Goal: Task Accomplishment & Management: Manage account settings

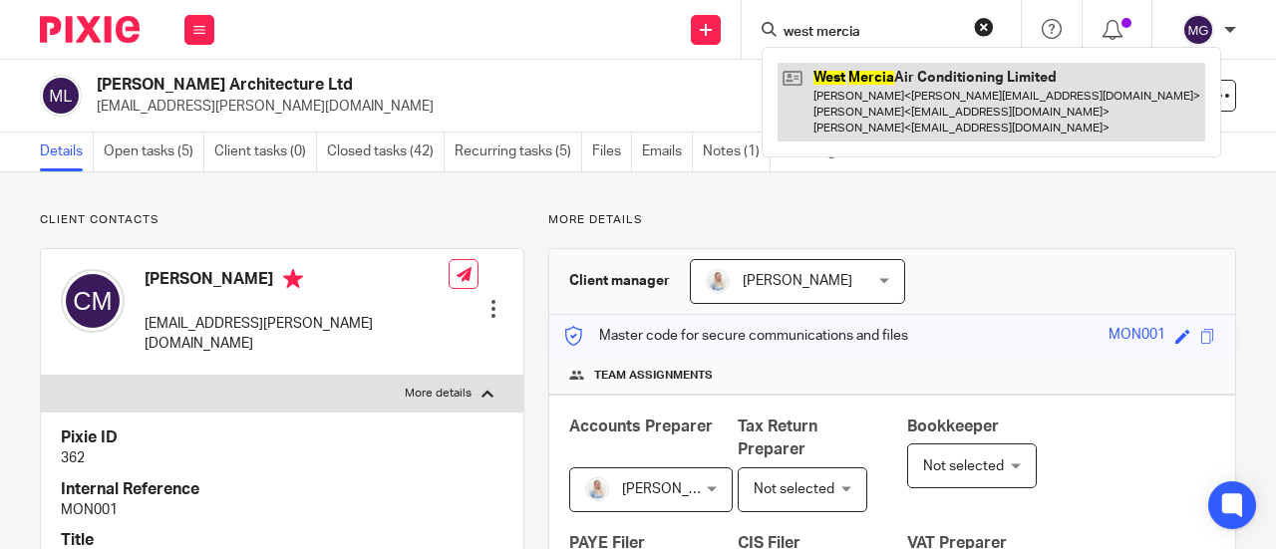
type input "west mercia"
click at [847, 73] on link at bounding box center [990, 102] width 427 height 79
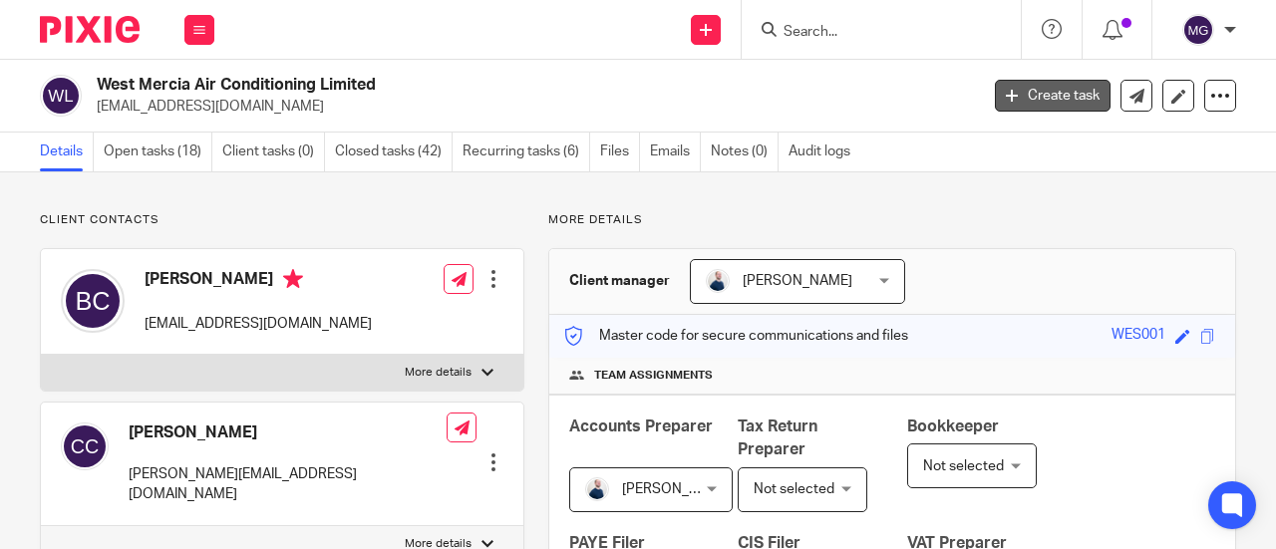
click at [1023, 98] on link "Create task" at bounding box center [1053, 96] width 116 height 32
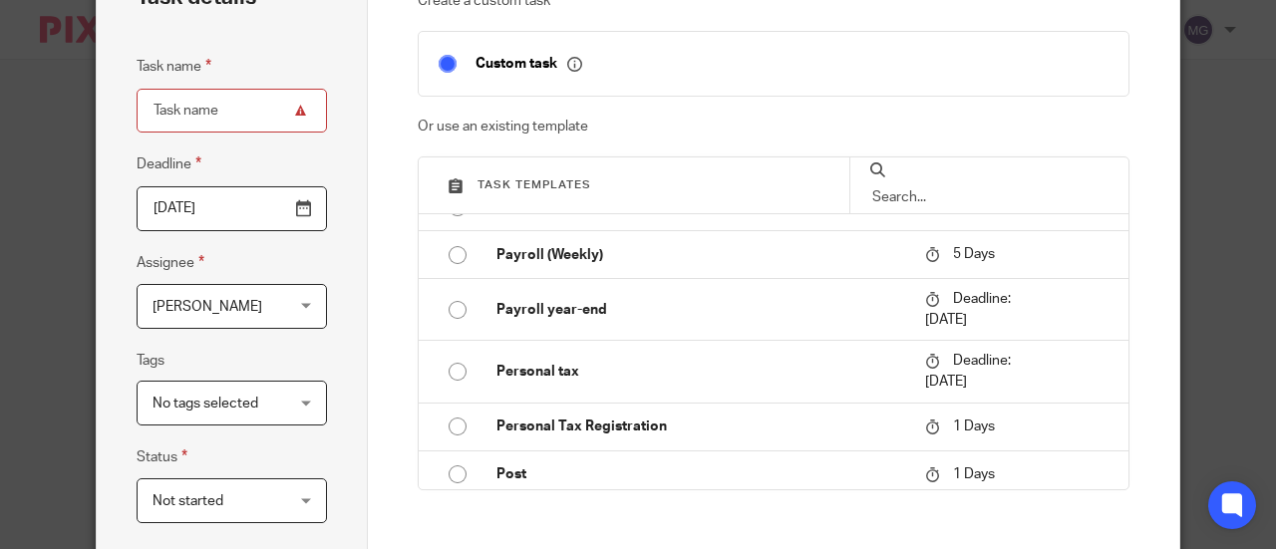
scroll to position [1954, 0]
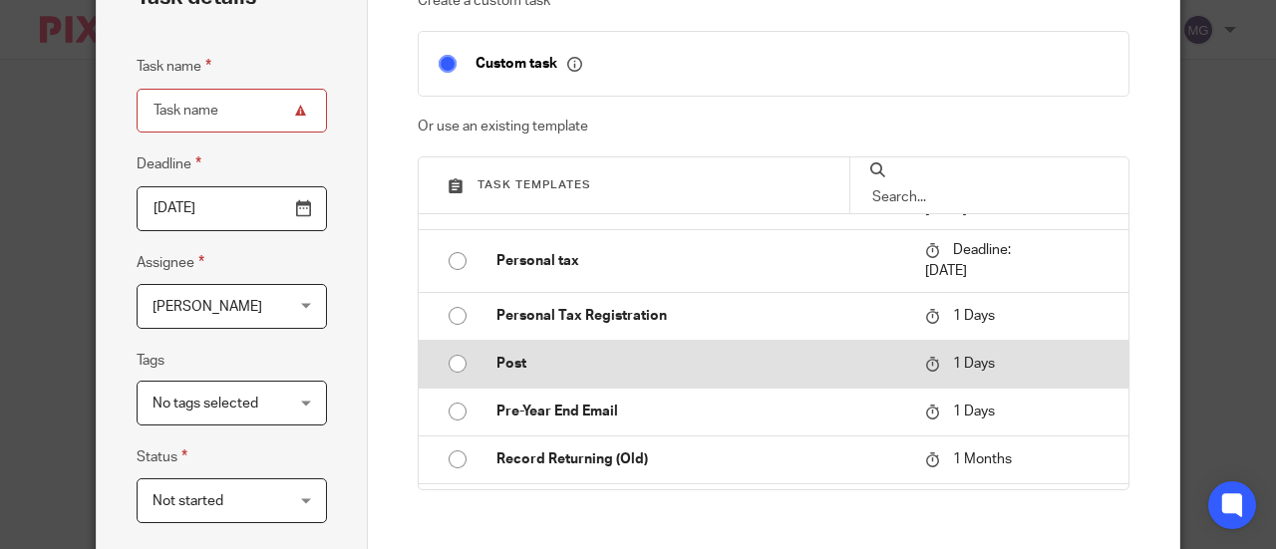
click at [446, 364] on input "radio" at bounding box center [457, 364] width 38 height 38
type input "2025-09-22"
type input "Post"
checkbox input "false"
radio input "false"
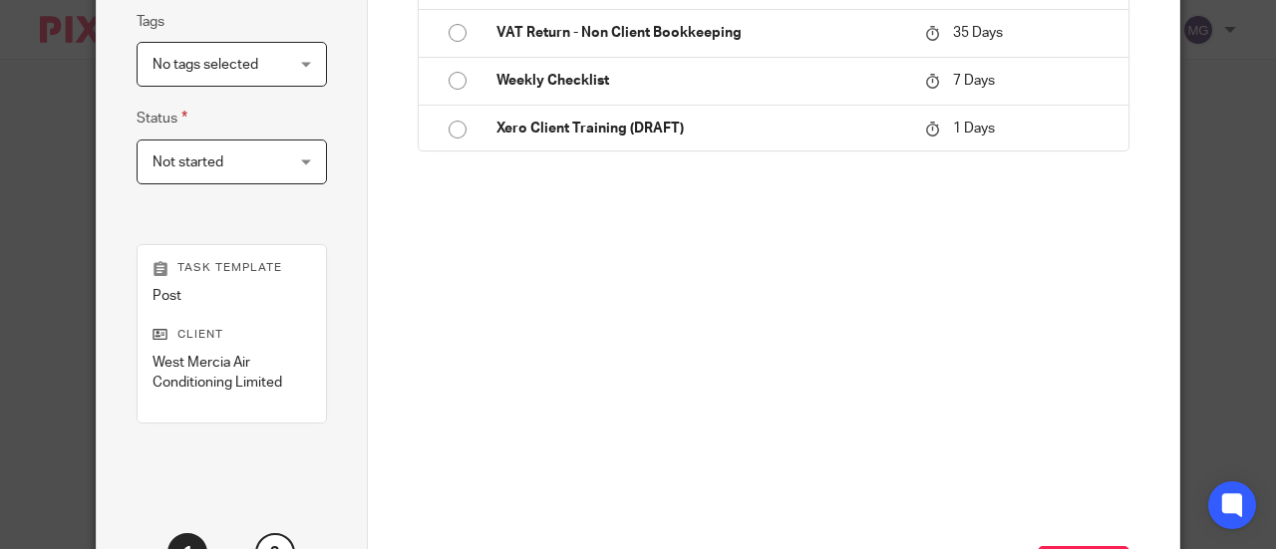
scroll to position [567, 0]
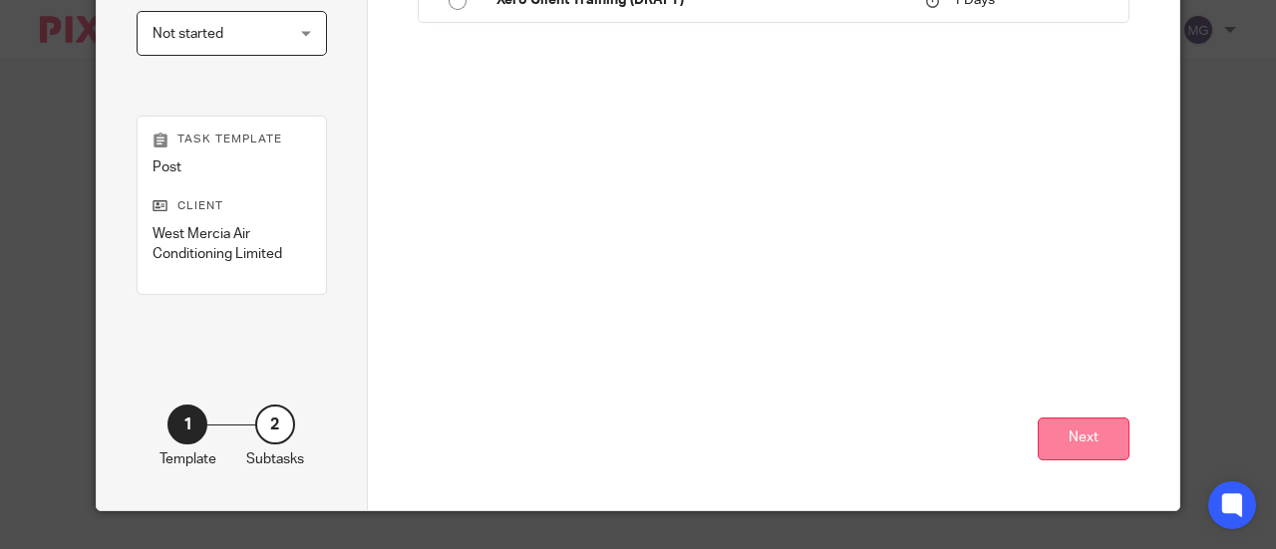
click at [1086, 439] on button "Next" at bounding box center [1083, 439] width 92 height 43
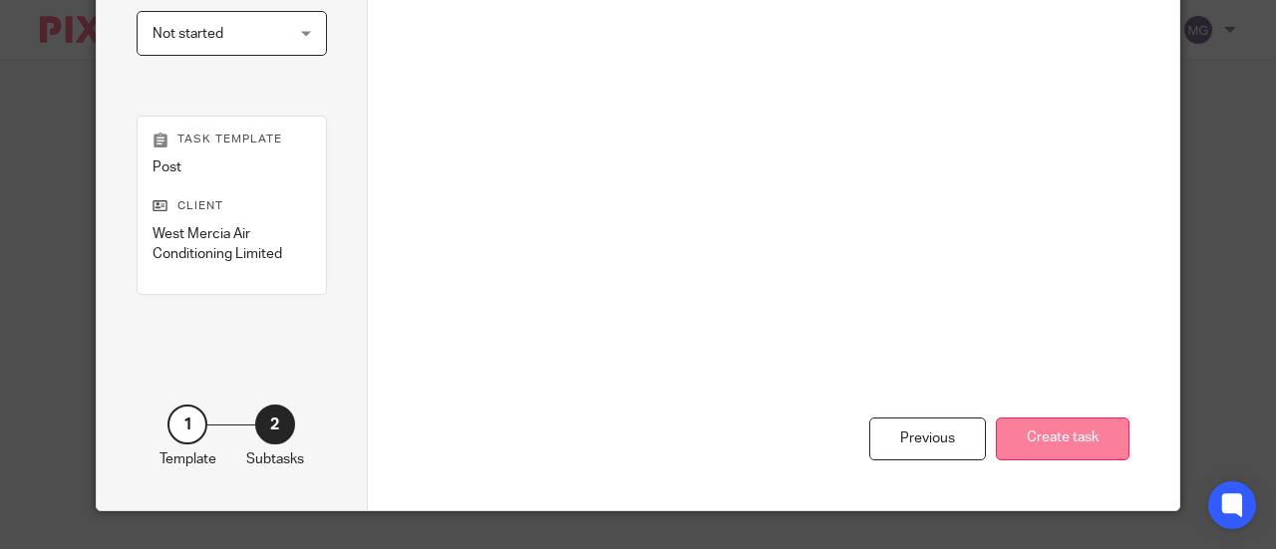
click at [1028, 434] on button "Create task" at bounding box center [1063, 439] width 134 height 43
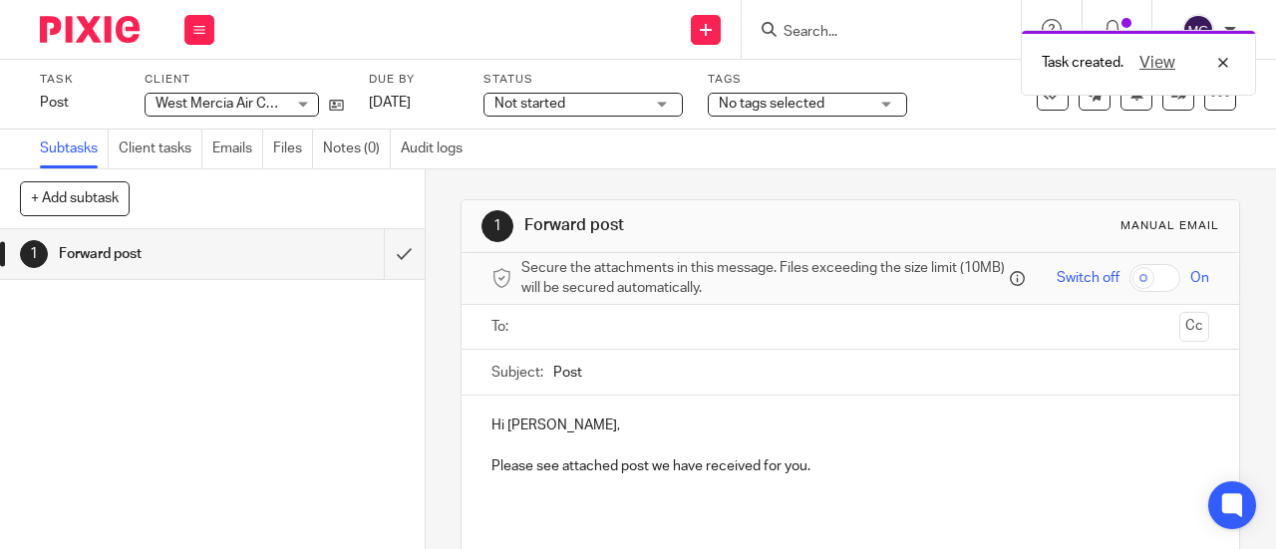
click at [540, 328] on input "text" at bounding box center [849, 327] width 643 height 23
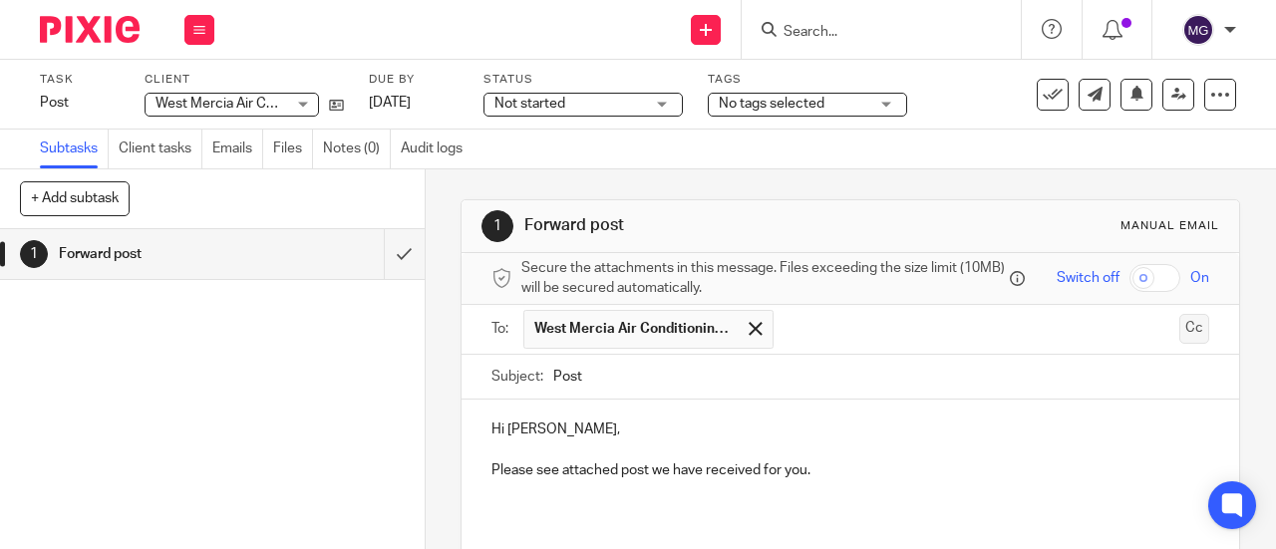
click at [1179, 333] on button "Cc" at bounding box center [1194, 329] width 30 height 30
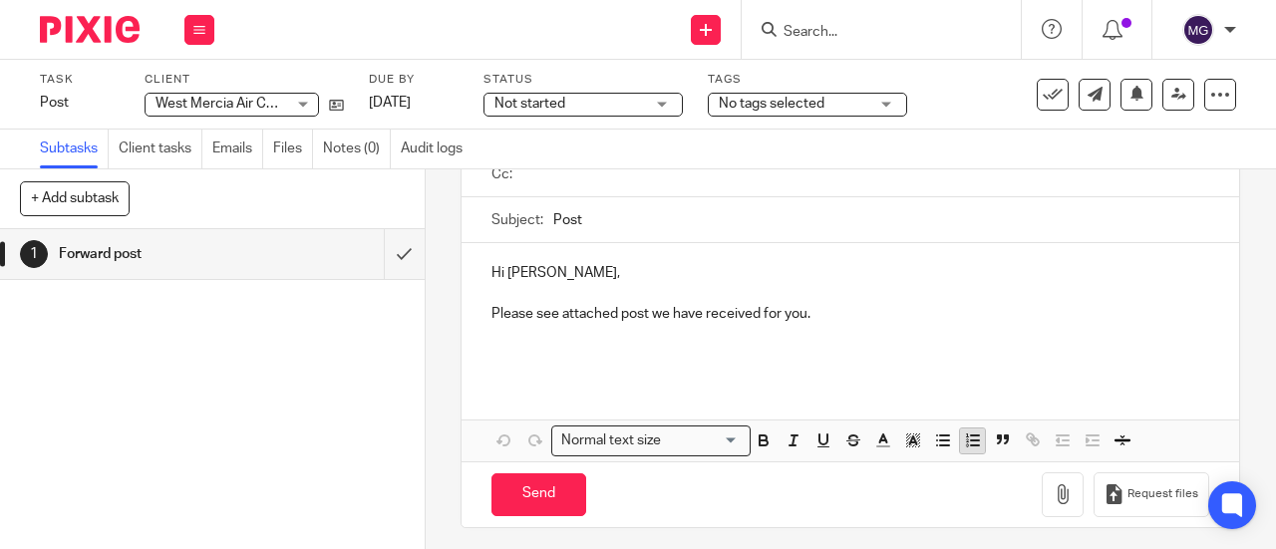
scroll to position [213, 0]
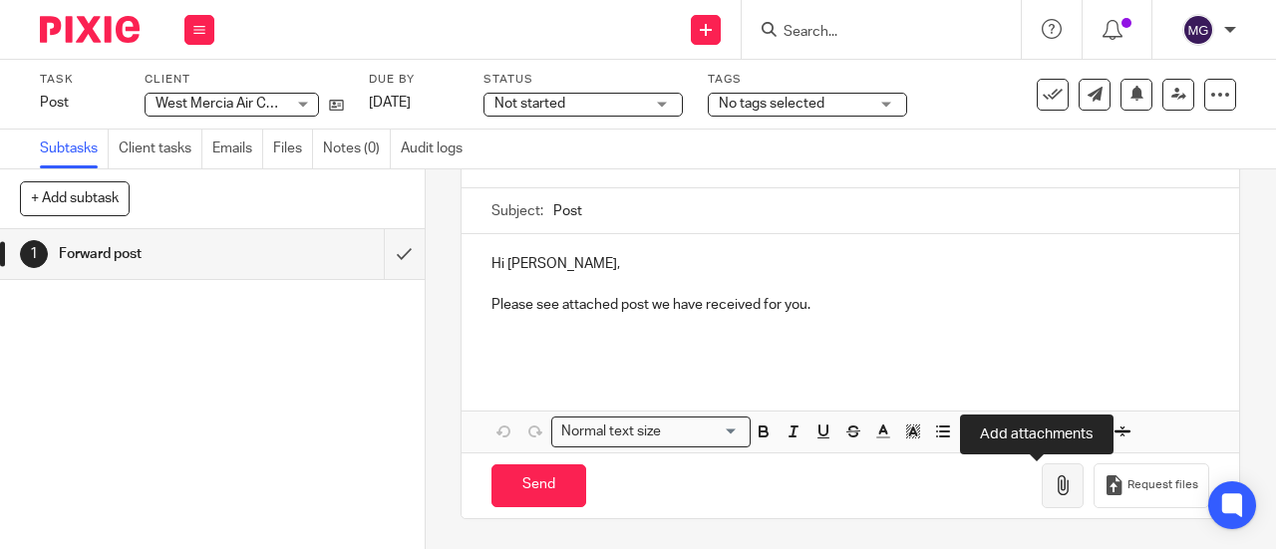
click at [1041, 491] on button "button" at bounding box center [1062, 485] width 42 height 45
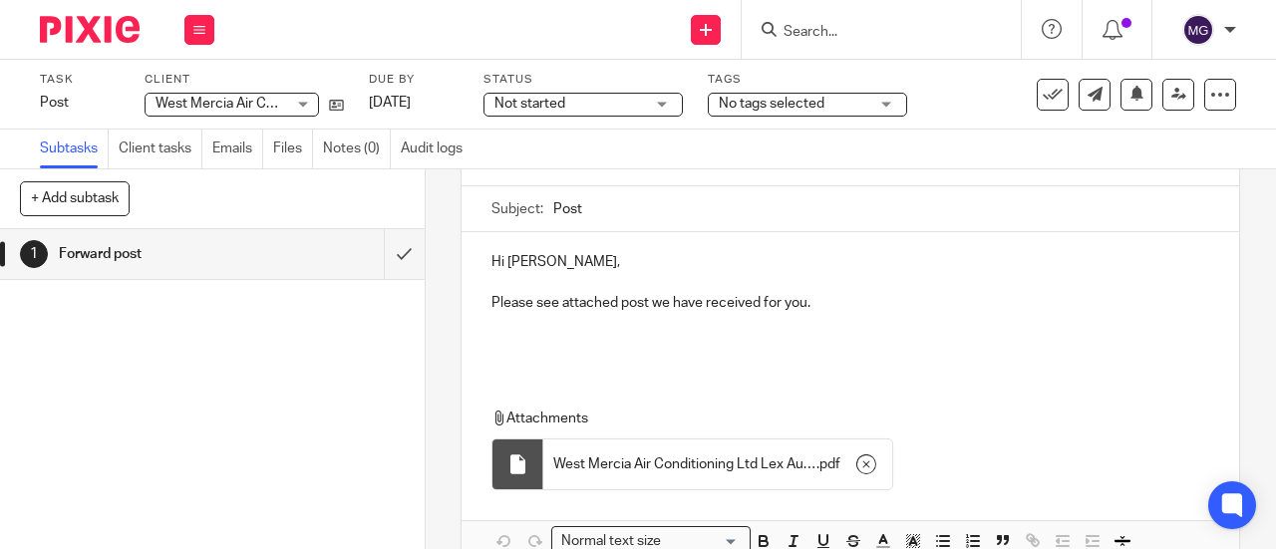
scroll to position [325, 0]
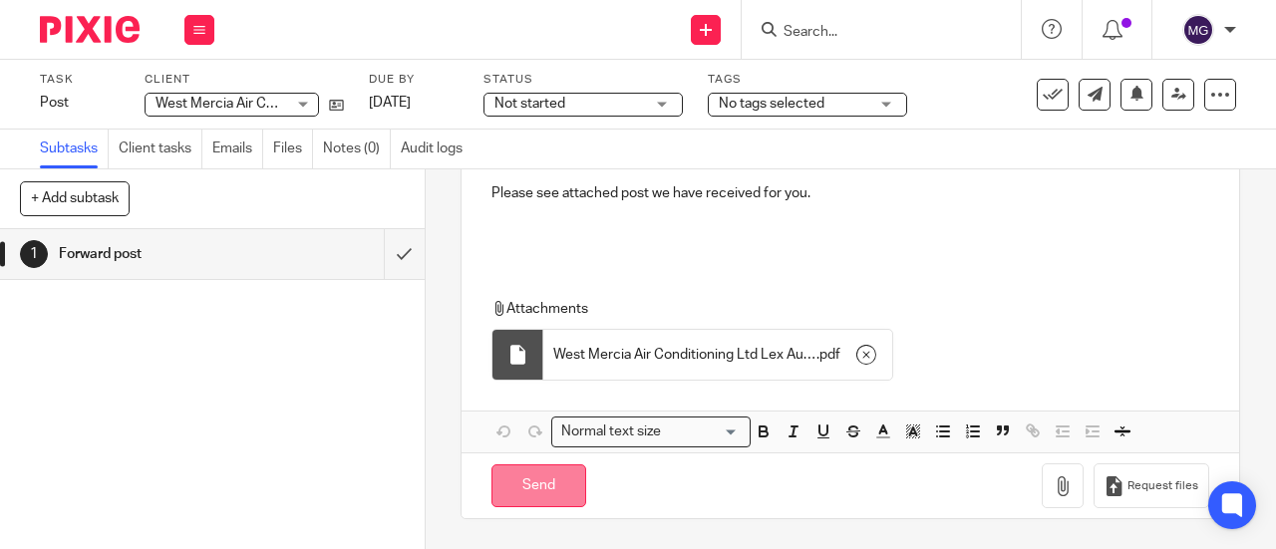
click at [542, 494] on input "Send" at bounding box center [538, 485] width 95 height 43
type input "Sent"
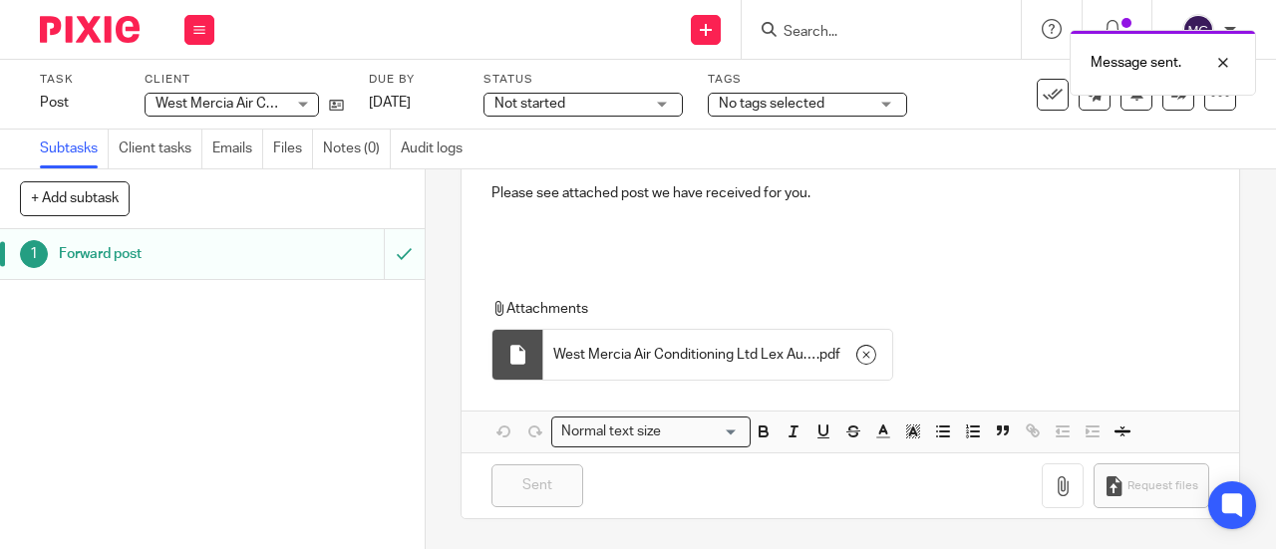
click at [126, 251] on h1 "Forward post" at bounding box center [160, 254] width 203 height 30
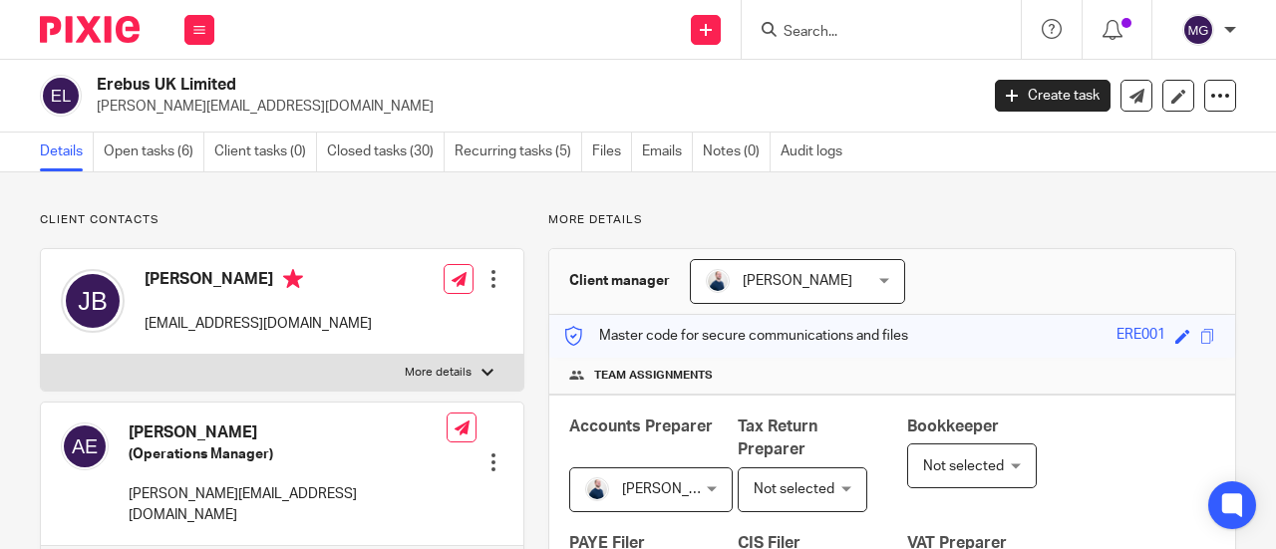
click at [857, 32] on input "Search" at bounding box center [870, 33] width 179 height 18
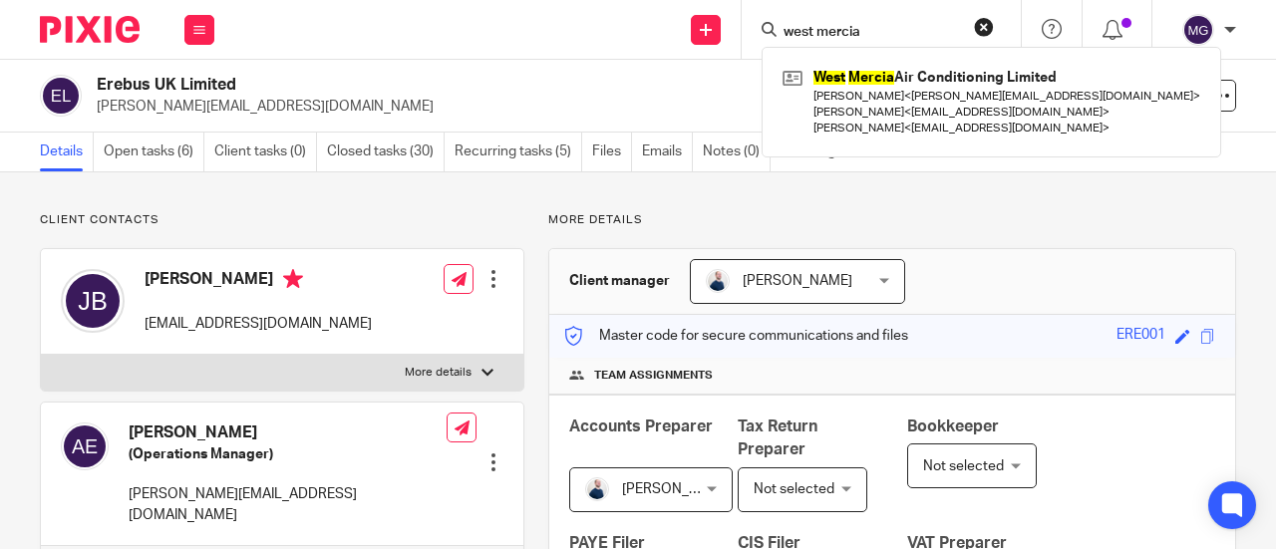
type input "west mercia"
click at [864, 56] on div "West Mercia Air Conditioning Limited Caroline Corner < caroline.corner@wmaircon…" at bounding box center [990, 102] width 459 height 111
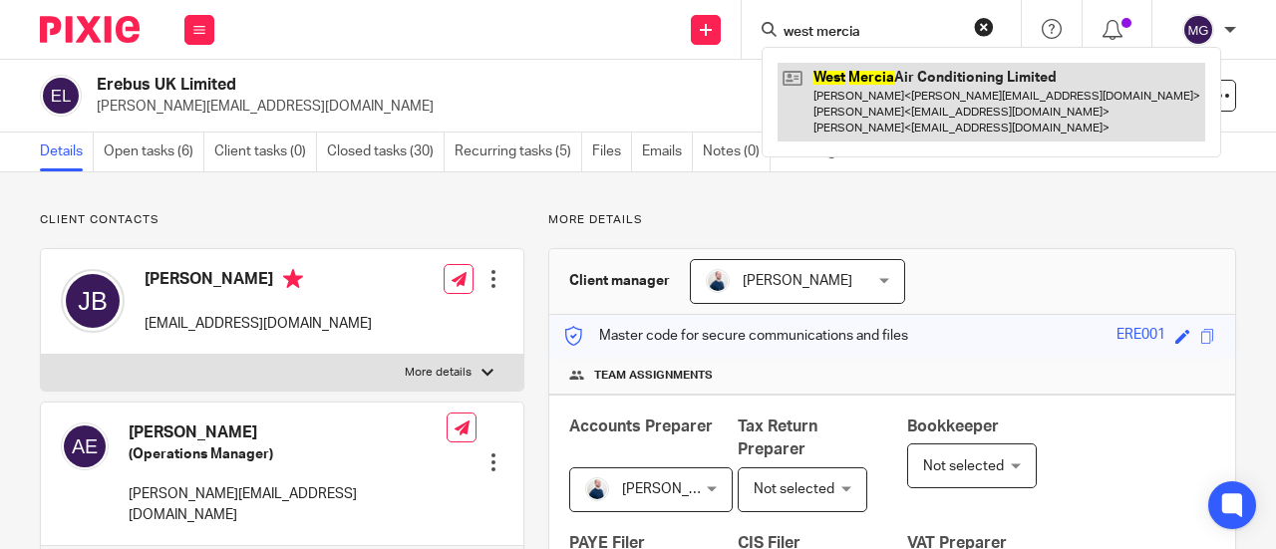
click at [863, 100] on link at bounding box center [990, 102] width 427 height 79
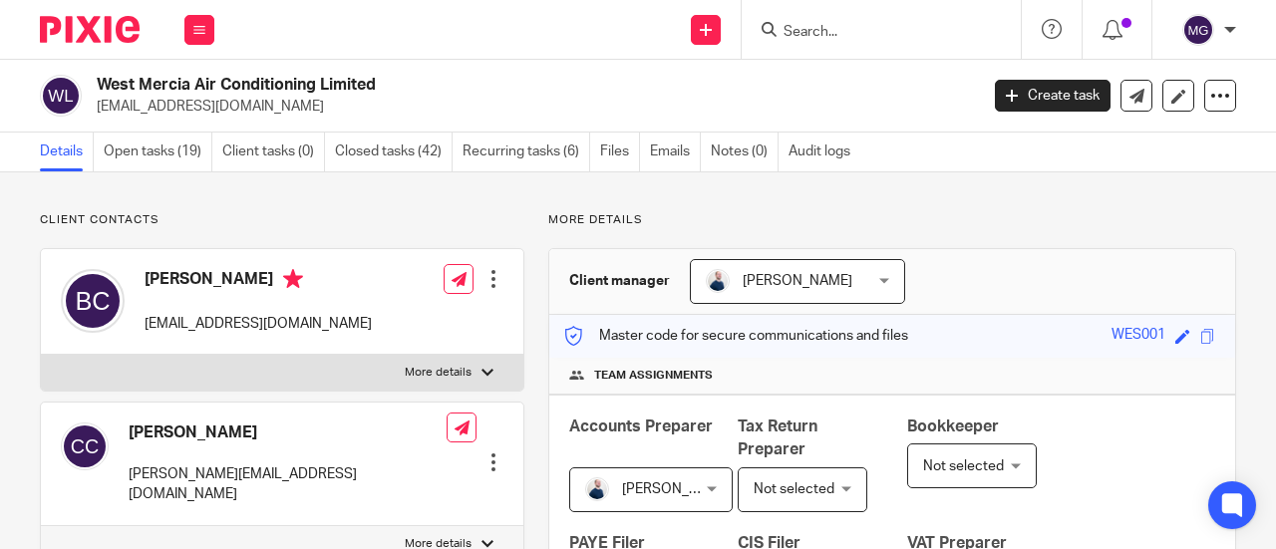
click at [895, 32] on input "Search" at bounding box center [870, 33] width 179 height 18
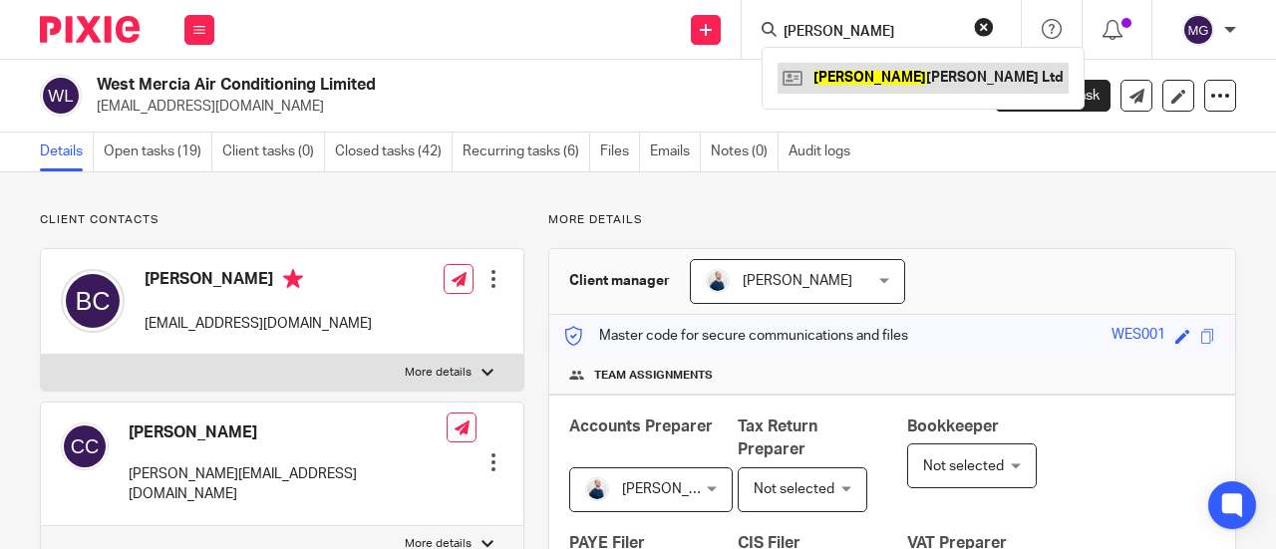
type input "[PERSON_NAME]"
click at [850, 89] on link at bounding box center [922, 78] width 291 height 30
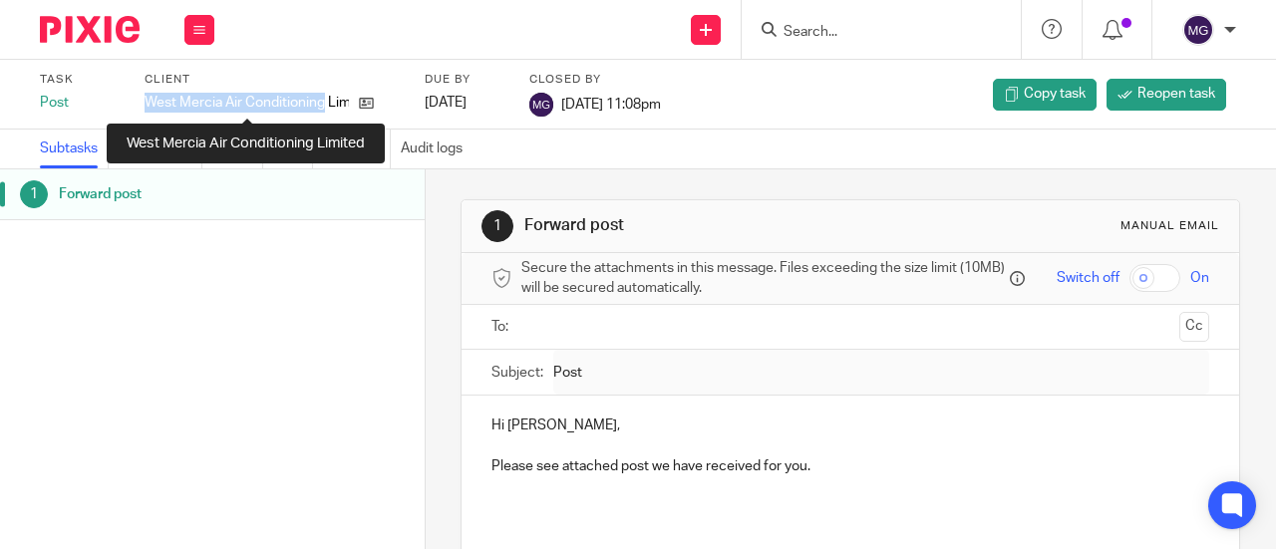
drag, startPoint x: 145, startPoint y: 98, endPoint x: 325, endPoint y: 98, distance: 179.4
click at [325, 98] on p "West Mercia Air Conditioning Limited" at bounding box center [246, 103] width 204 height 20
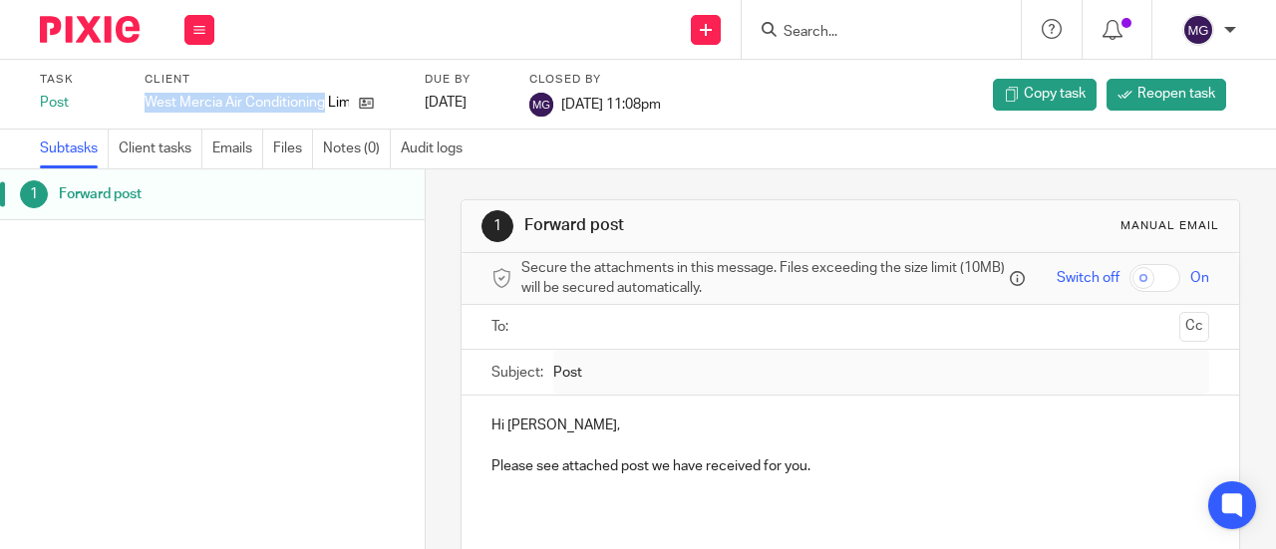
copy p "West Mercia Air Conditioning"
click at [885, 33] on input "Search" at bounding box center [870, 33] width 179 height 18
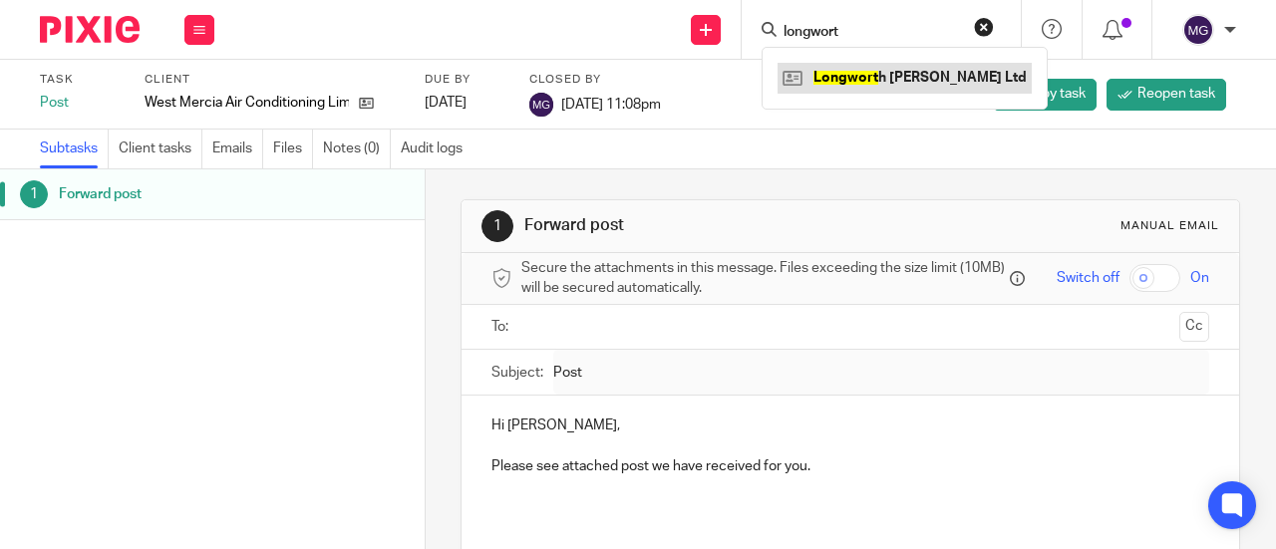
type input "longwort"
click at [898, 81] on link at bounding box center [904, 78] width 254 height 30
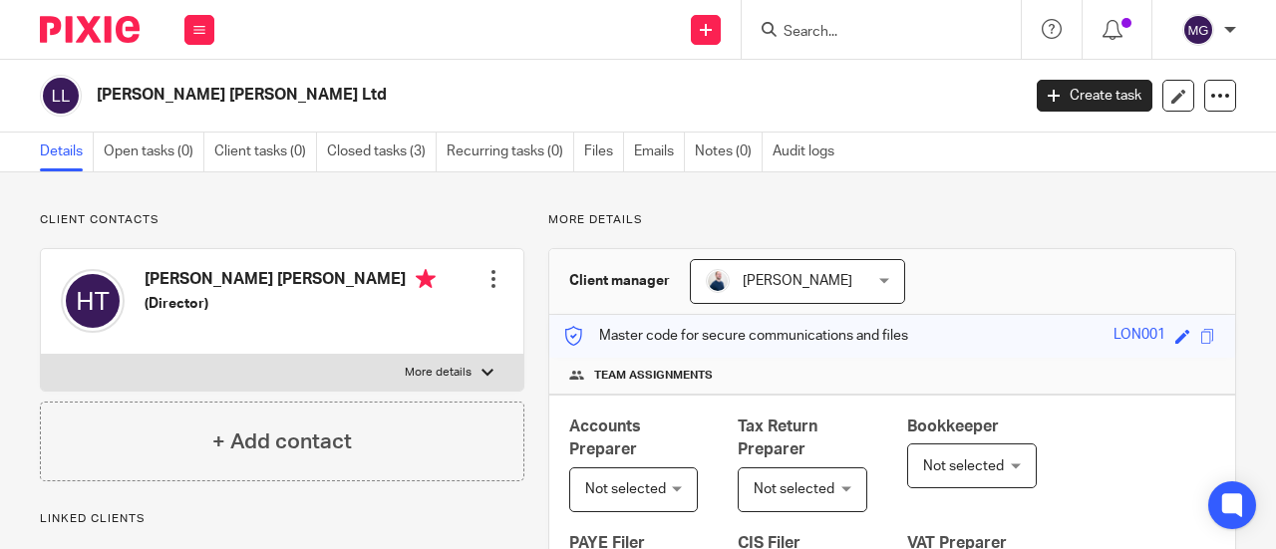
click at [96, 94] on div "[PERSON_NAME] [PERSON_NAME] Ltd" at bounding box center [523, 96] width 967 height 42
click at [865, 41] on form at bounding box center [887, 29] width 212 height 25
click at [870, 35] on input "Search" at bounding box center [870, 33] width 179 height 18
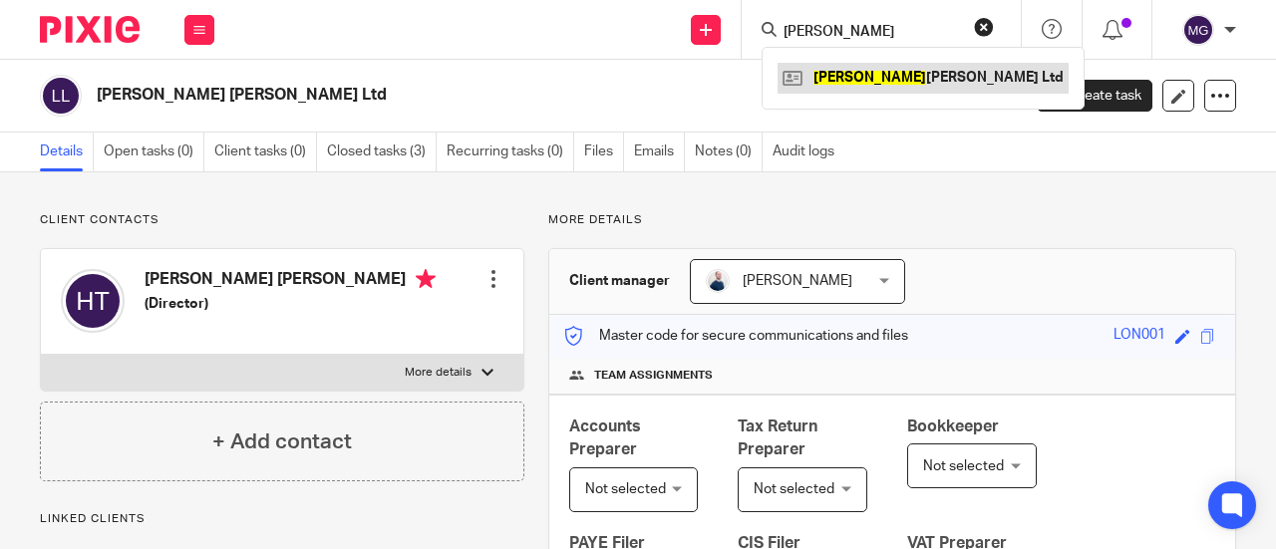
type input "[PERSON_NAME]"
click at [855, 73] on link at bounding box center [922, 78] width 291 height 30
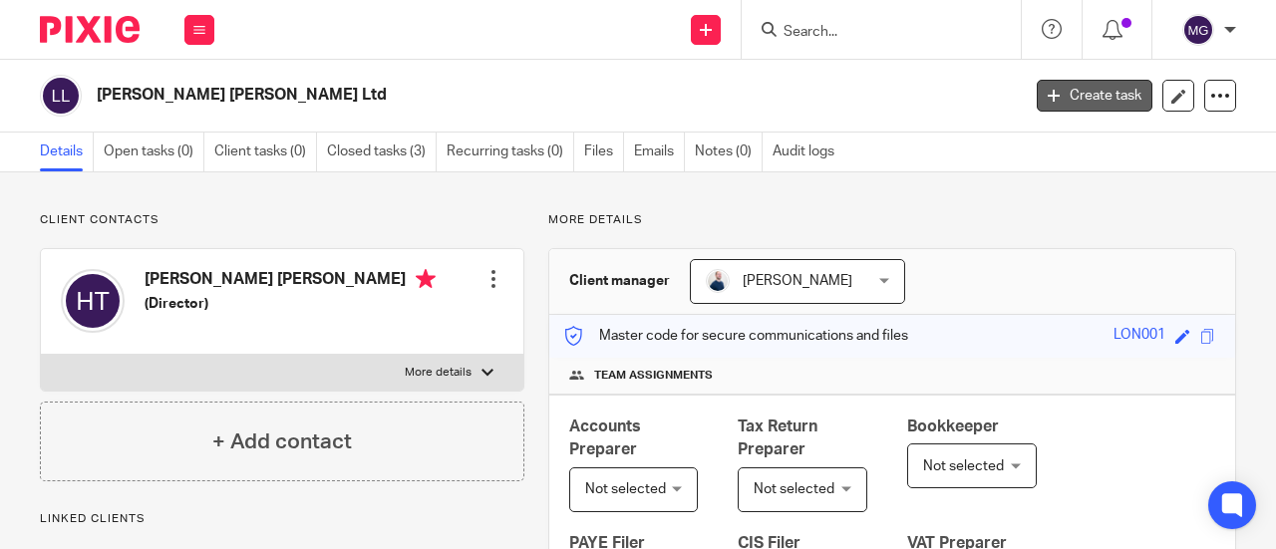
click at [1087, 107] on link "Create task" at bounding box center [1094, 96] width 116 height 32
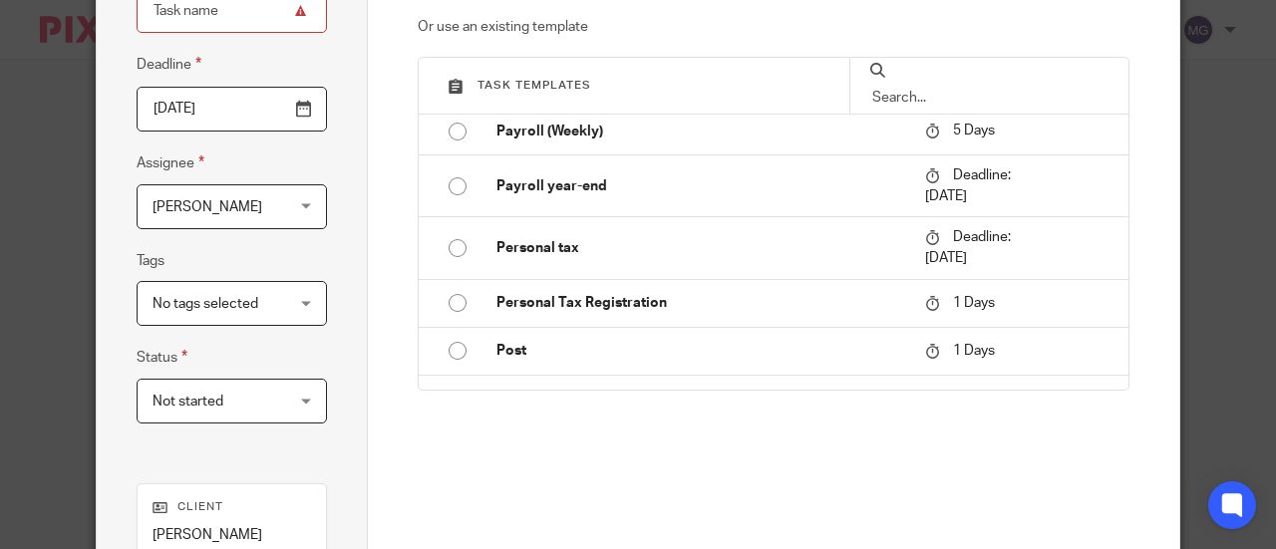
scroll to position [1906, 0]
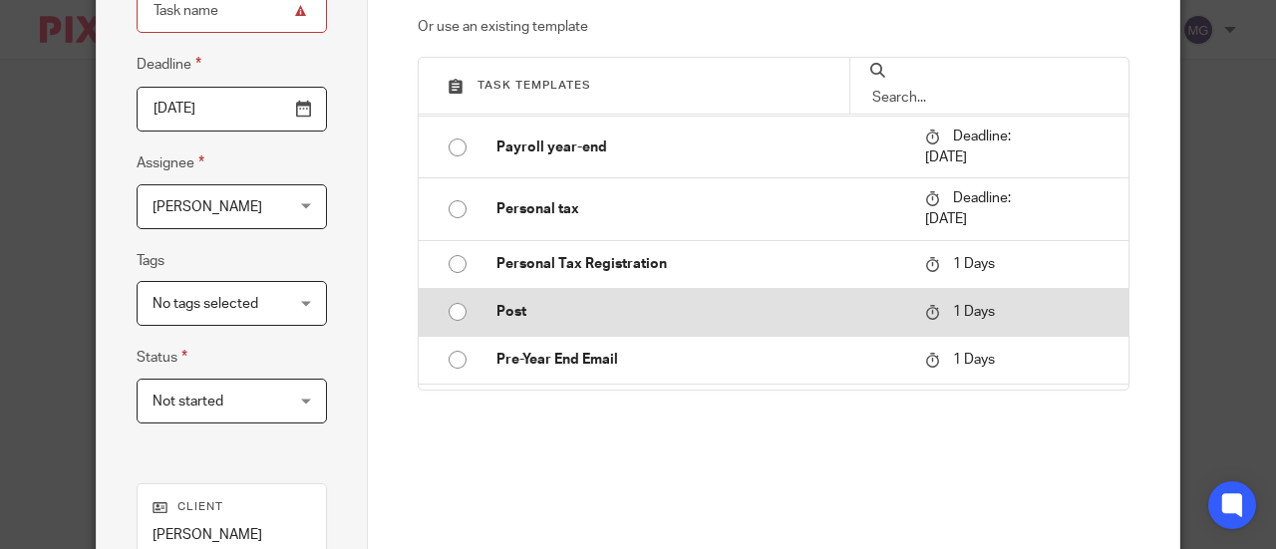
click at [440, 311] on input "radio" at bounding box center [457, 312] width 38 height 38
type input "2025-09-22"
type input "Post"
checkbox input "false"
radio input "false"
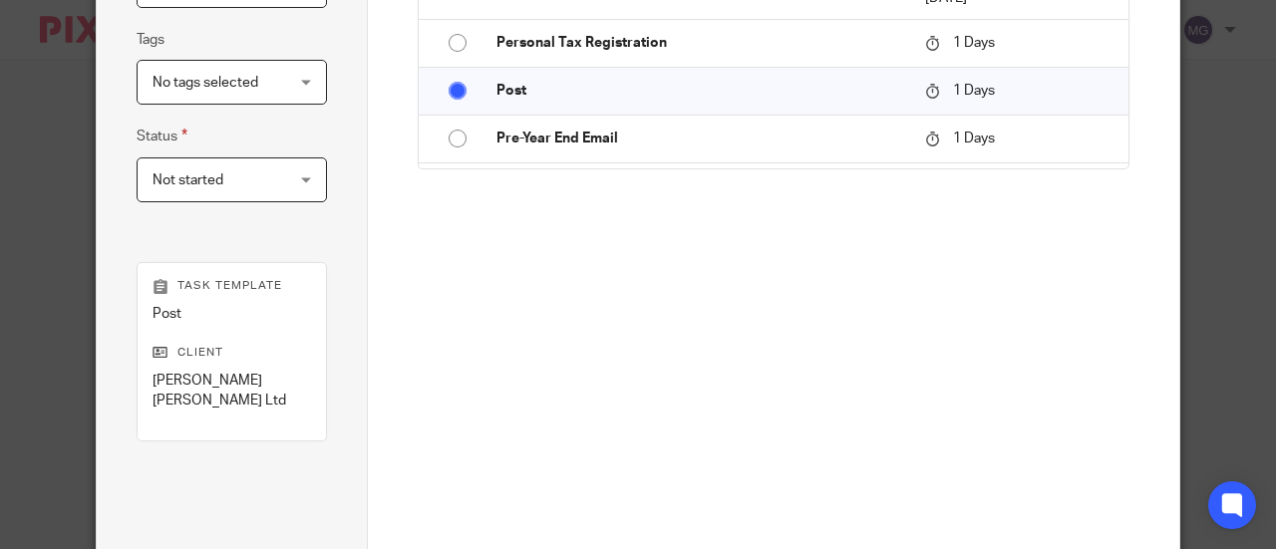
scroll to position [546, 0]
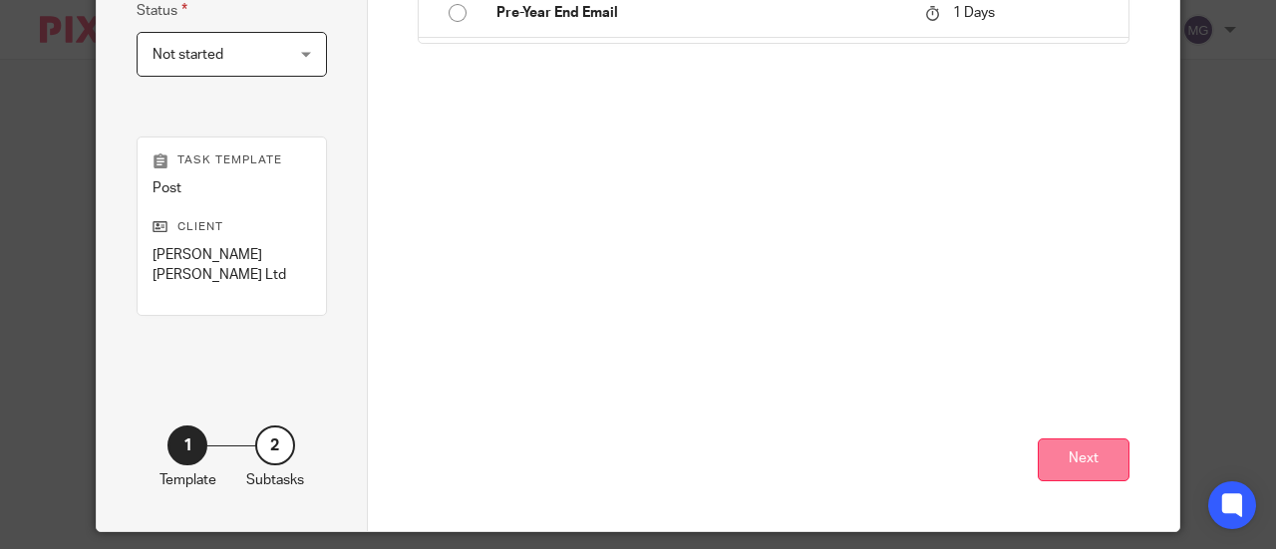
click at [1073, 449] on button "Next" at bounding box center [1083, 459] width 92 height 43
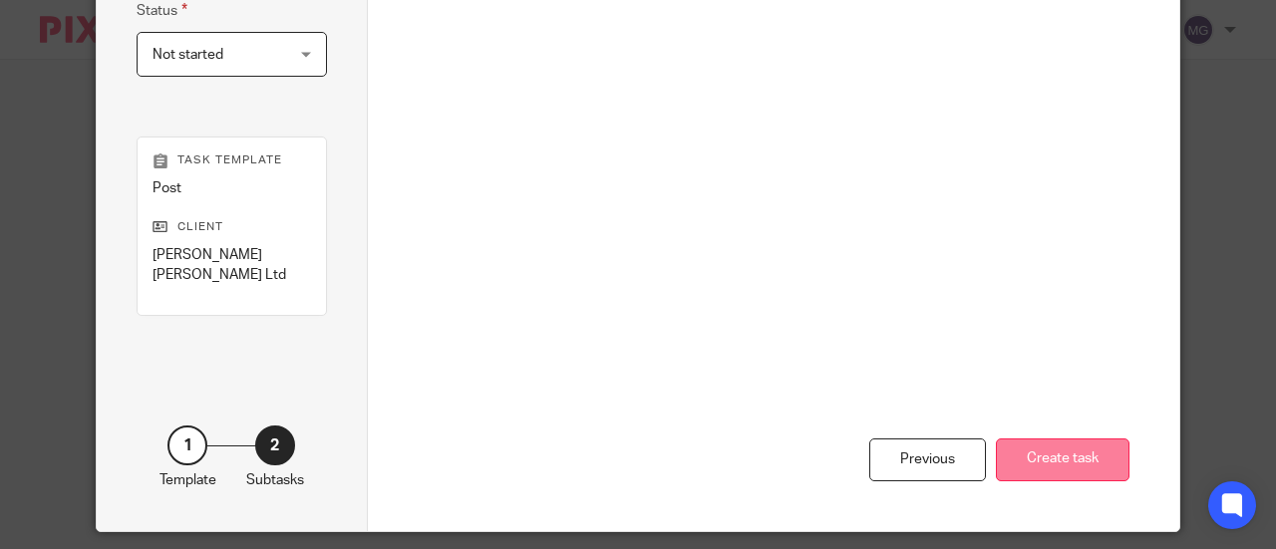
click at [1066, 438] on button "Create task" at bounding box center [1063, 459] width 134 height 43
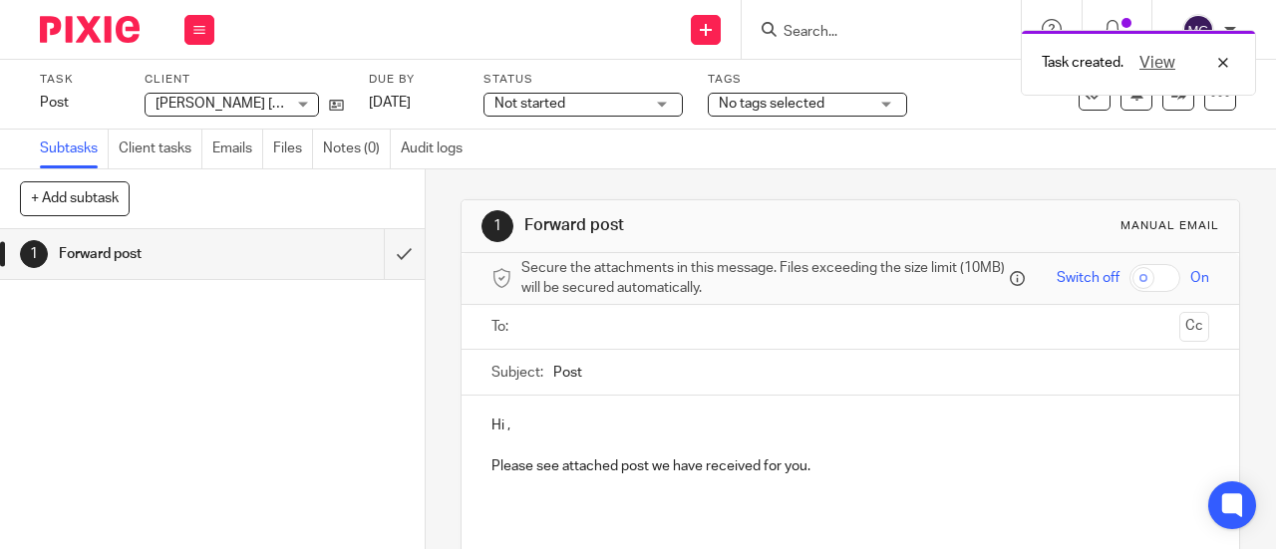
click at [570, 339] on input "text" at bounding box center [849, 327] width 643 height 23
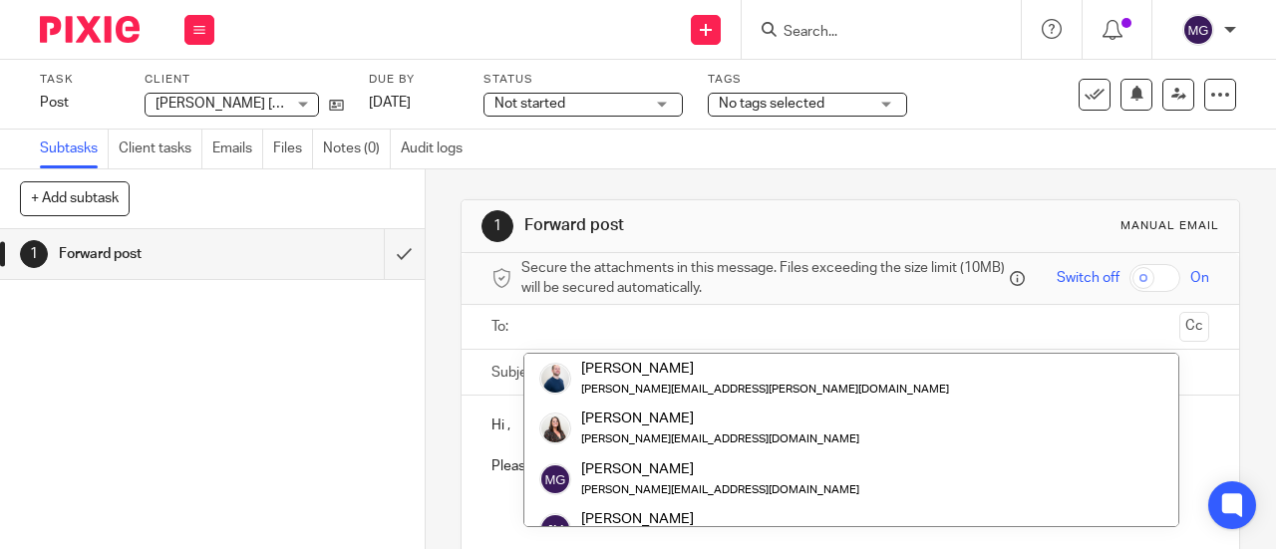
click at [588, 339] on input "text" at bounding box center [849, 327] width 643 height 23
paste input "hayley@cultvintage.co.uk"
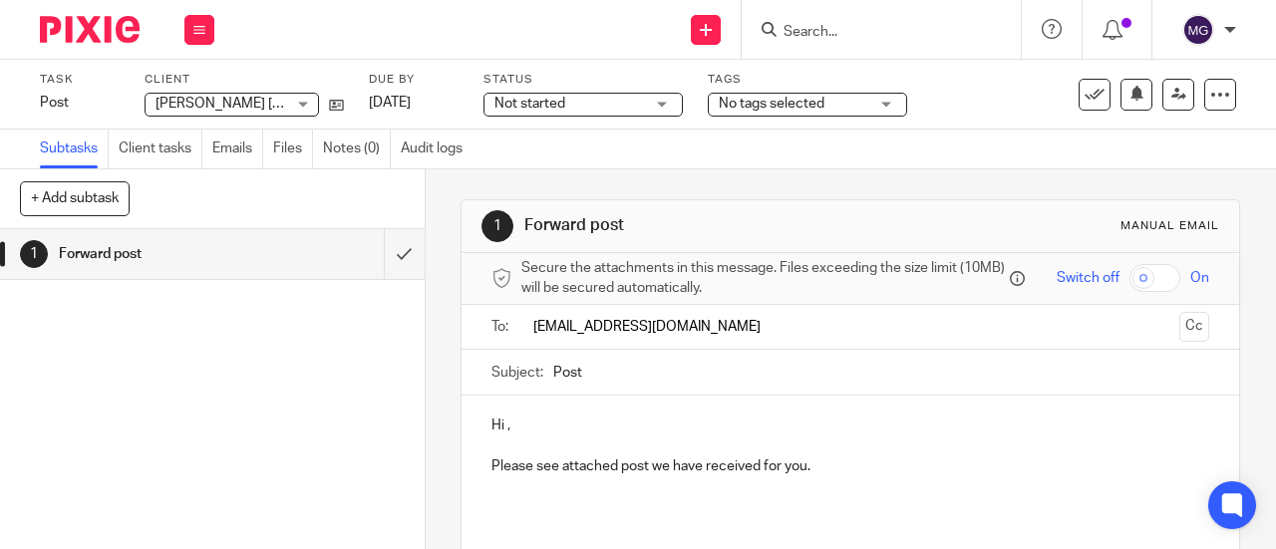
scroll to position [100, 0]
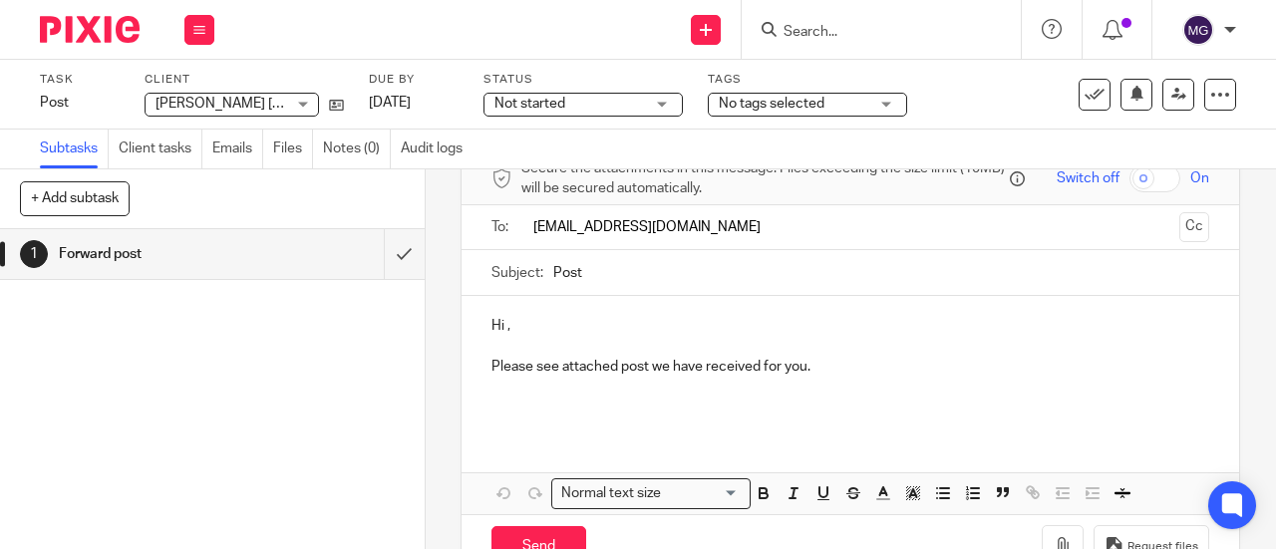
type input "hayley@cultvintage.co.uk"
click at [502, 336] on p "Hi ," at bounding box center [849, 326] width 717 height 20
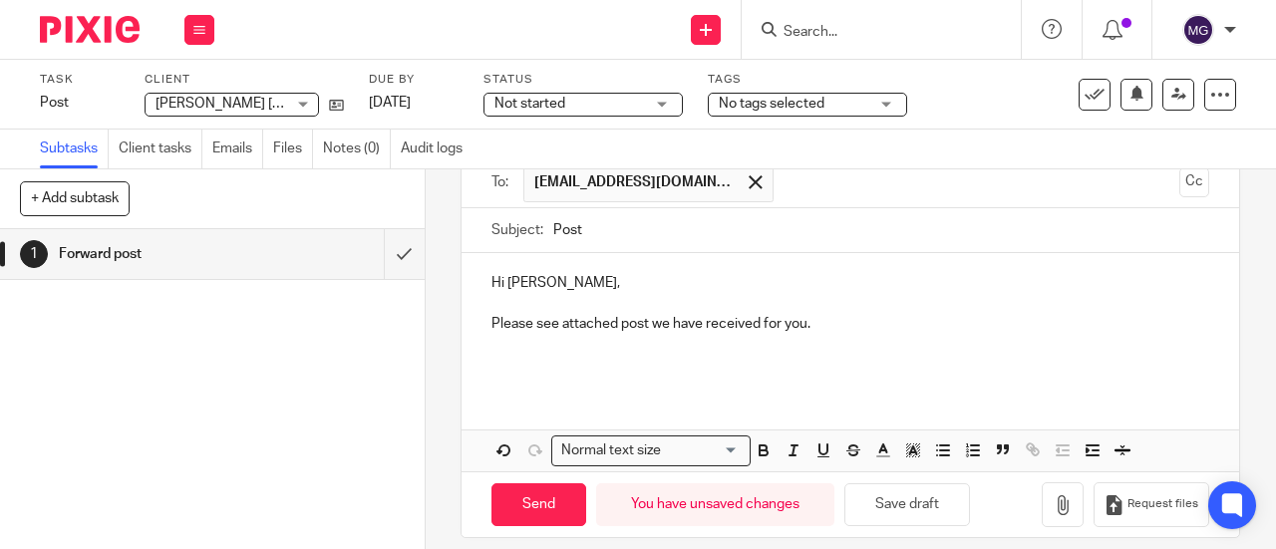
scroll to position [168, 0]
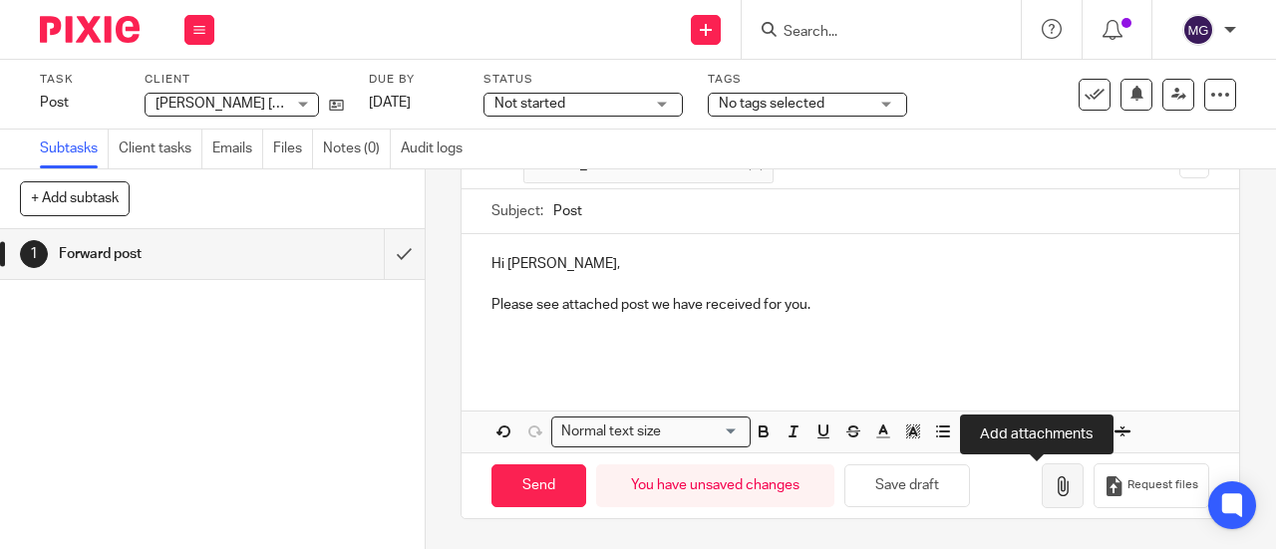
click at [1041, 471] on button "button" at bounding box center [1062, 485] width 42 height 45
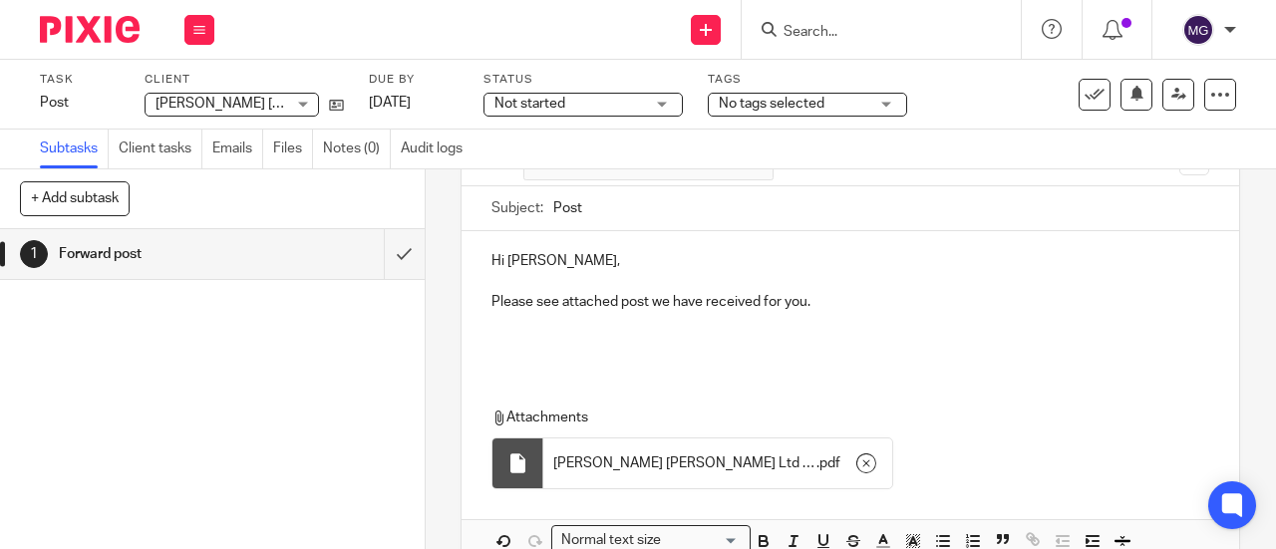
scroll to position [280, 0]
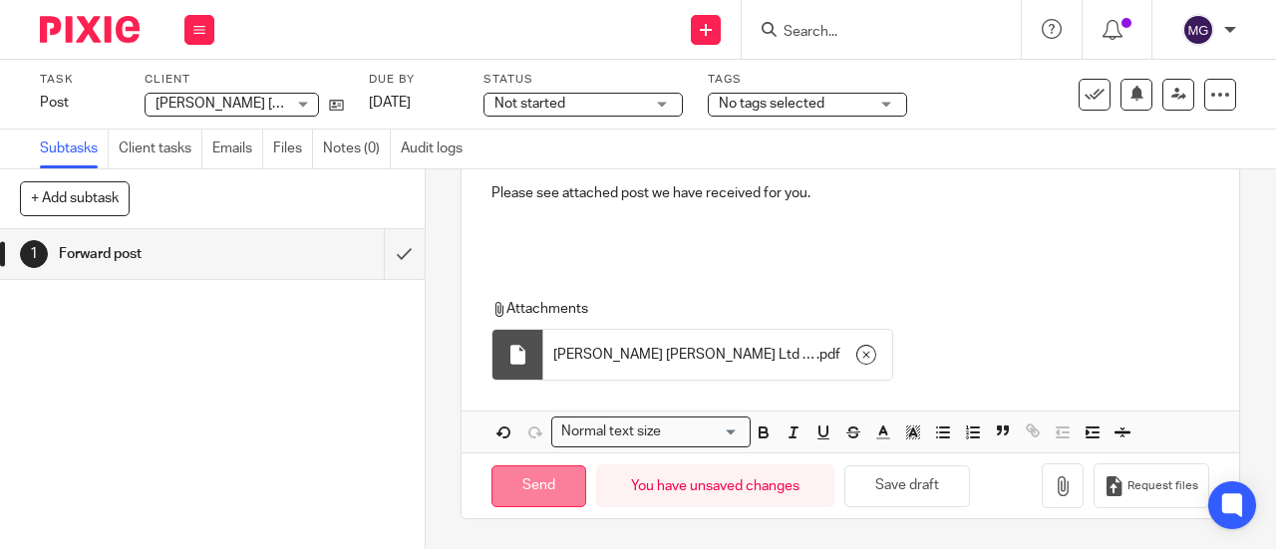
click at [527, 491] on input "Send" at bounding box center [538, 486] width 95 height 43
type input "Sent"
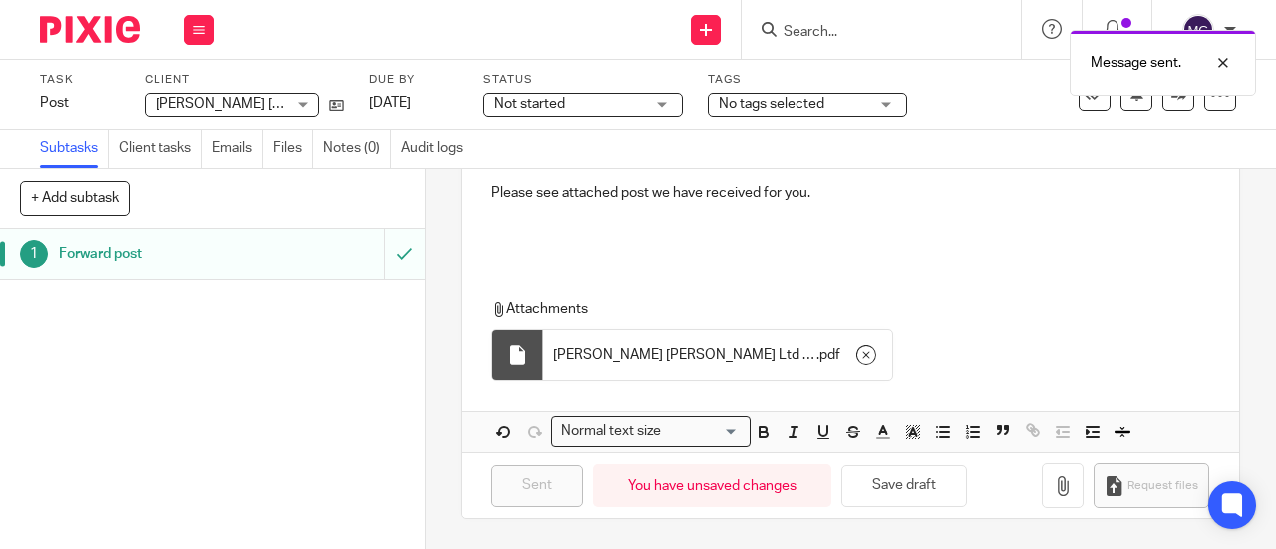
click at [83, 253] on h1 "Forward post" at bounding box center [160, 254] width 203 height 30
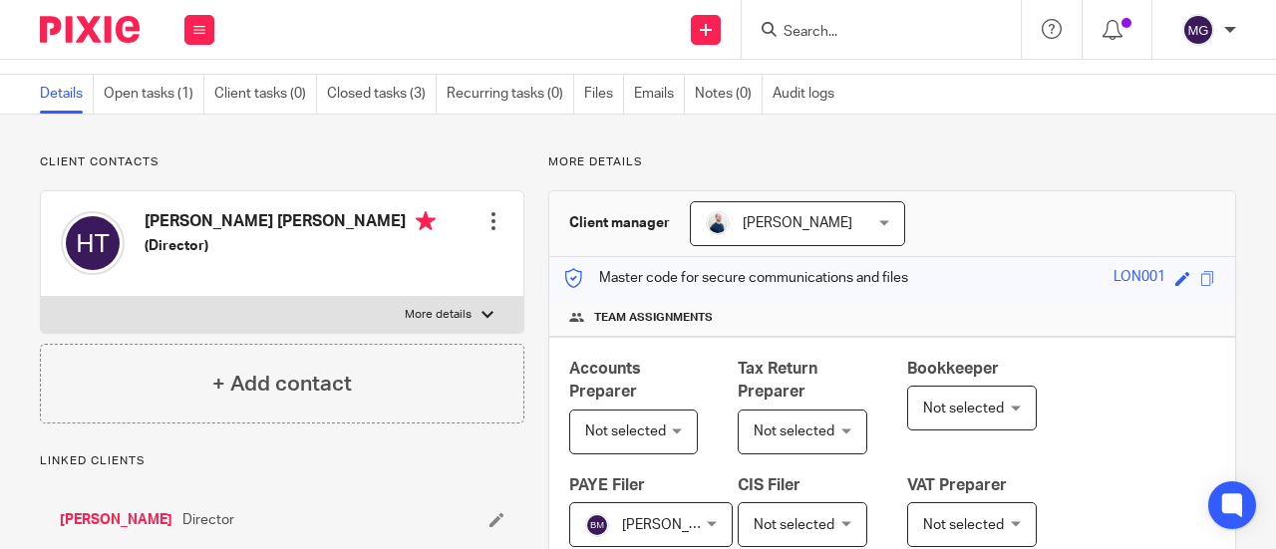
scroll to position [199, 0]
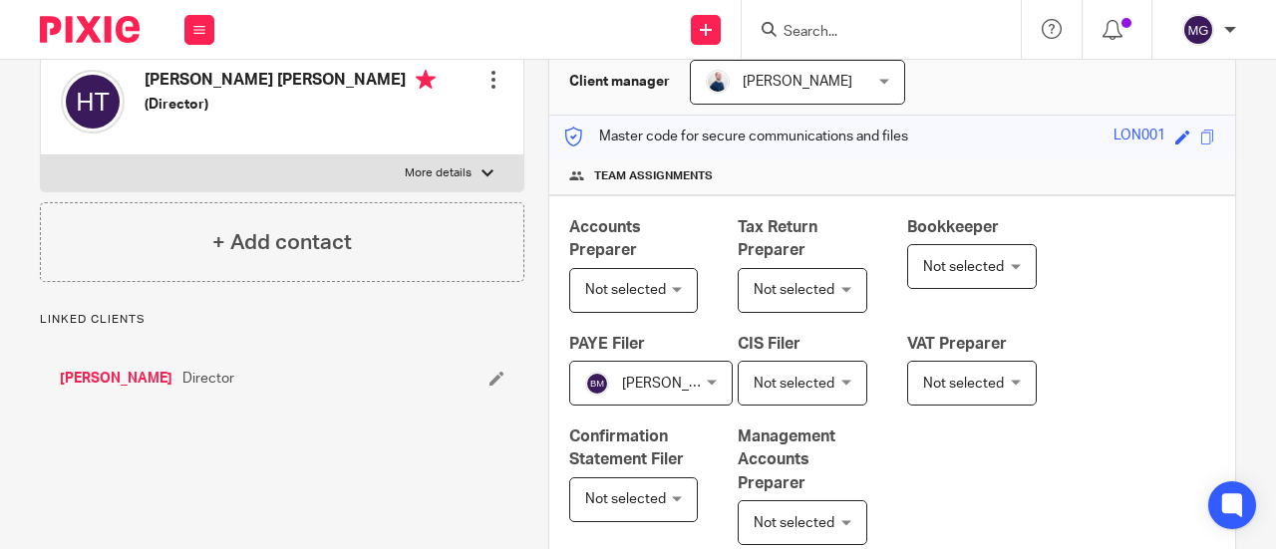
click at [119, 373] on link "[PERSON_NAME]" at bounding box center [116, 379] width 113 height 20
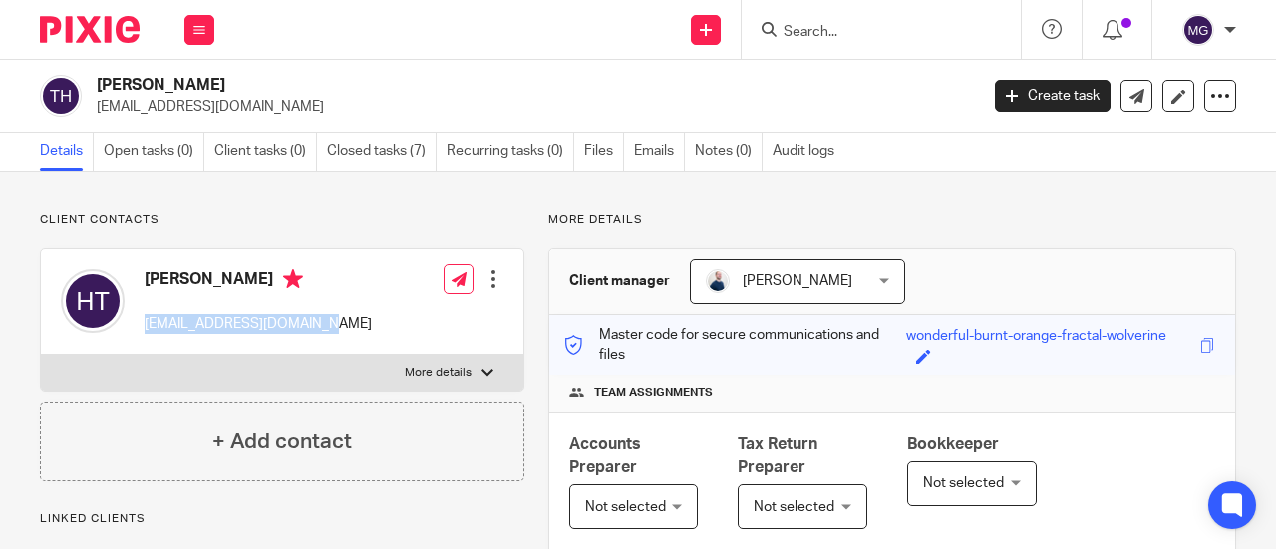
drag, startPoint x: 305, startPoint y: 321, endPoint x: 138, endPoint y: 322, distance: 167.4
click at [138, 322] on div "Hayley Turner hayley@cultvintage.co.uk Edit contact Create client from contact …" at bounding box center [282, 302] width 482 height 106
copy p "hayley@cultvintage.co.uk"
click at [819, 25] on input "Search" at bounding box center [870, 33] width 179 height 18
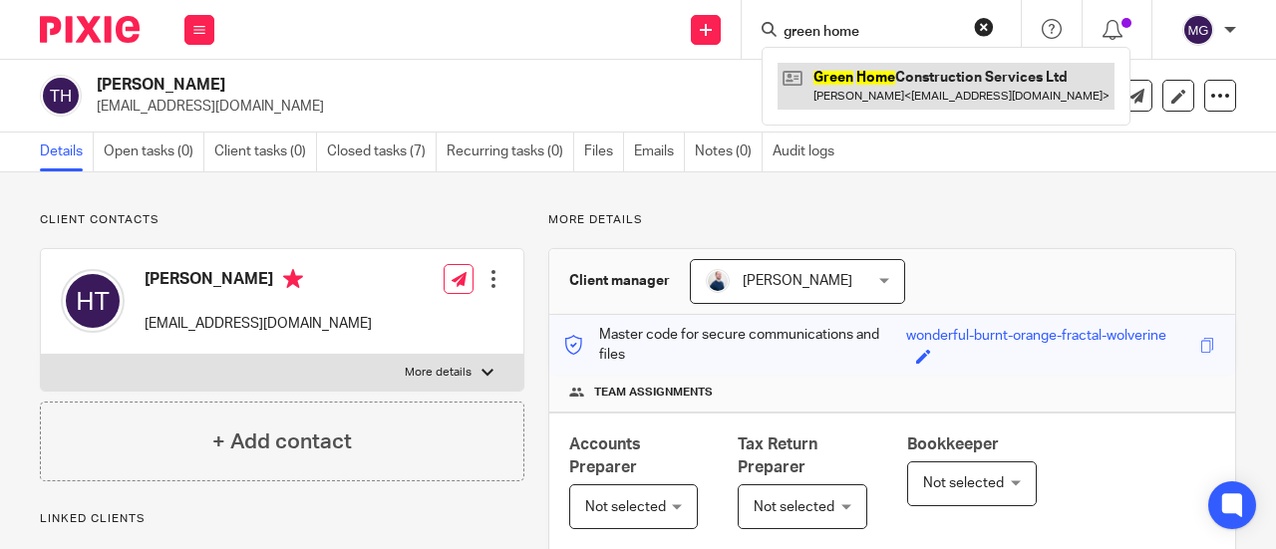
type input "green home"
click at [855, 77] on link at bounding box center [945, 86] width 337 height 46
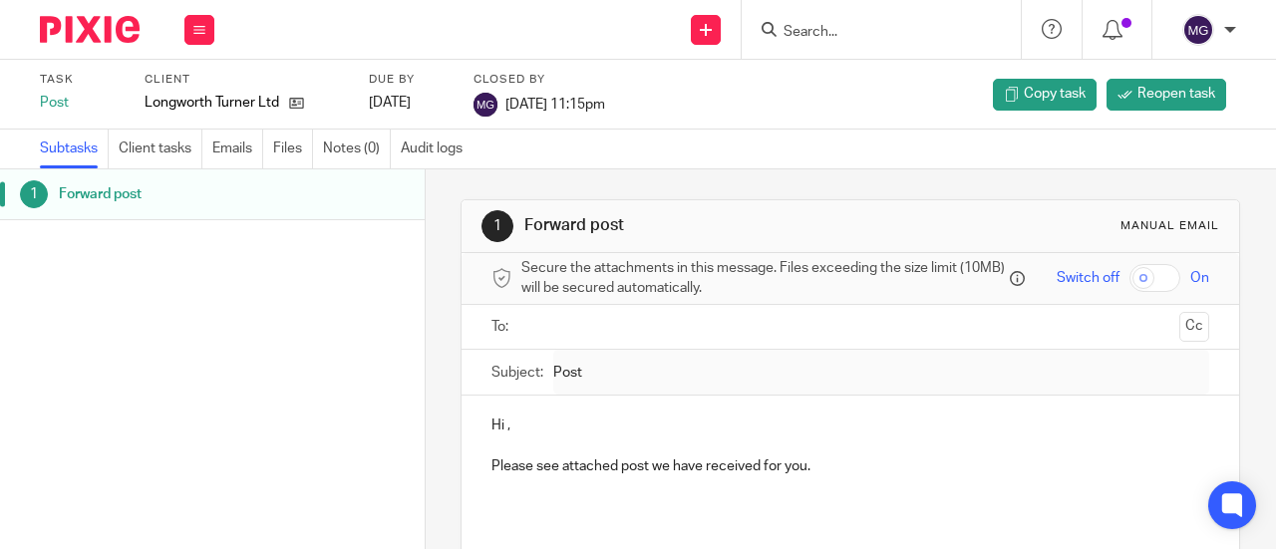
click at [843, 24] on input "Search" at bounding box center [870, 33] width 179 height 18
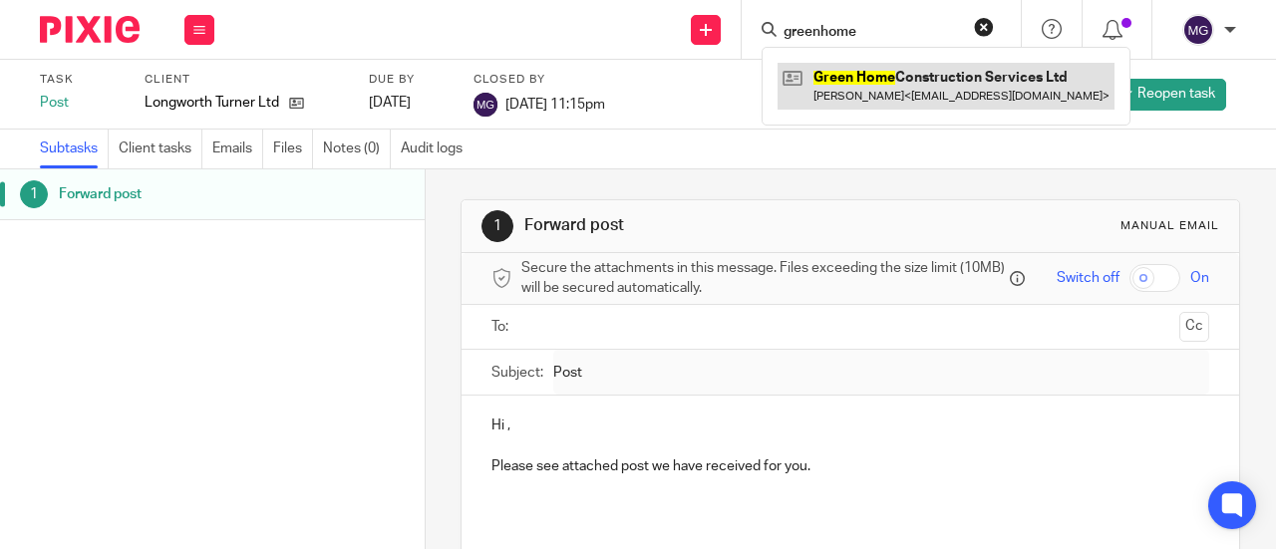
type input "greenhome"
click at [885, 85] on link at bounding box center [945, 86] width 337 height 46
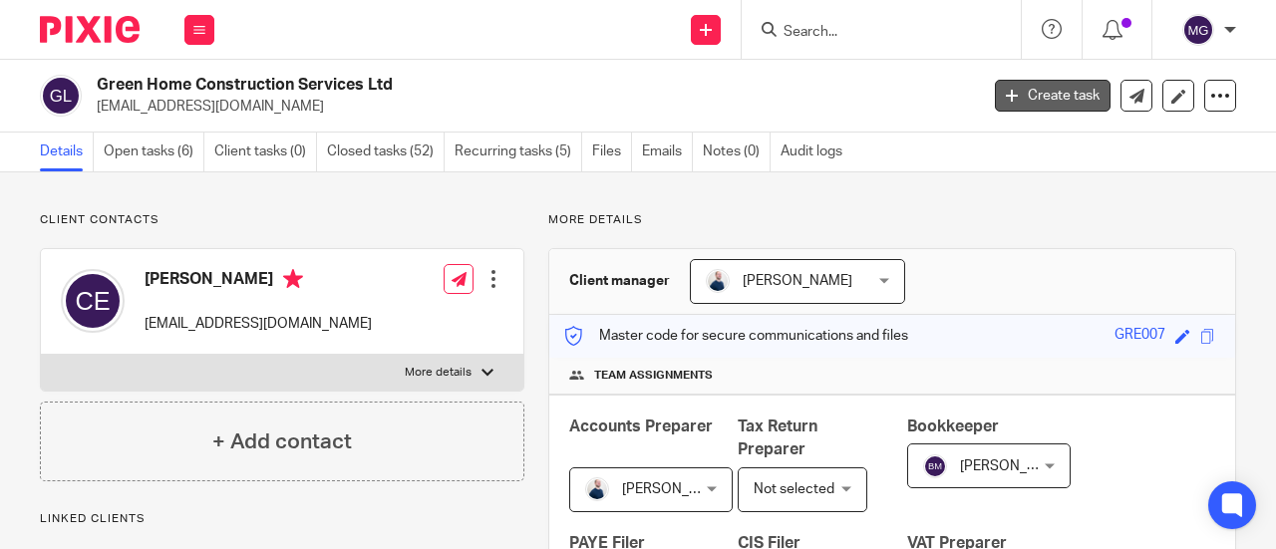
click at [1004, 94] on link "Create task" at bounding box center [1053, 96] width 116 height 32
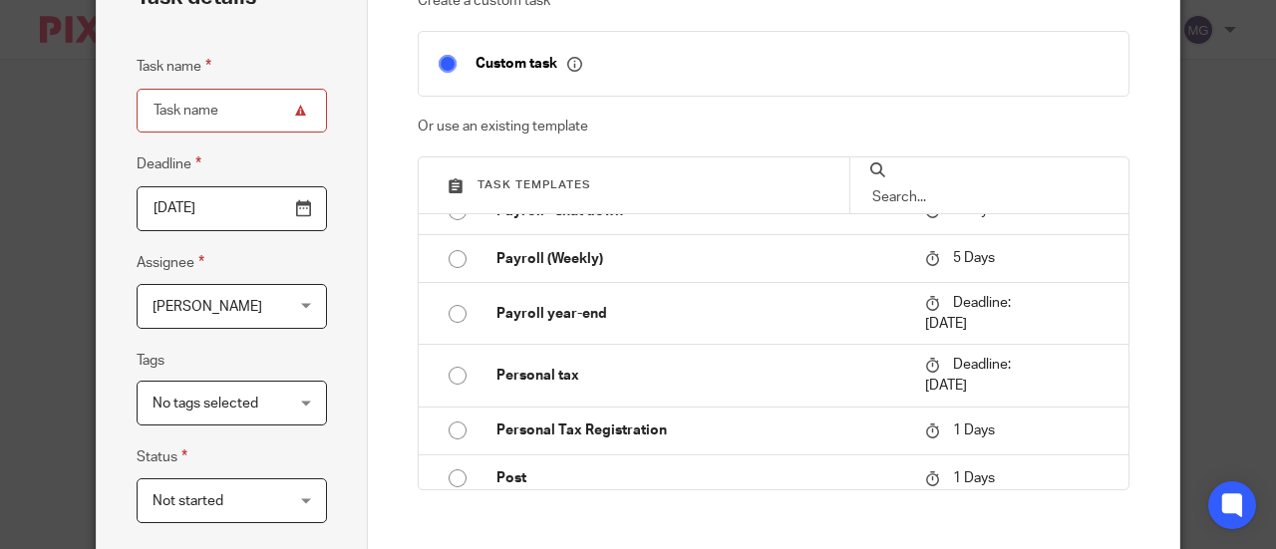
scroll to position [1927, 0]
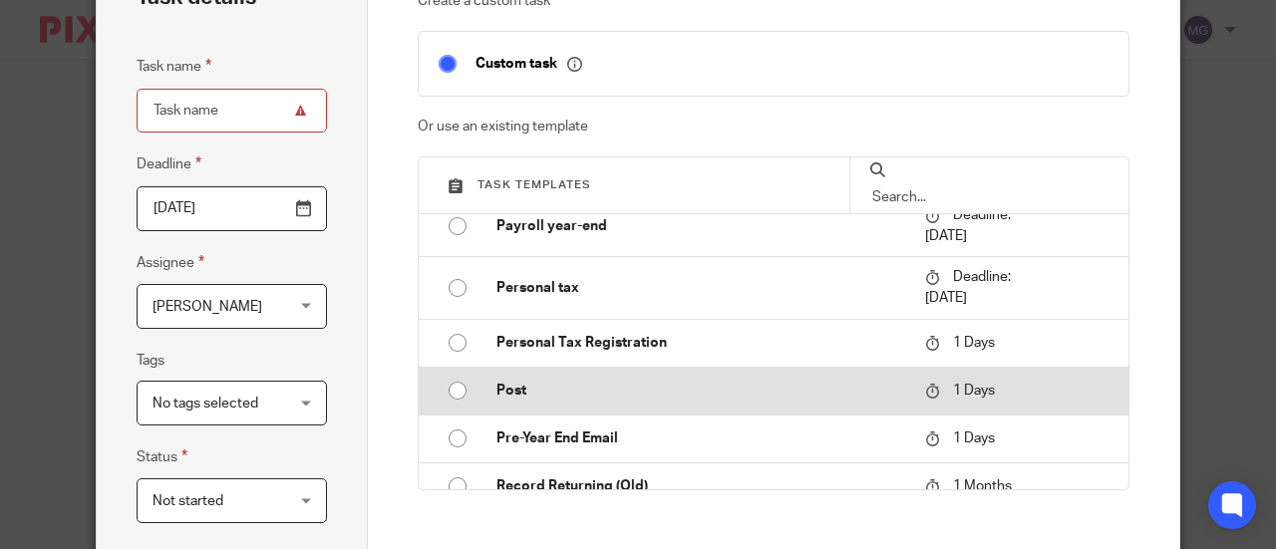
click at [448, 386] on input "radio" at bounding box center [457, 391] width 38 height 38
type input "[DATE]"
type input "Post"
checkbox input "false"
radio input "false"
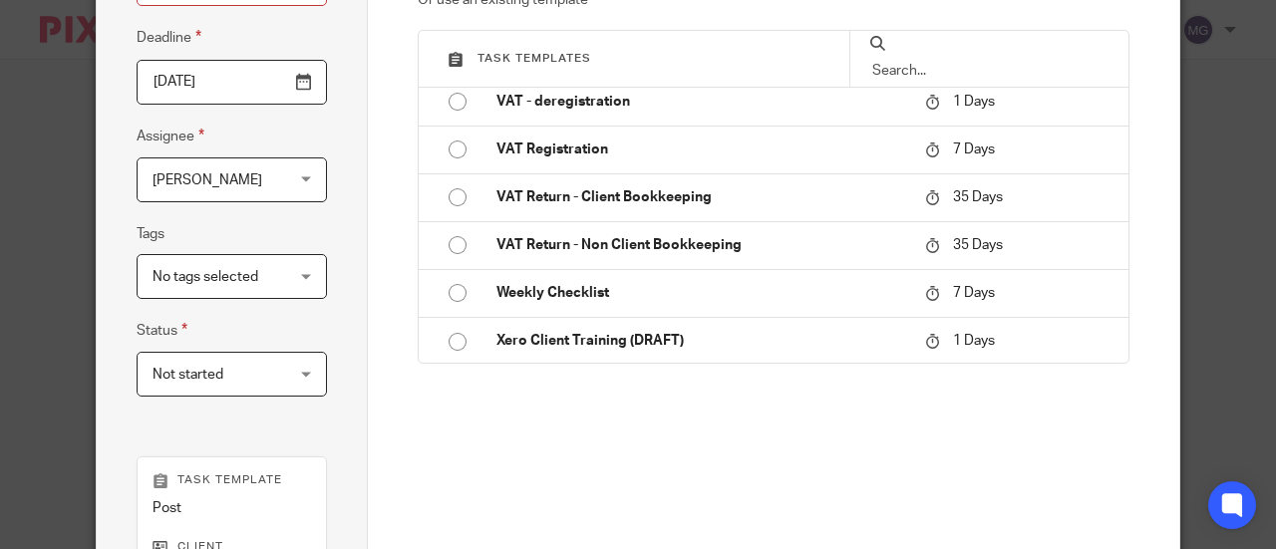
scroll to position [587, 0]
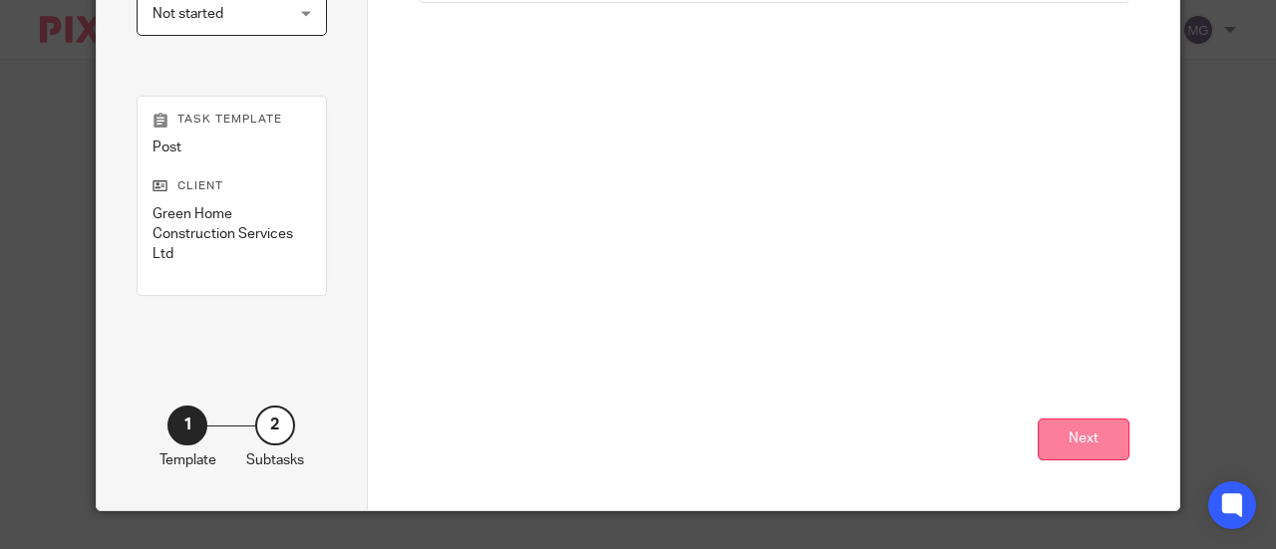
click at [1066, 439] on button "Next" at bounding box center [1083, 440] width 92 height 43
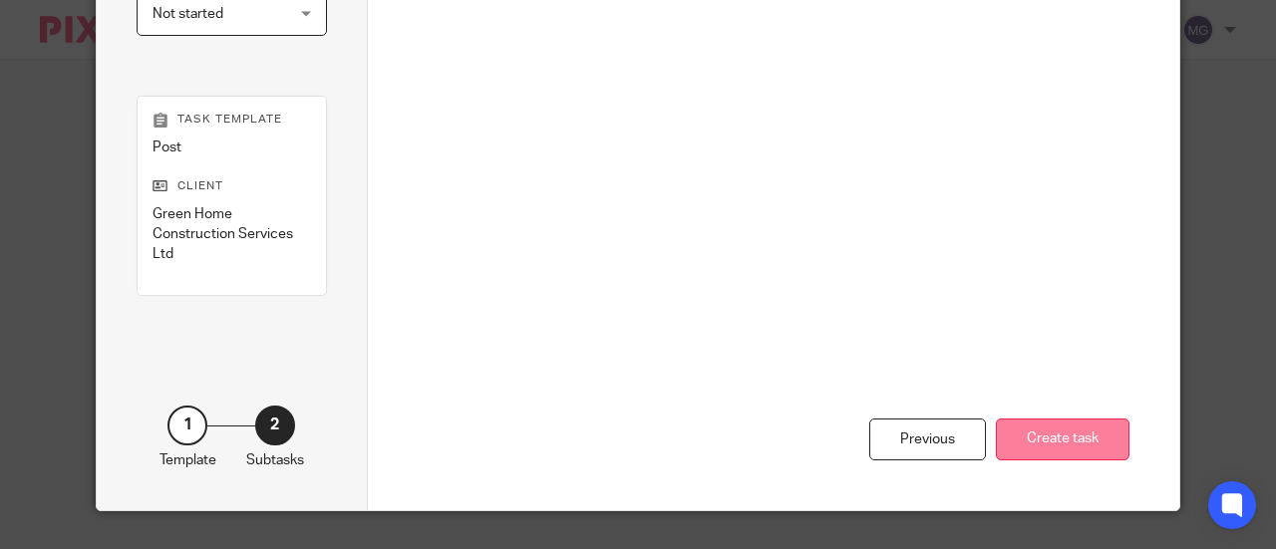
click at [1079, 444] on button "Create task" at bounding box center [1063, 440] width 134 height 43
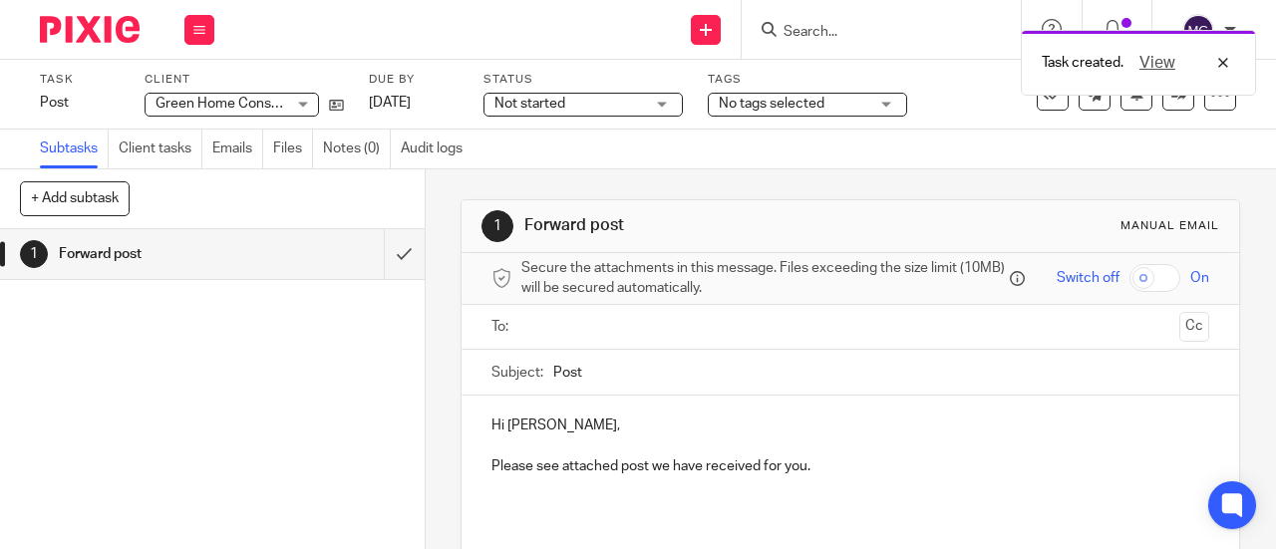
click at [594, 335] on input "text" at bounding box center [849, 327] width 643 height 23
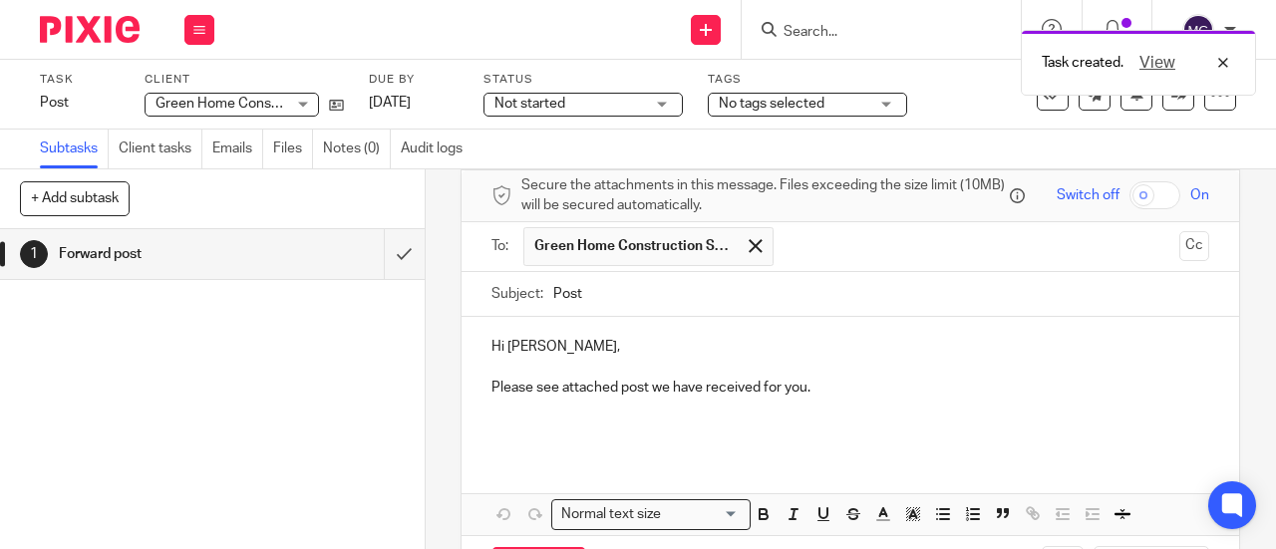
scroll to position [168, 0]
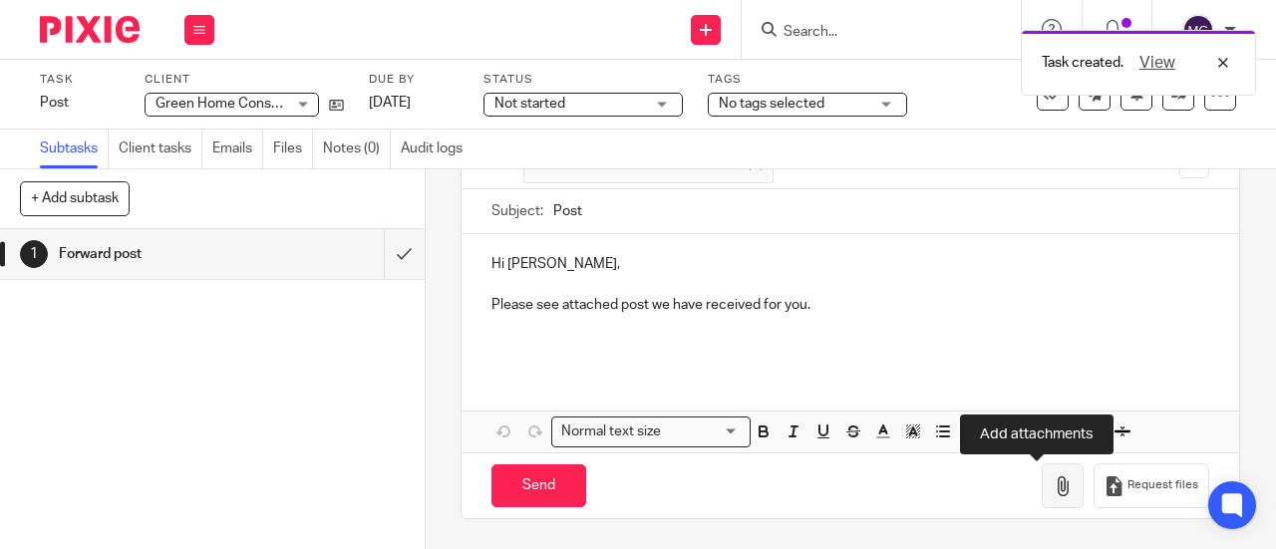
click at [1052, 489] on icon "button" at bounding box center [1062, 486] width 20 height 20
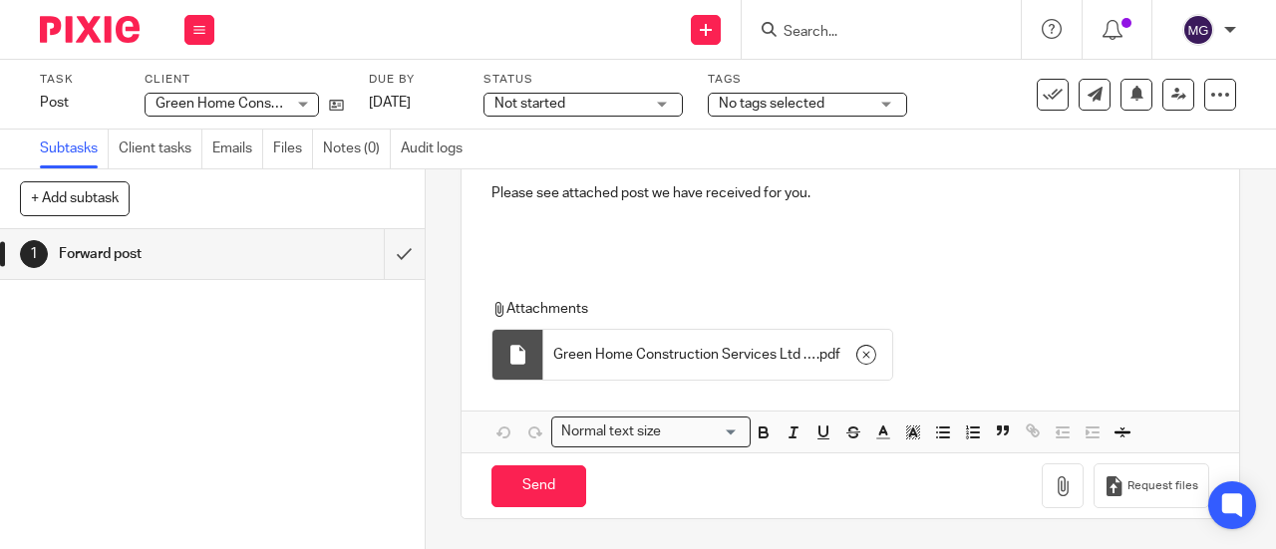
scroll to position [280, 0]
click at [538, 496] on input "Send" at bounding box center [538, 486] width 95 height 43
type input "Sent"
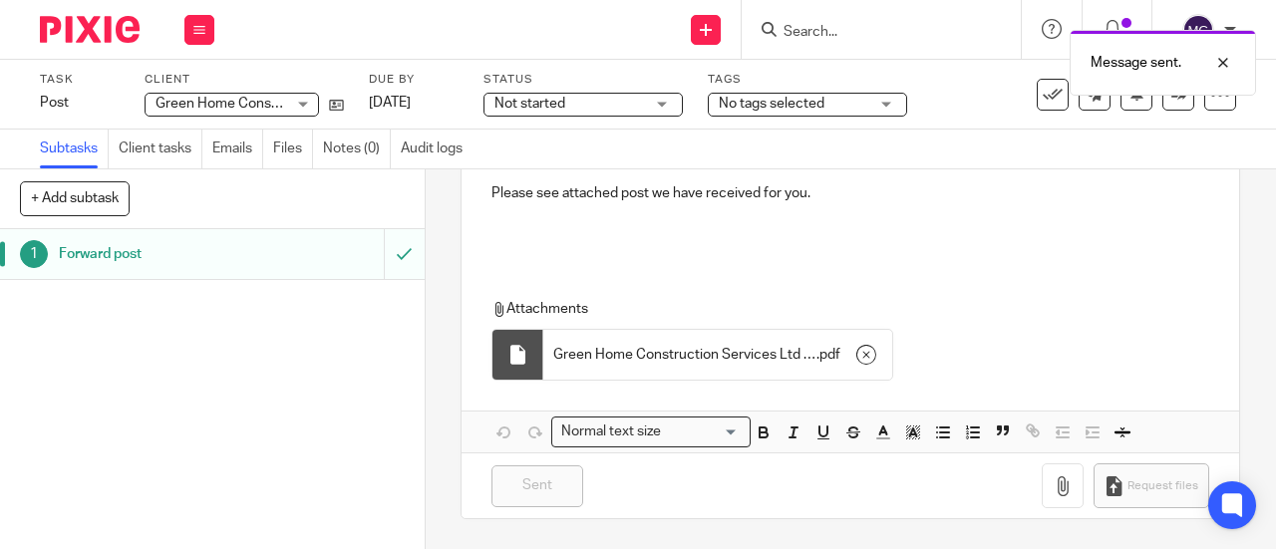
drag, startPoint x: 93, startPoint y: 254, endPoint x: 132, endPoint y: 191, distance: 73.8
click at [93, 254] on h1 "Forward post" at bounding box center [160, 254] width 203 height 30
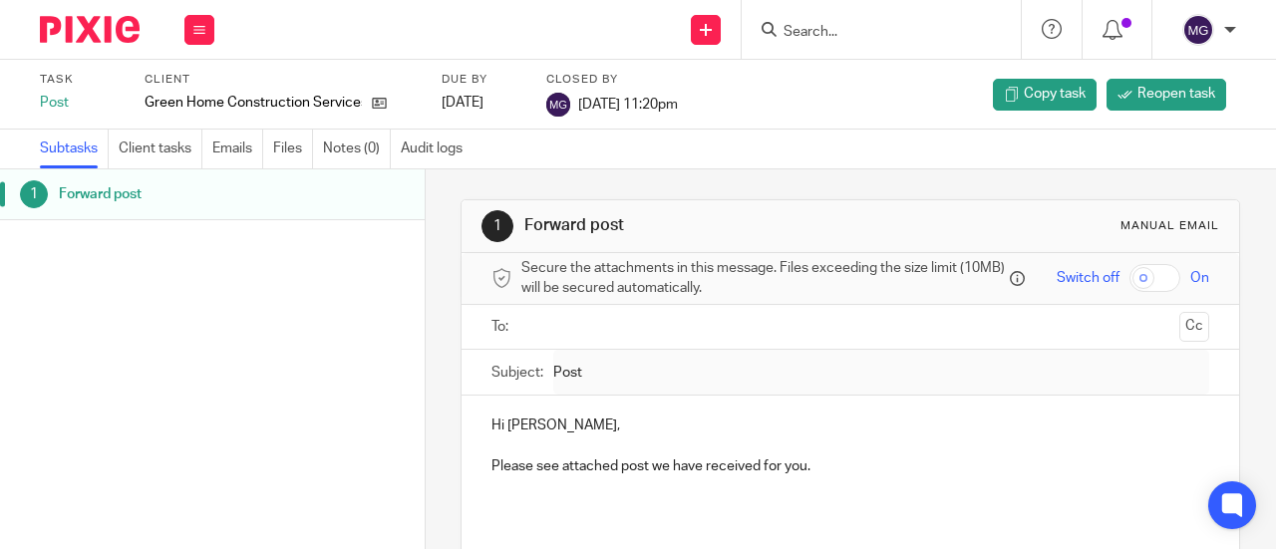
click at [835, 34] on input "Search" at bounding box center [870, 33] width 179 height 18
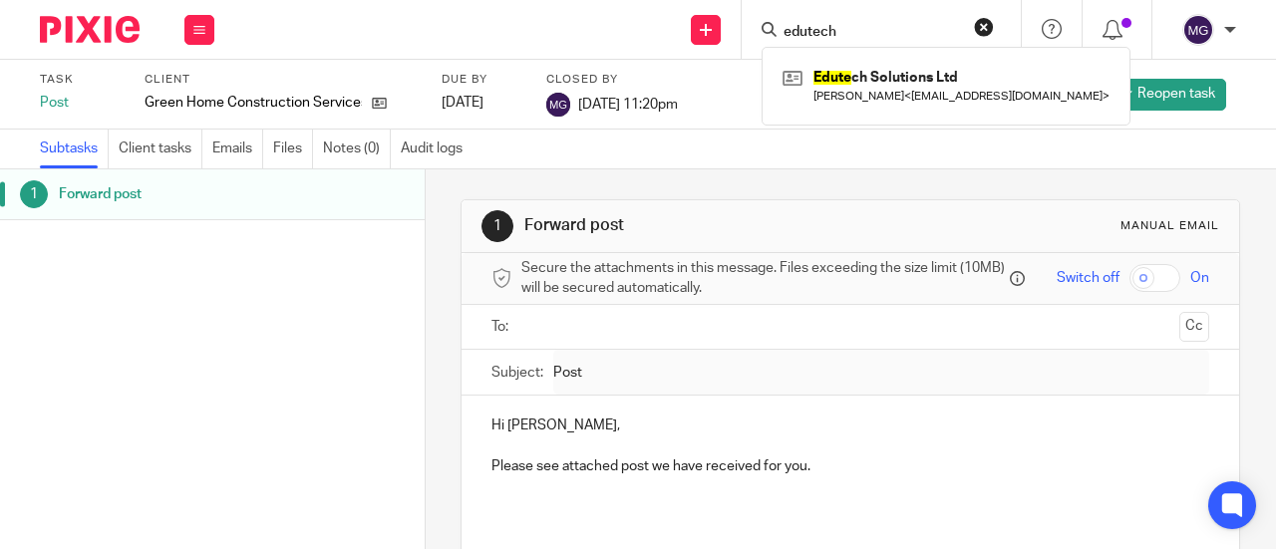
type input "edutech"
click button "submit" at bounding box center [0, 0] width 0 height 0
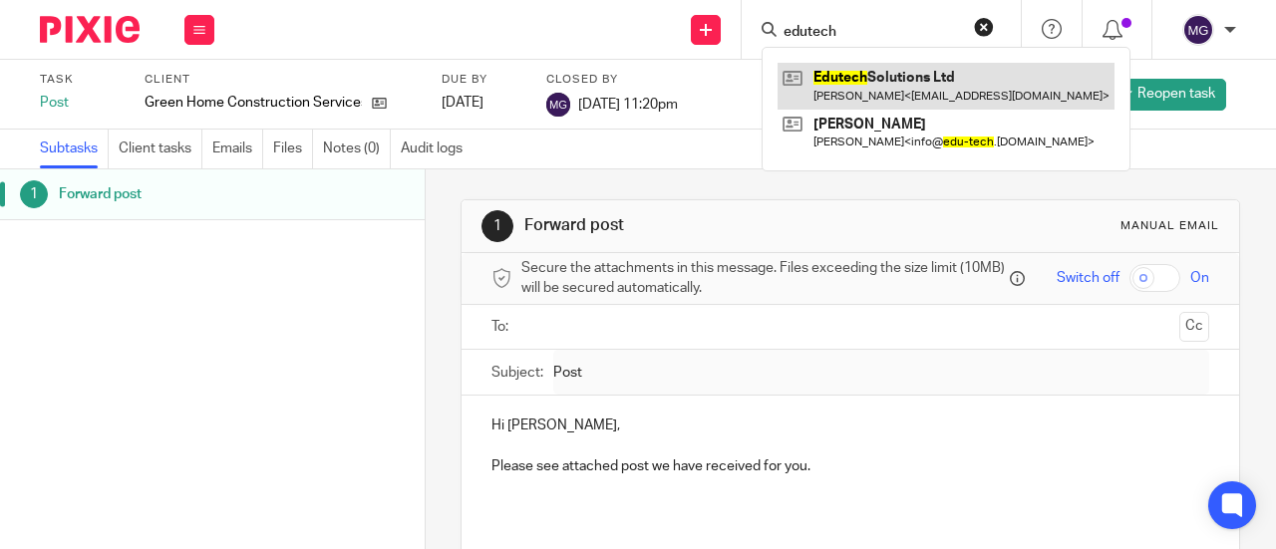
click at [831, 87] on link at bounding box center [945, 86] width 337 height 46
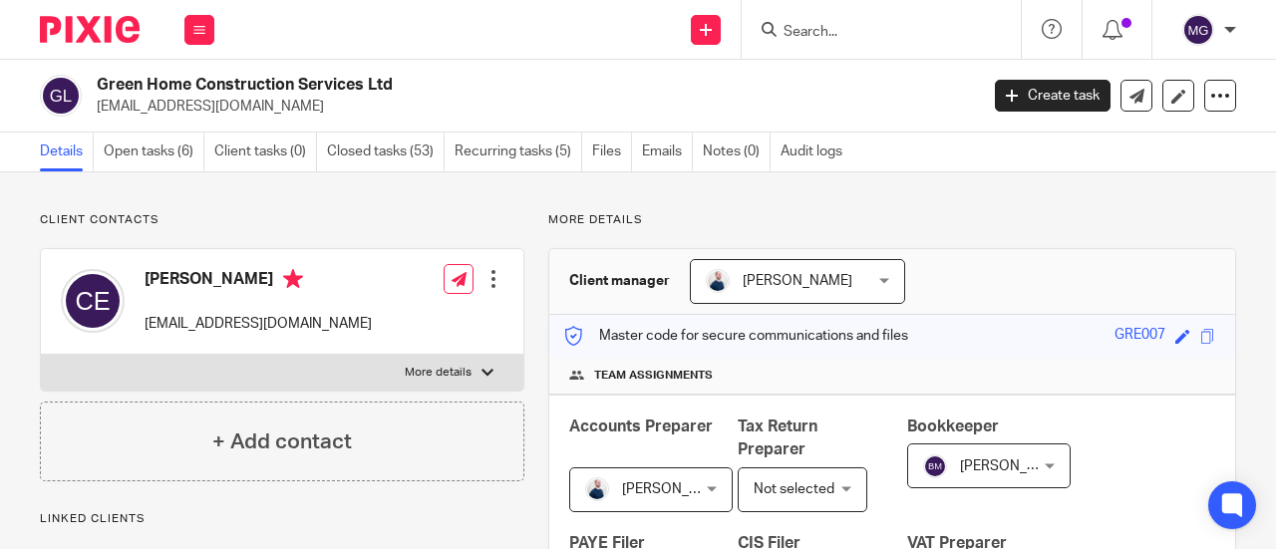
drag, startPoint x: 400, startPoint y: 86, endPoint x: 98, endPoint y: 87, distance: 301.9
click at [98, 87] on h2 "Green Home Construction Services Ltd" at bounding box center [444, 85] width 695 height 21
copy h2 "Green Home Construction Services Ltd"
click at [823, 32] on input "Search" at bounding box center [870, 33] width 179 height 18
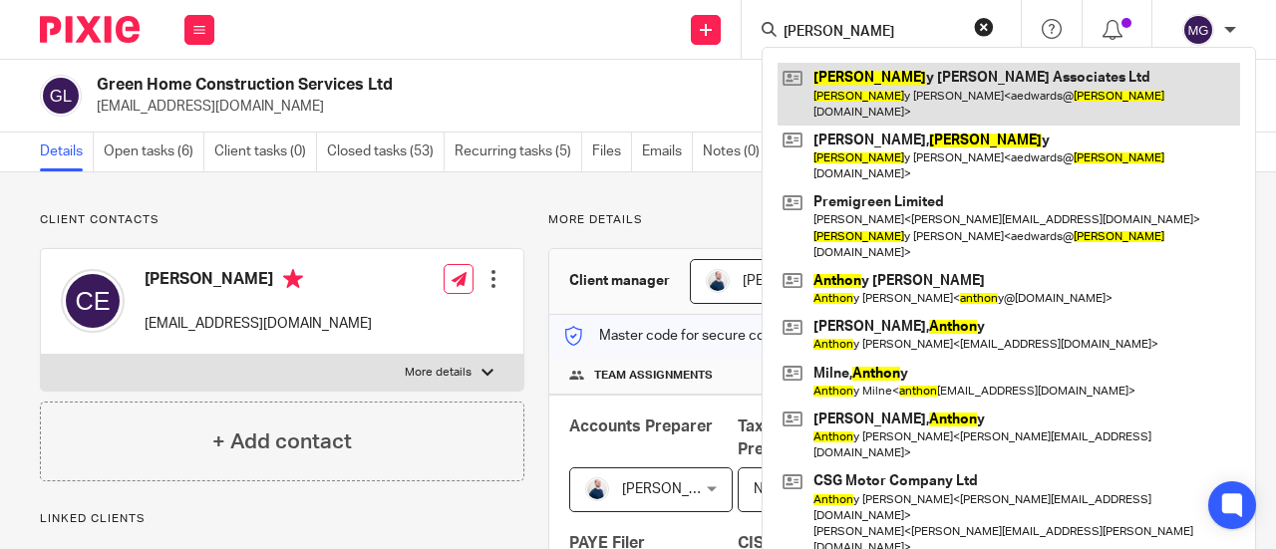
type input "anton"
click at [856, 75] on link at bounding box center [1008, 94] width 462 height 62
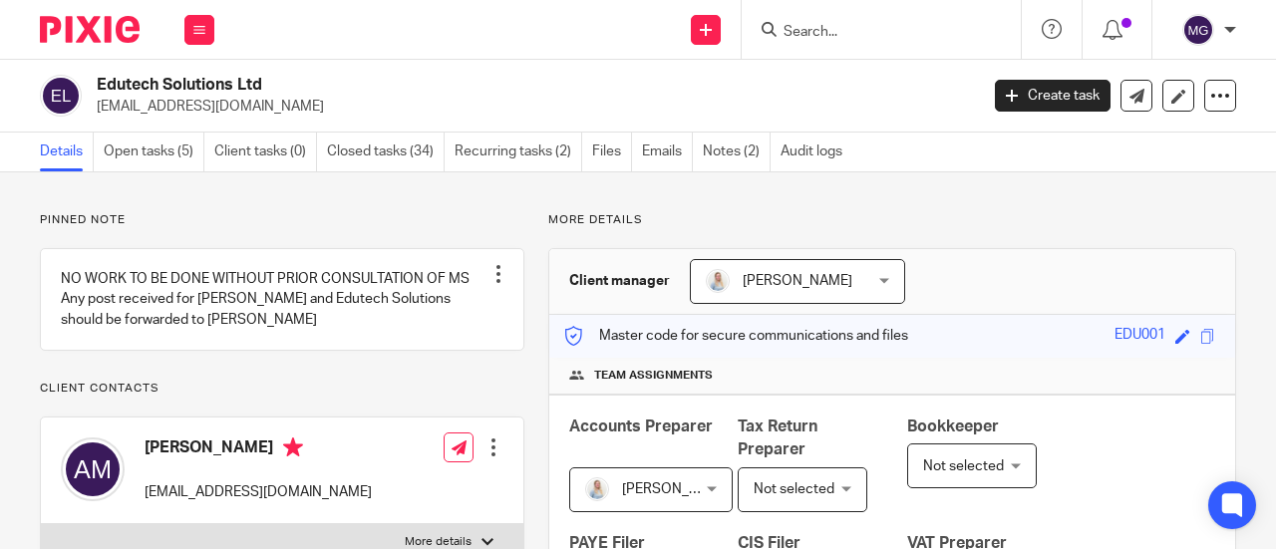
drag, startPoint x: 279, startPoint y: 89, endPoint x: 99, endPoint y: 84, distance: 180.4
click at [99, 84] on h2 "Edutech Solutions Ltd" at bounding box center [444, 85] width 695 height 21
copy h2 "Edutech Solutions Ltd"
click at [911, 25] on input "Search" at bounding box center [870, 33] width 179 height 18
paste input "Zemmat Holdings"
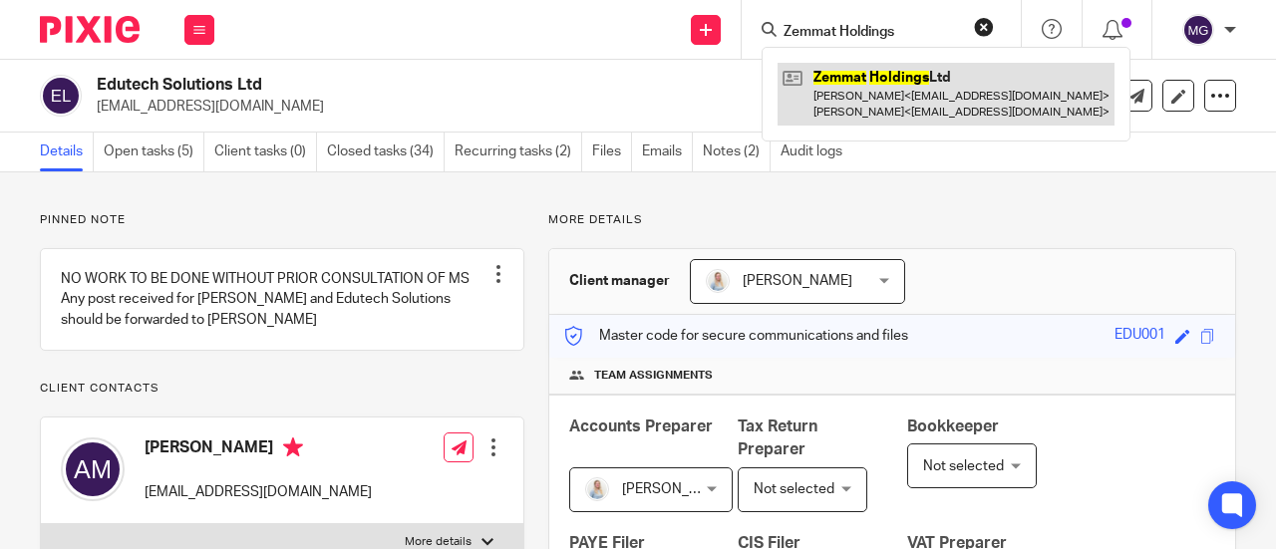
type input "Zemmat Holdings"
click at [878, 84] on link at bounding box center [945, 94] width 337 height 62
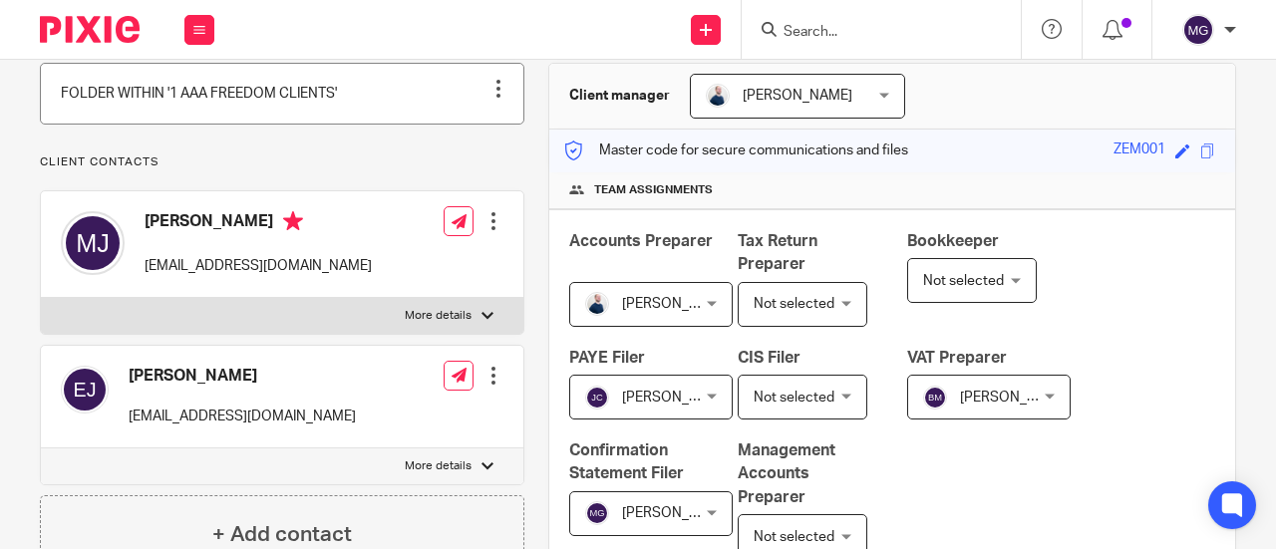
scroll to position [199, 0]
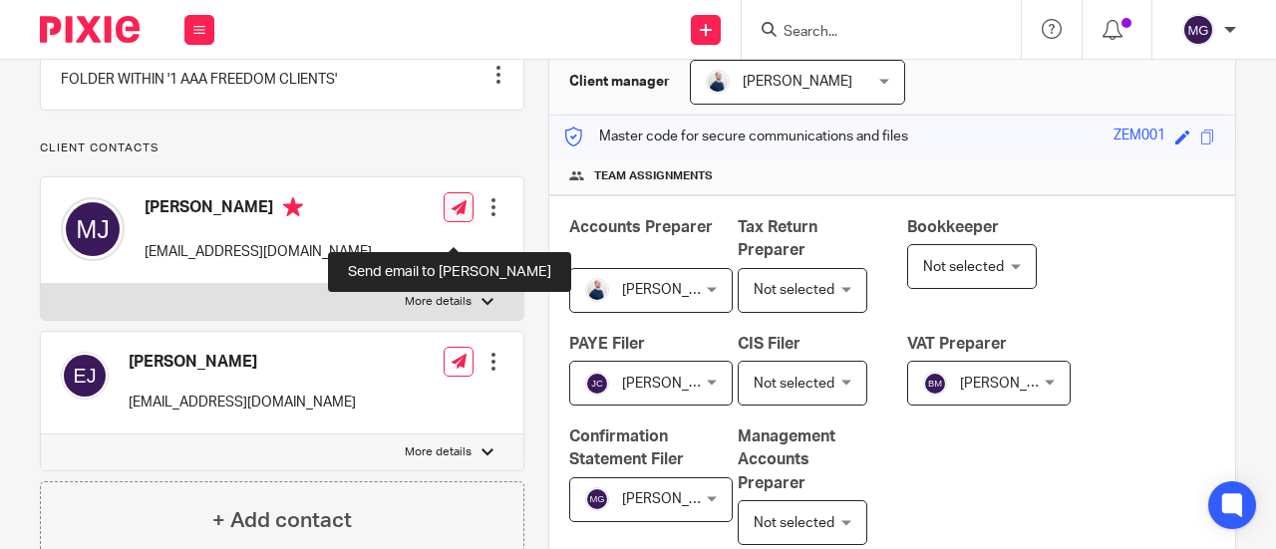
click at [452, 215] on icon at bounding box center [458, 207] width 15 height 15
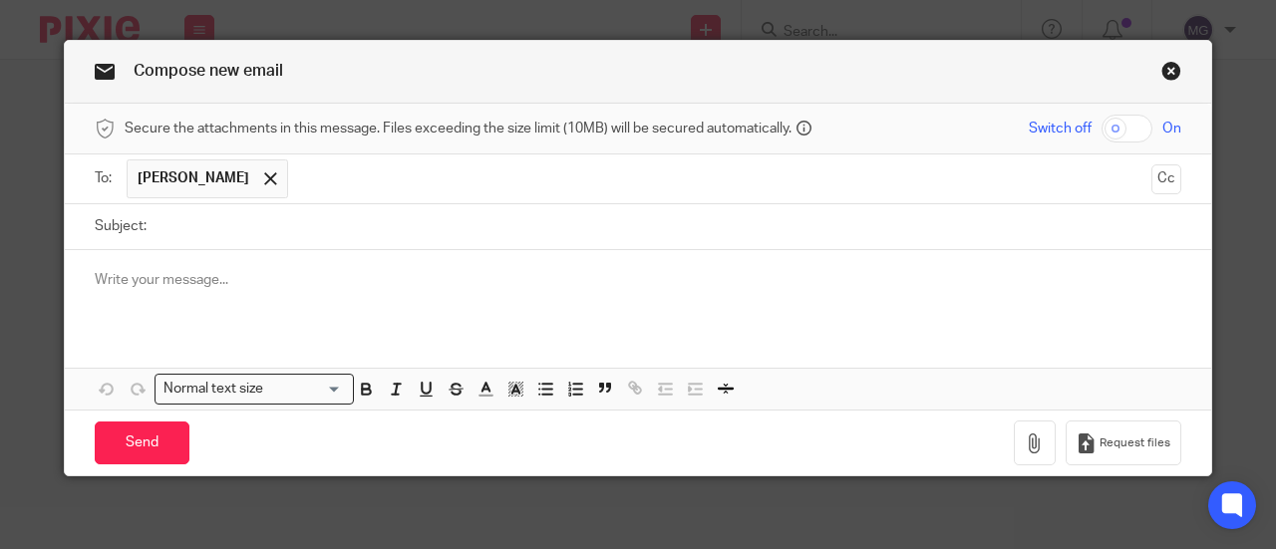
click at [199, 238] on input "Subject:" at bounding box center [668, 226] width 1024 height 45
type input "Tide Card Ready to Collect"
click at [210, 289] on div at bounding box center [638, 289] width 1146 height 78
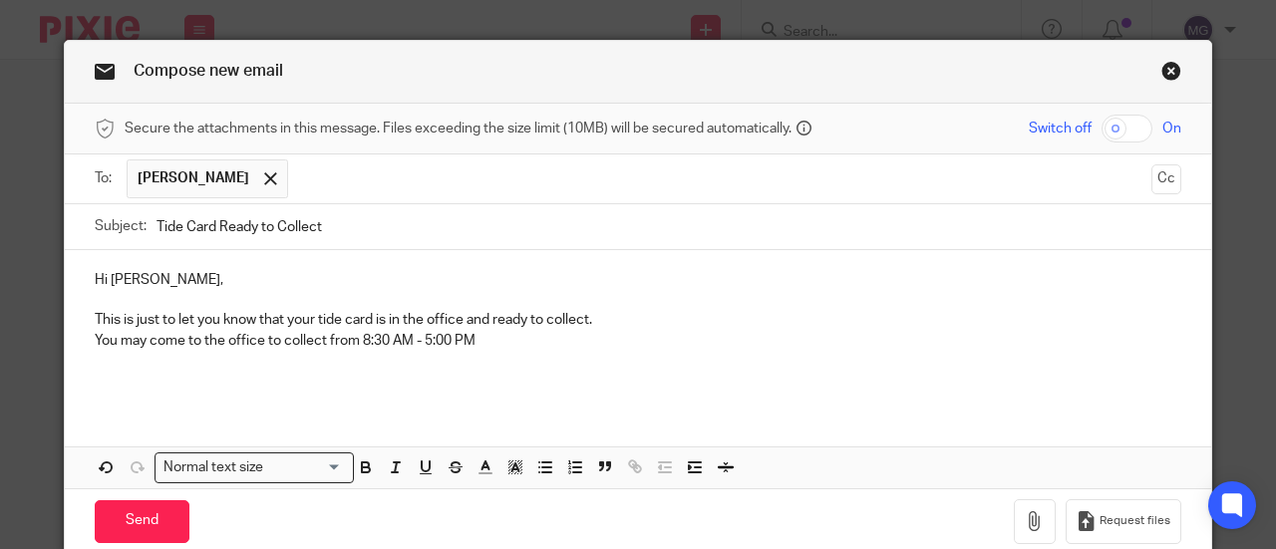
click at [96, 296] on p at bounding box center [638, 300] width 1086 height 20
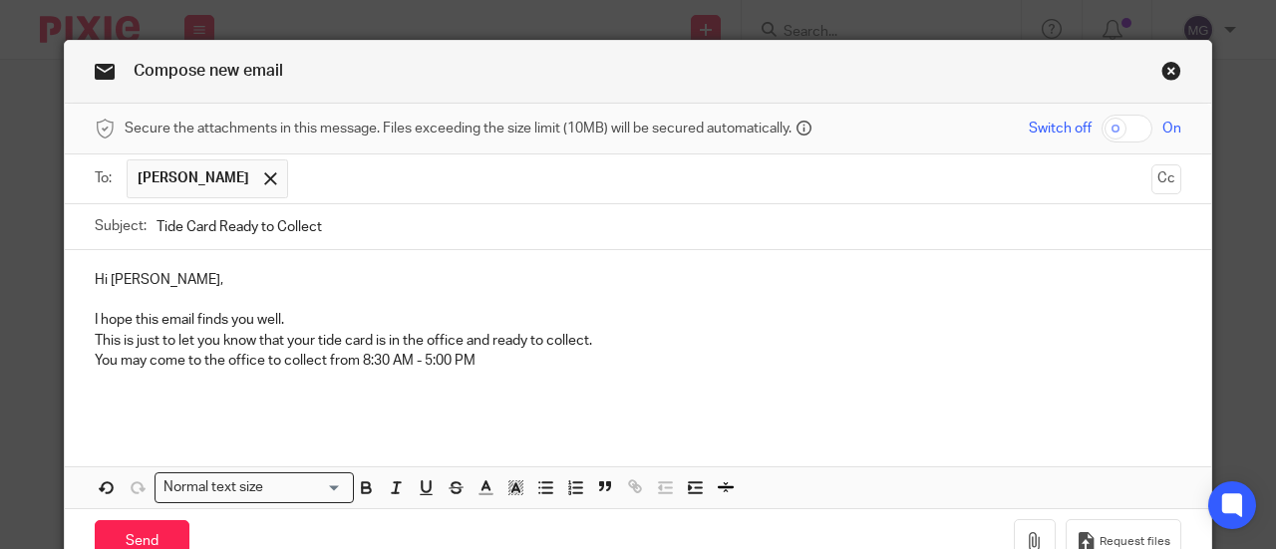
scroll to position [62, 0]
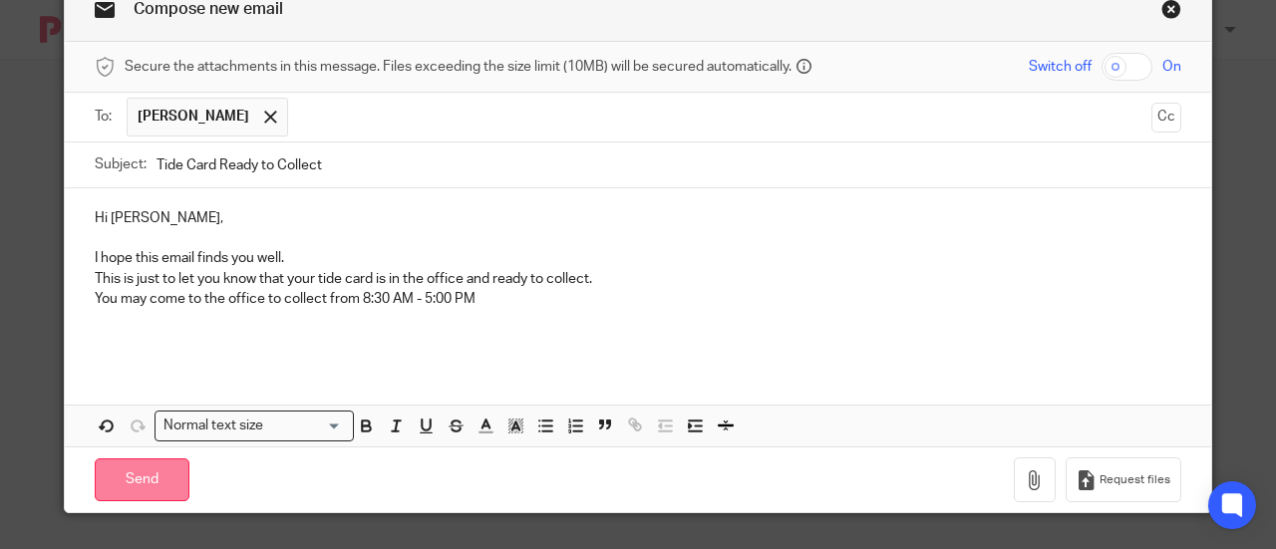
click at [152, 467] on input "Send" at bounding box center [142, 479] width 95 height 43
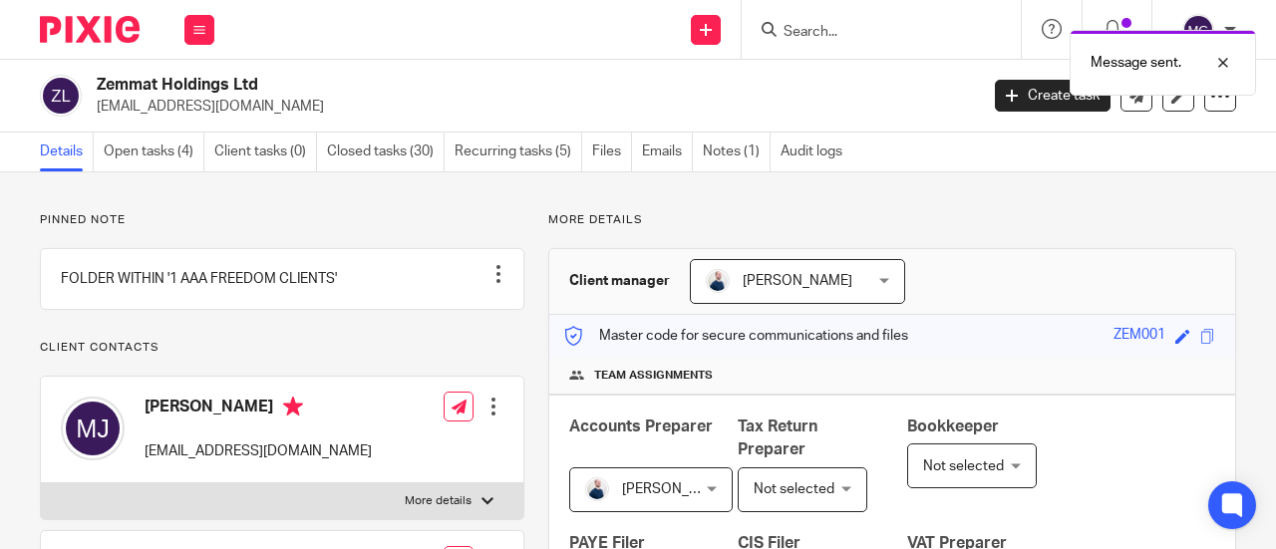
click at [891, 33] on div "Message sent." at bounding box center [947, 58] width 618 height 76
click at [825, 30] on div "Message sent." at bounding box center [947, 58] width 618 height 76
click at [1222, 62] on div at bounding box center [1208, 63] width 54 height 24
click at [907, 35] on input "Search" at bounding box center [870, 33] width 179 height 18
paste input "[PERSON_NAME] Associates Ltd HMRC Late Submission Penalty Notice VAT Penalty Po…"
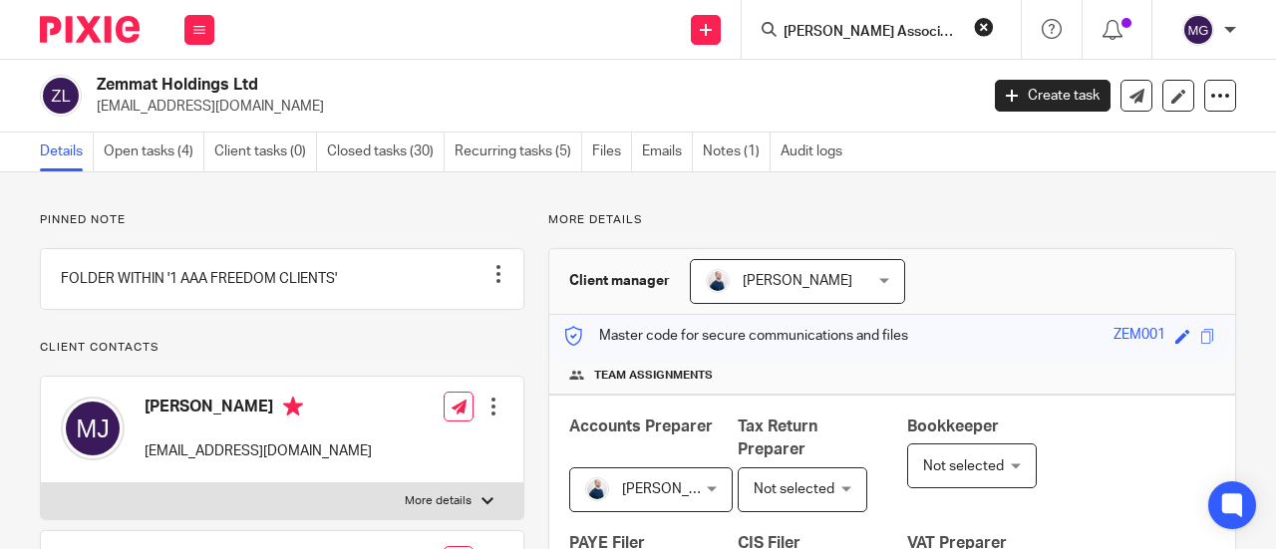
scroll to position [0, 471]
type input "[PERSON_NAME] Associates Ltd HMRC Late Submission Penalty Notice VAT Penalty Po…"
drag, startPoint x: 970, startPoint y: 27, endPoint x: 896, endPoint y: 23, distance: 73.8
click at [969, 27] on button "reset" at bounding box center [972, 27] width 20 height 20
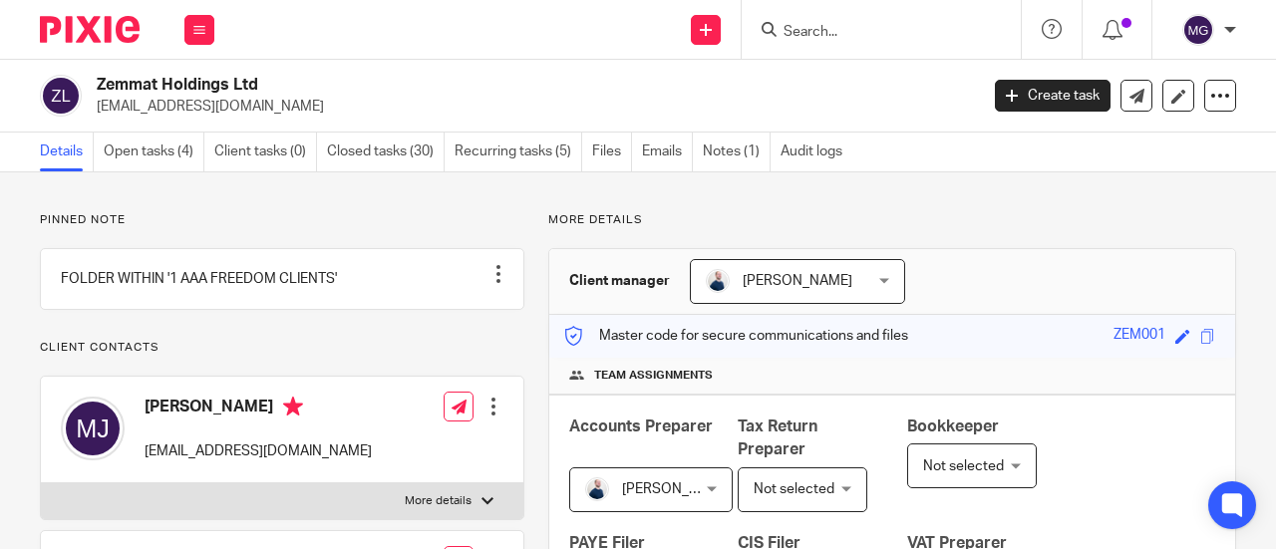
click at [873, 24] on input "Search" at bounding box center [870, 33] width 179 height 18
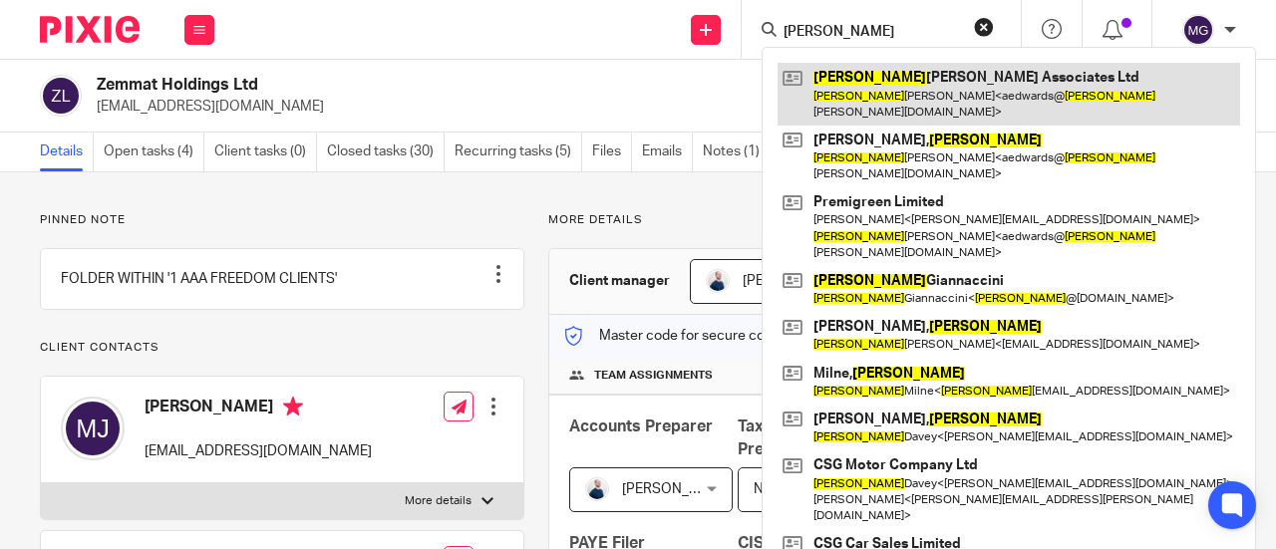
type input "antony"
click at [895, 67] on link at bounding box center [1008, 94] width 462 height 62
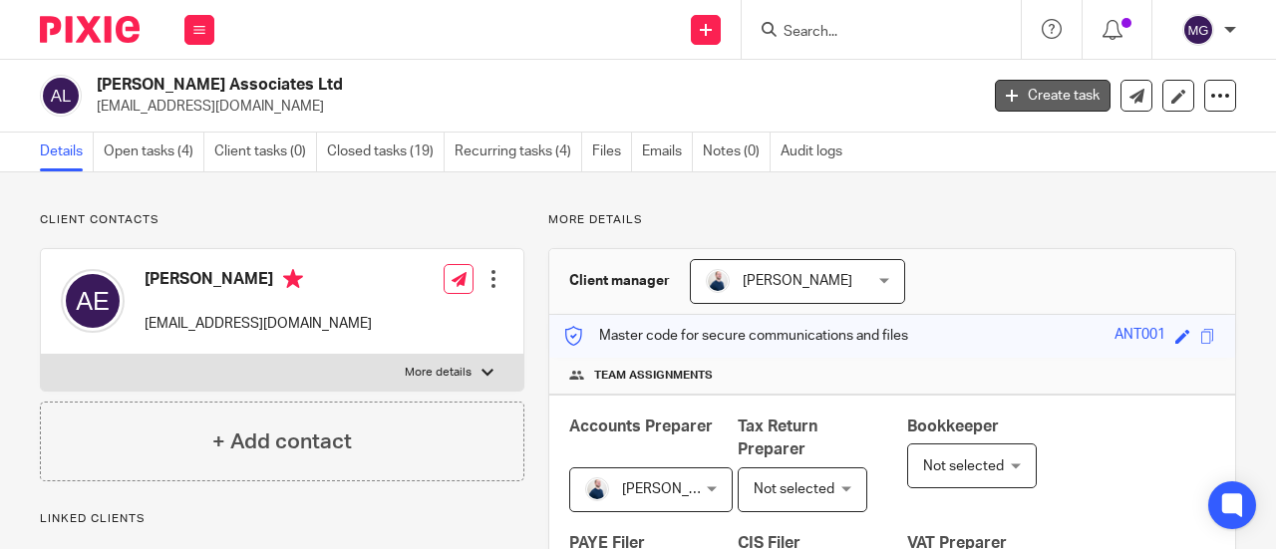
click at [1019, 91] on link "Create task" at bounding box center [1053, 96] width 116 height 32
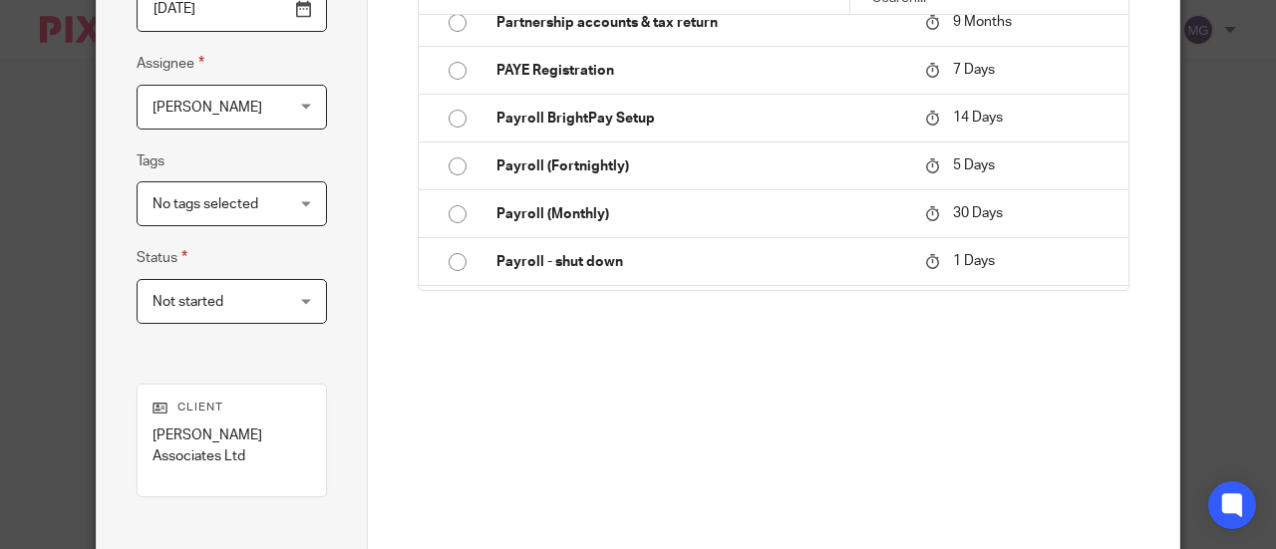
scroll to position [1938, 0]
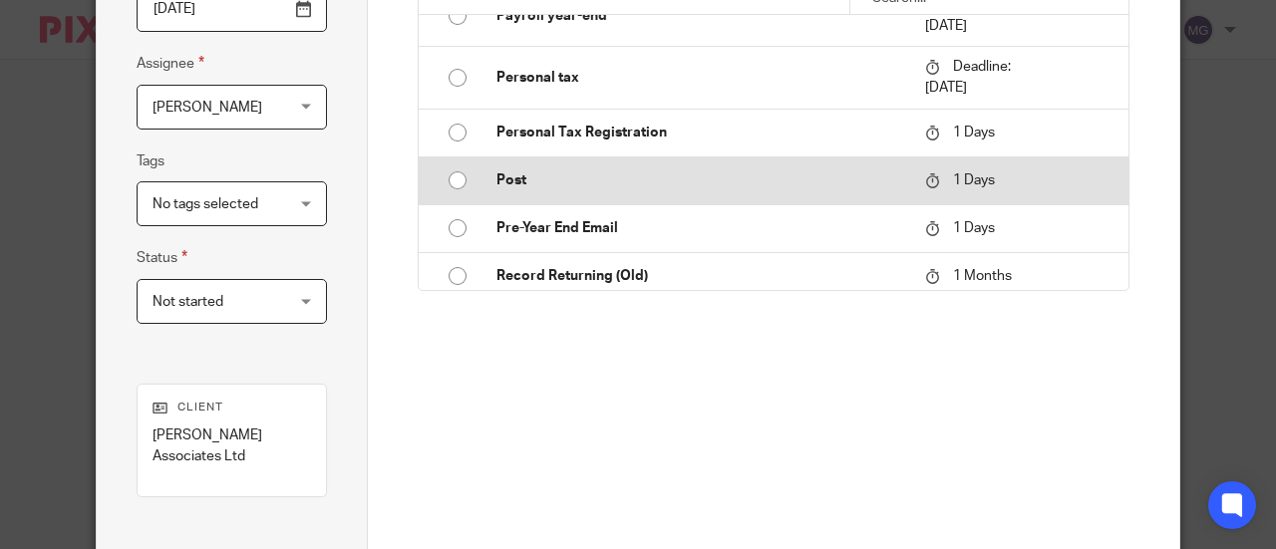
click at [441, 176] on input "radio" at bounding box center [457, 180] width 38 height 38
type input "[DATE]"
type input "Post"
checkbox input "false"
radio input "false"
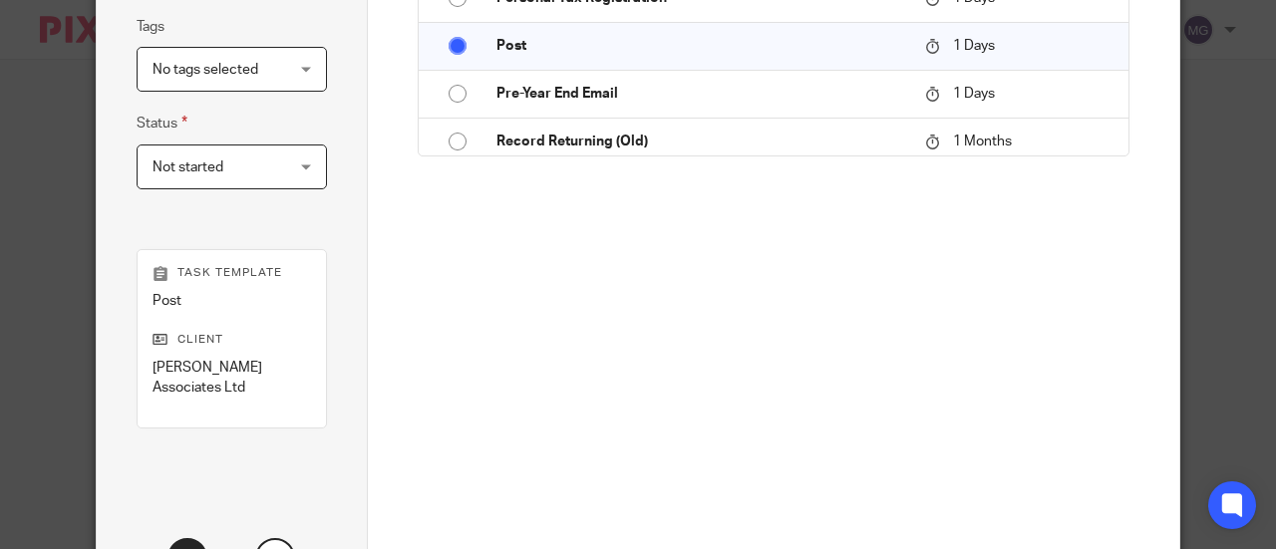
scroll to position [567, 0]
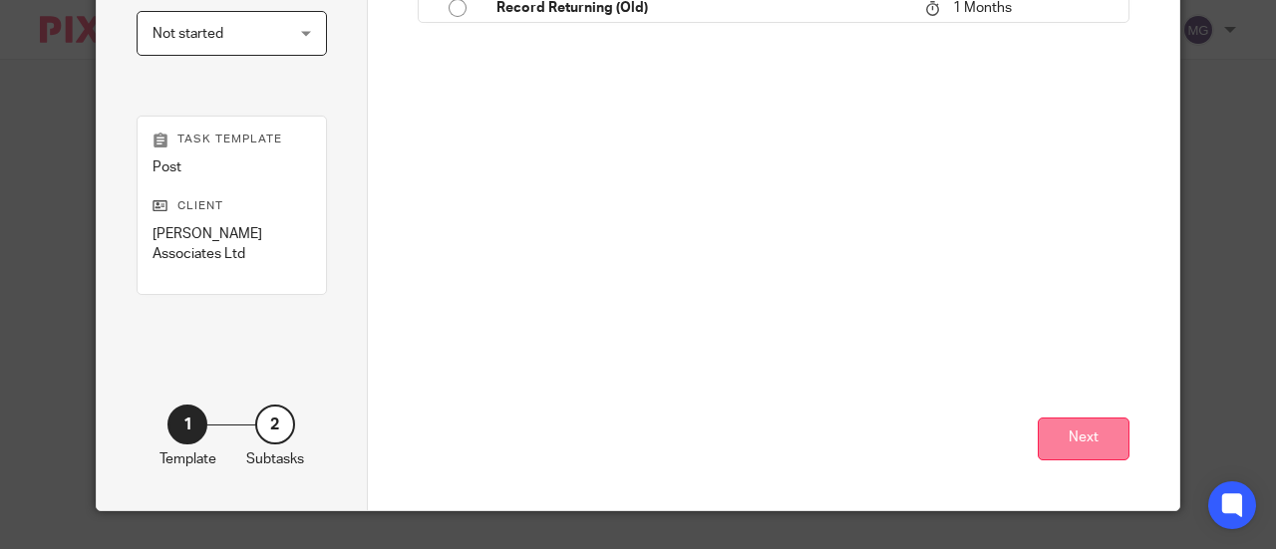
click at [1054, 431] on button "Next" at bounding box center [1083, 439] width 92 height 43
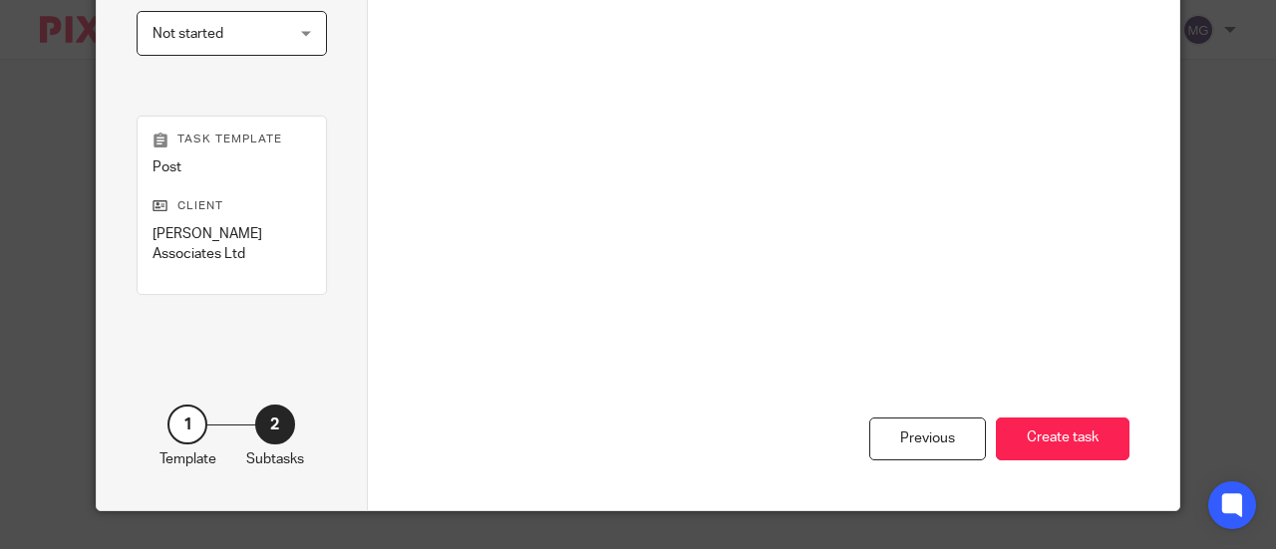
drag, startPoint x: 1080, startPoint y: 435, endPoint x: 1052, endPoint y: 316, distance: 122.8
click at [1078, 433] on button "Create task" at bounding box center [1063, 439] width 134 height 43
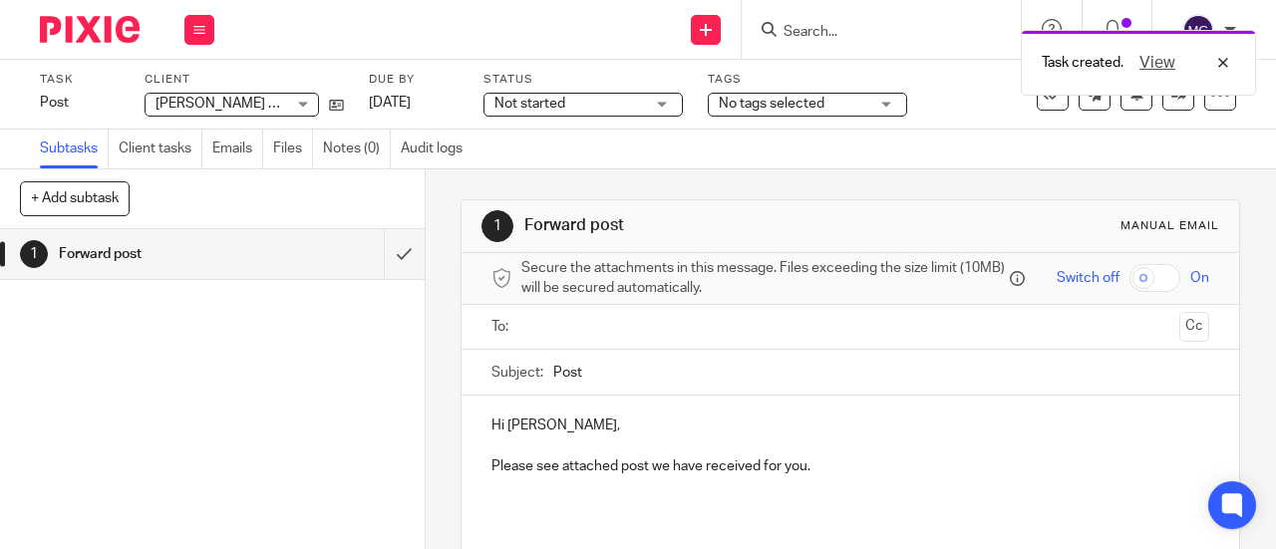
click at [624, 330] on input "text" at bounding box center [849, 327] width 643 height 23
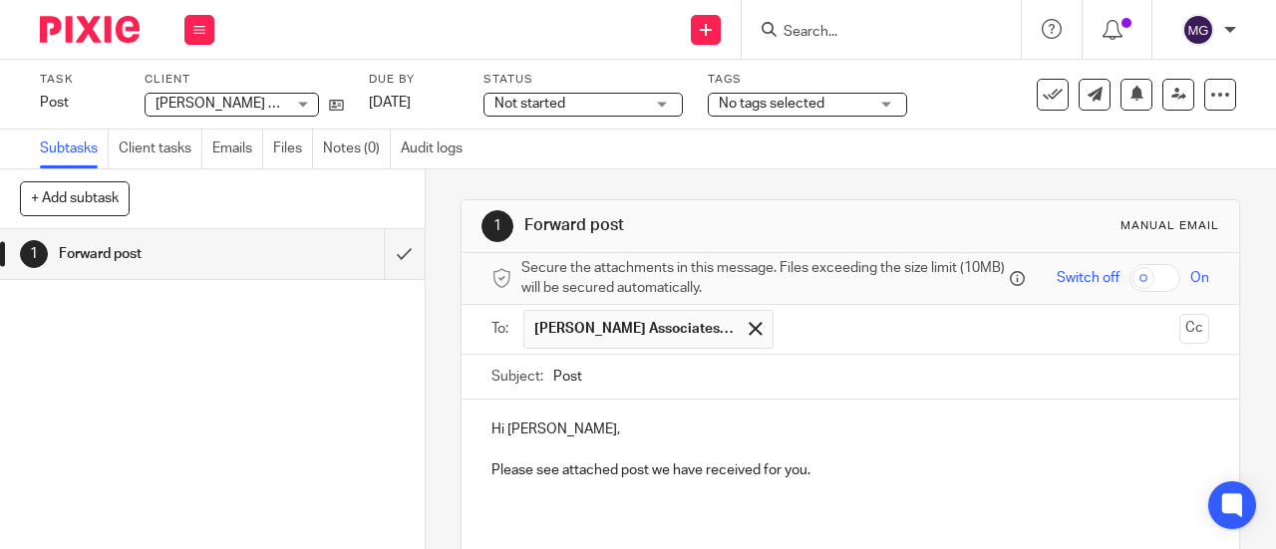
click at [845, 339] on input "text" at bounding box center [977, 329] width 389 height 39
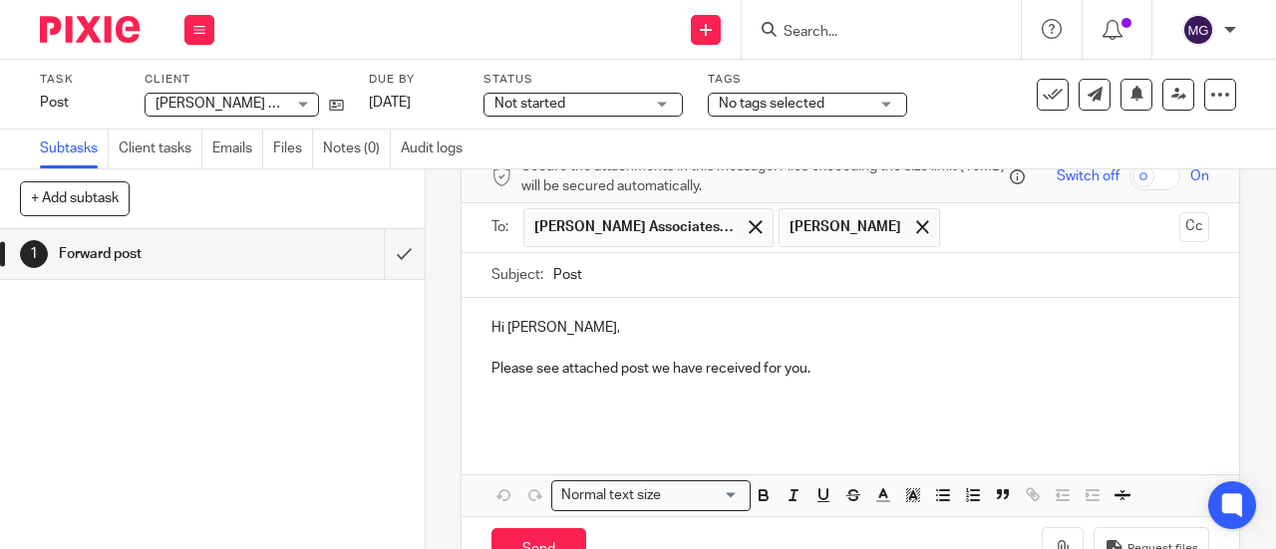
scroll to position [168, 0]
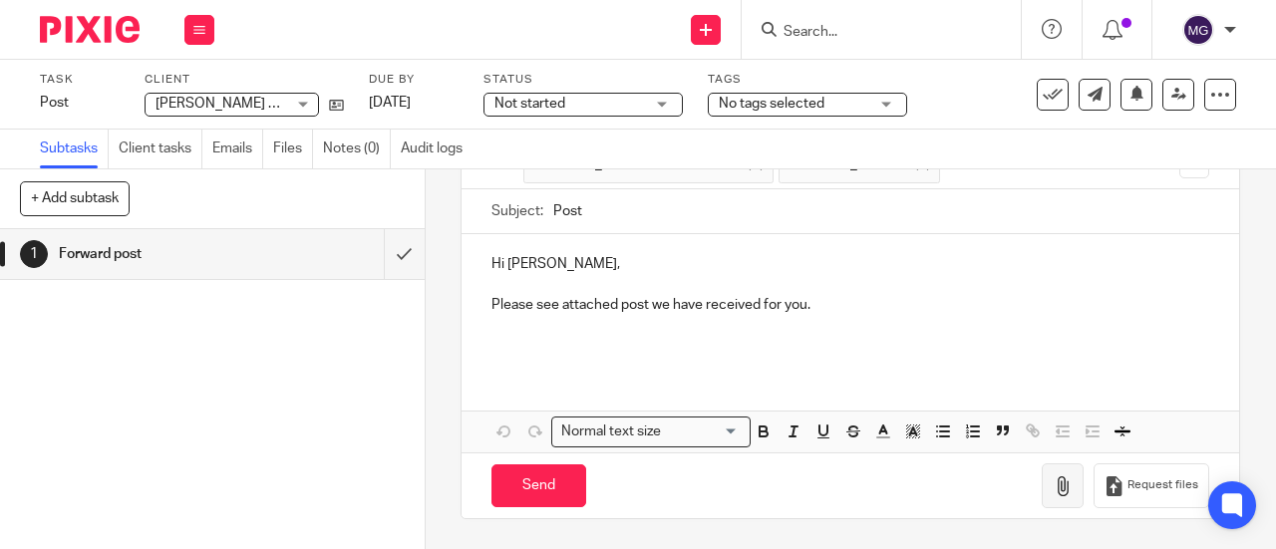
click at [1041, 489] on button "button" at bounding box center [1062, 485] width 42 height 45
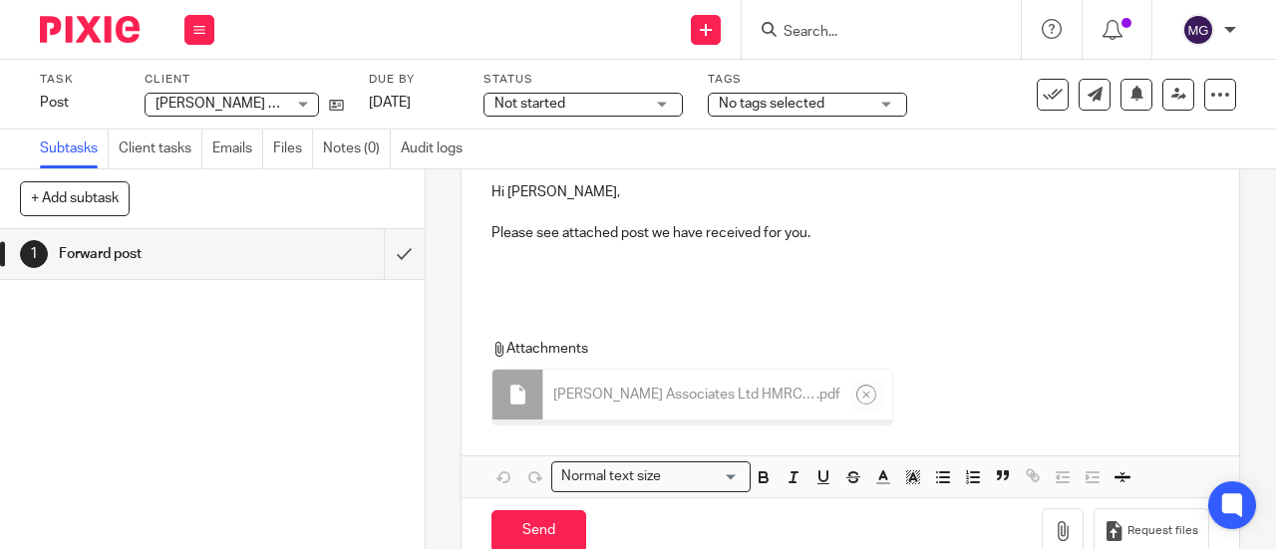
scroll to position [268, 0]
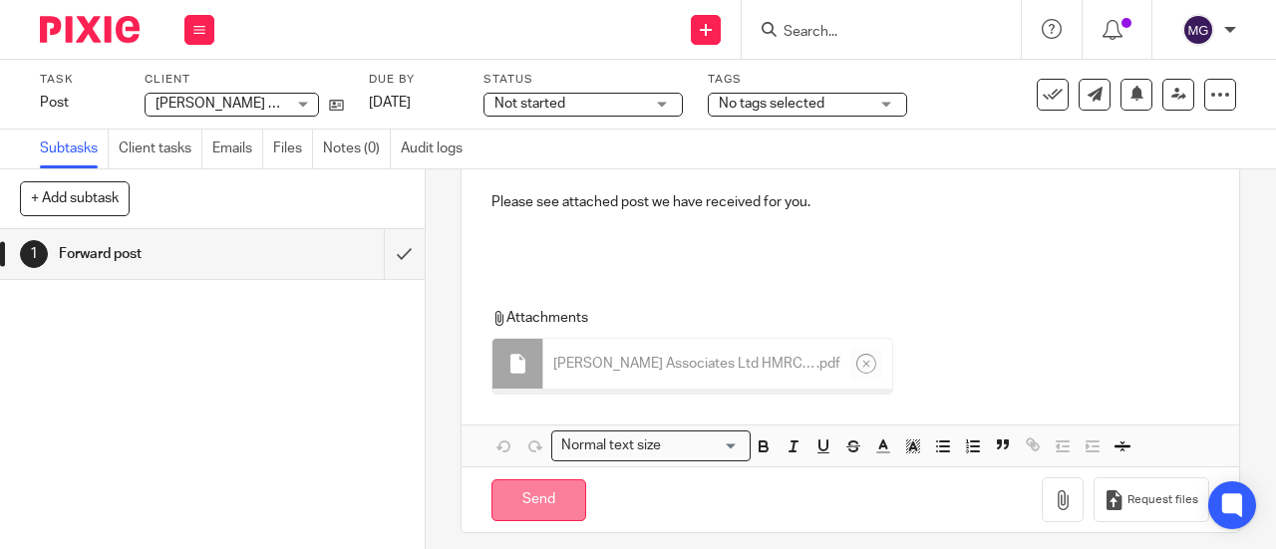
click at [534, 509] on input "Send" at bounding box center [538, 500] width 95 height 43
type input "Sent"
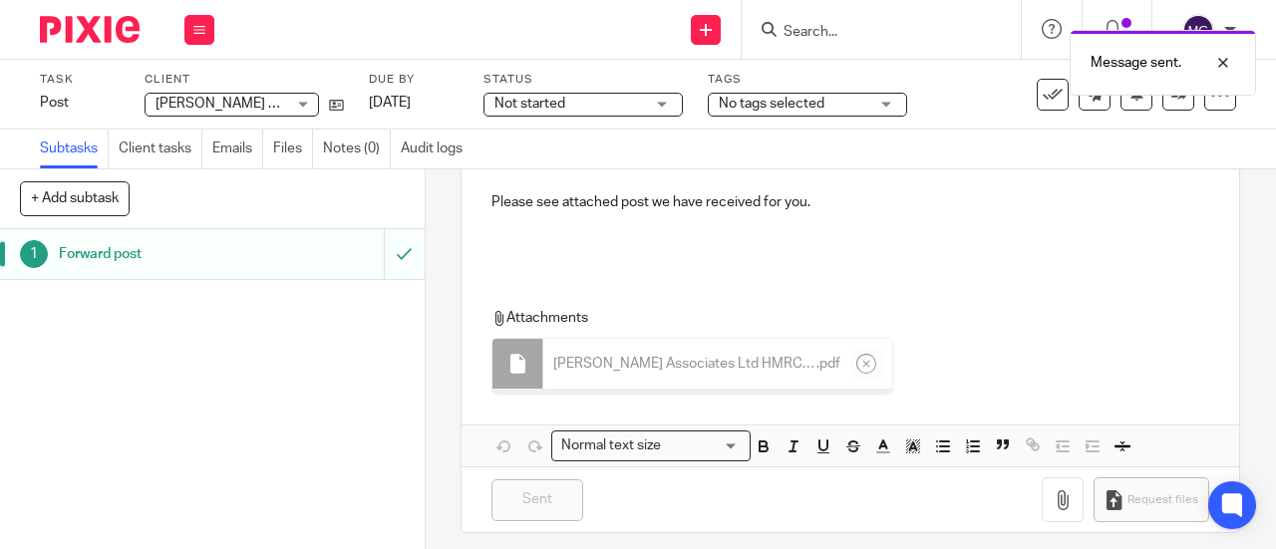
click at [115, 252] on h1 "Forward post" at bounding box center [160, 254] width 203 height 30
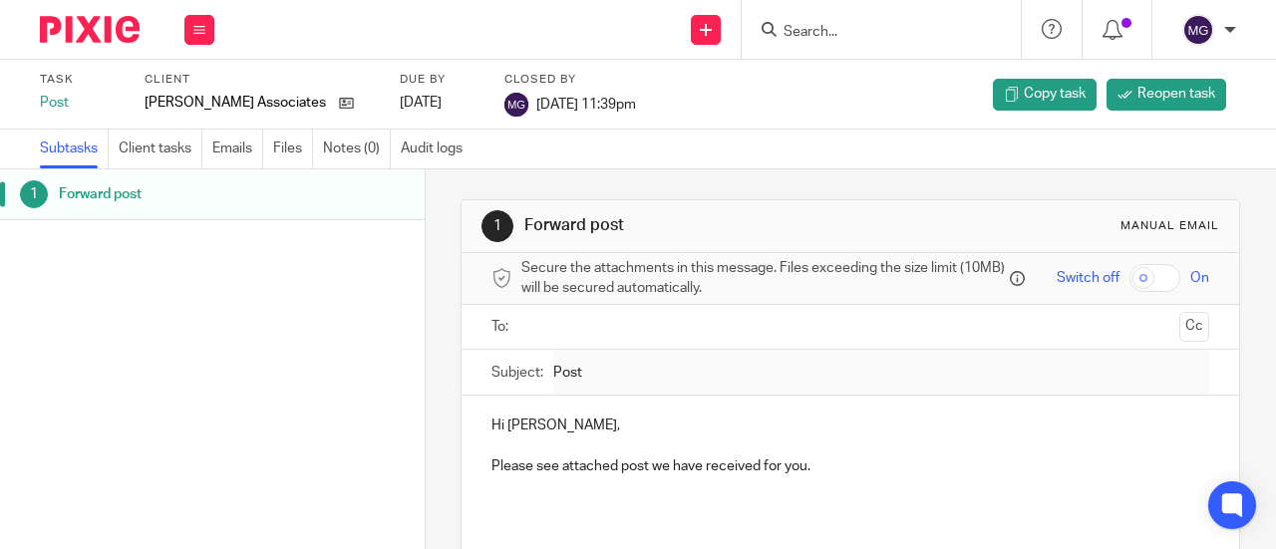
click at [802, 27] on input "Search" at bounding box center [870, 33] width 179 height 18
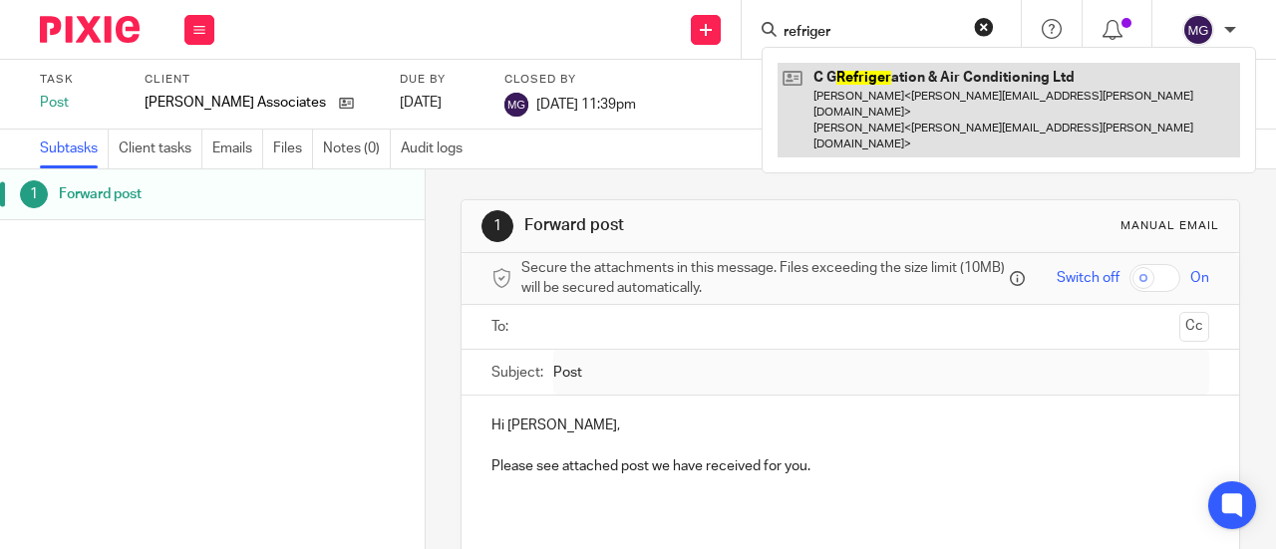
type input "refriger"
click at [853, 91] on link at bounding box center [1008, 110] width 462 height 95
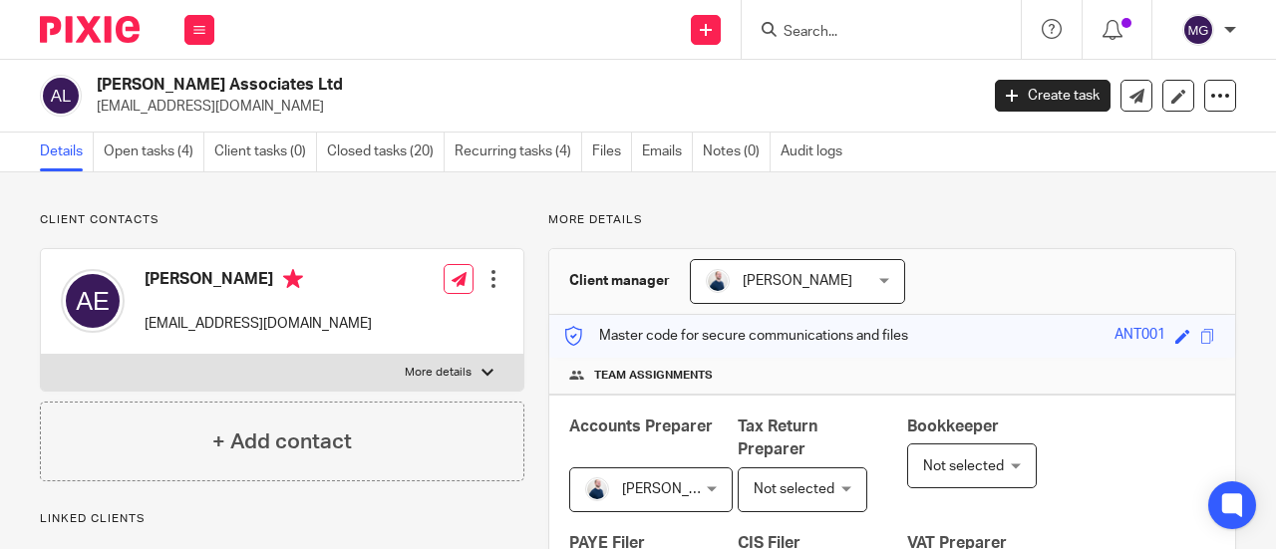
click at [100, 95] on h2 "[PERSON_NAME] Associates Ltd" at bounding box center [444, 85] width 695 height 21
click at [862, 40] on input "Search" at bounding box center [870, 33] width 179 height 18
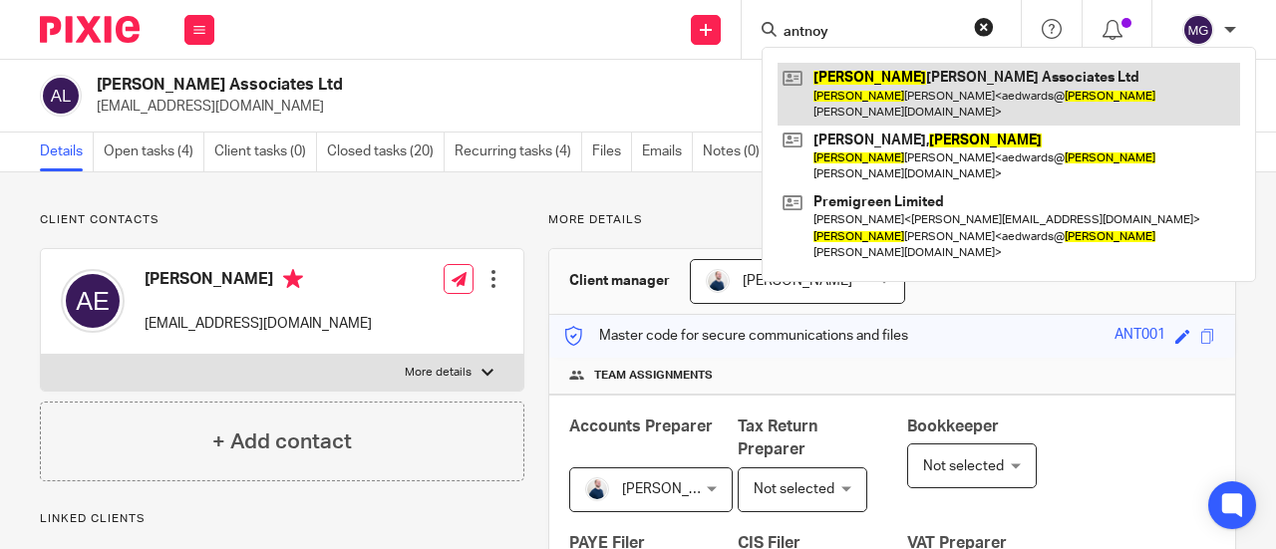
type input "antnoy"
click at [887, 74] on link at bounding box center [1008, 94] width 462 height 62
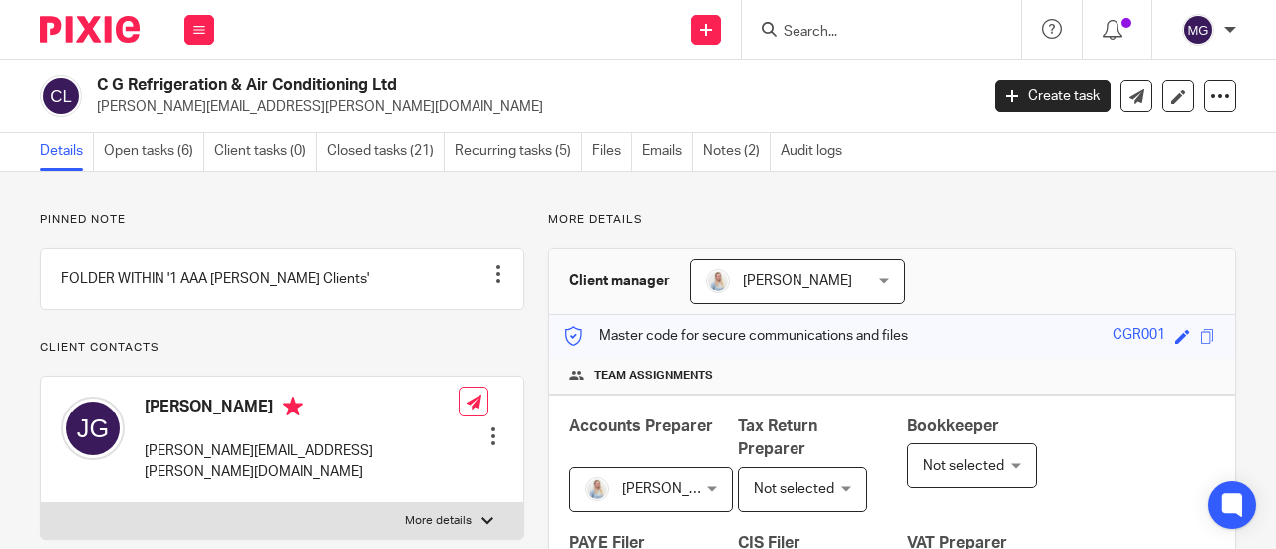
drag, startPoint x: 407, startPoint y: 85, endPoint x: 315, endPoint y: 78, distance: 91.9
click at [320, 79] on h2 "C G Refrigeration & Air Conditioning Ltd" at bounding box center [444, 85] width 695 height 21
click at [837, 34] on input "Search" at bounding box center [870, 33] width 179 height 18
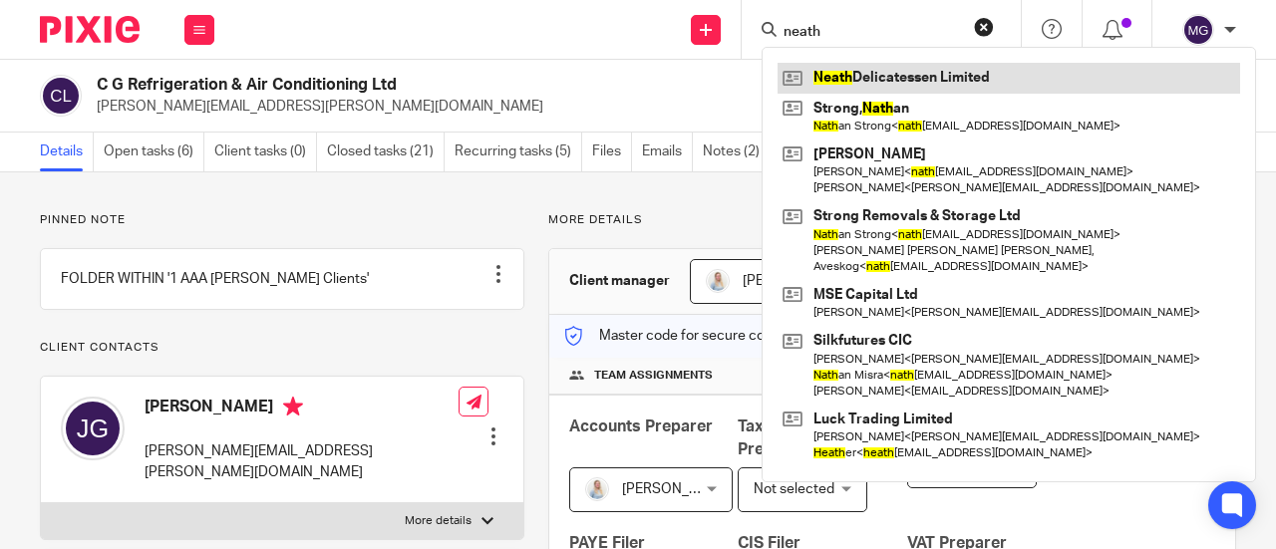
type input "neath"
click at [877, 83] on link at bounding box center [1008, 78] width 462 height 30
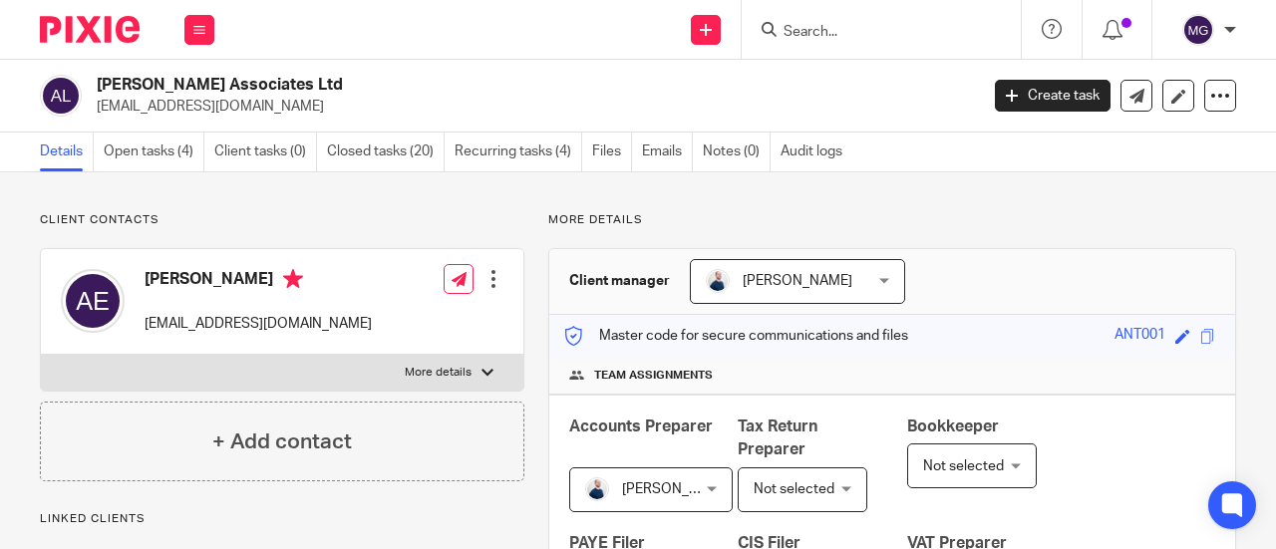
drag, startPoint x: 350, startPoint y: 78, endPoint x: 102, endPoint y: 87, distance: 248.3
click at [92, 80] on div "Antony Edwards Associates Ltd info@antonyedwards.com" at bounding box center [502, 96] width 925 height 42
copy h2 "Antony Edwards Associates Ltd"
click at [853, 24] on input "Search" at bounding box center [870, 33] width 179 height 18
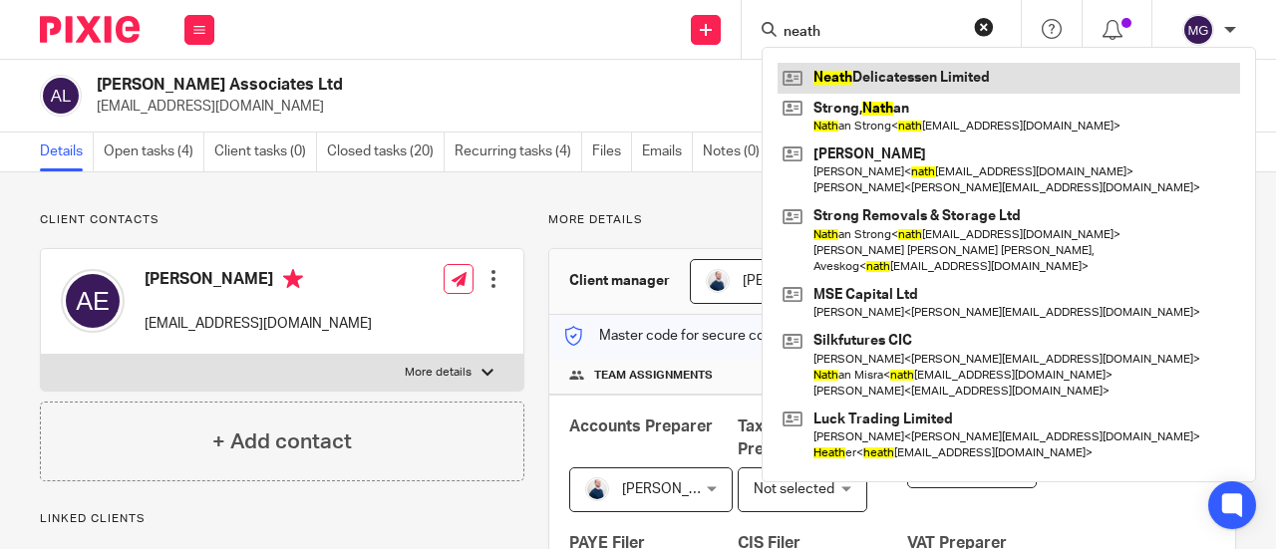
type input "neath"
click at [859, 67] on link at bounding box center [1008, 78] width 462 height 30
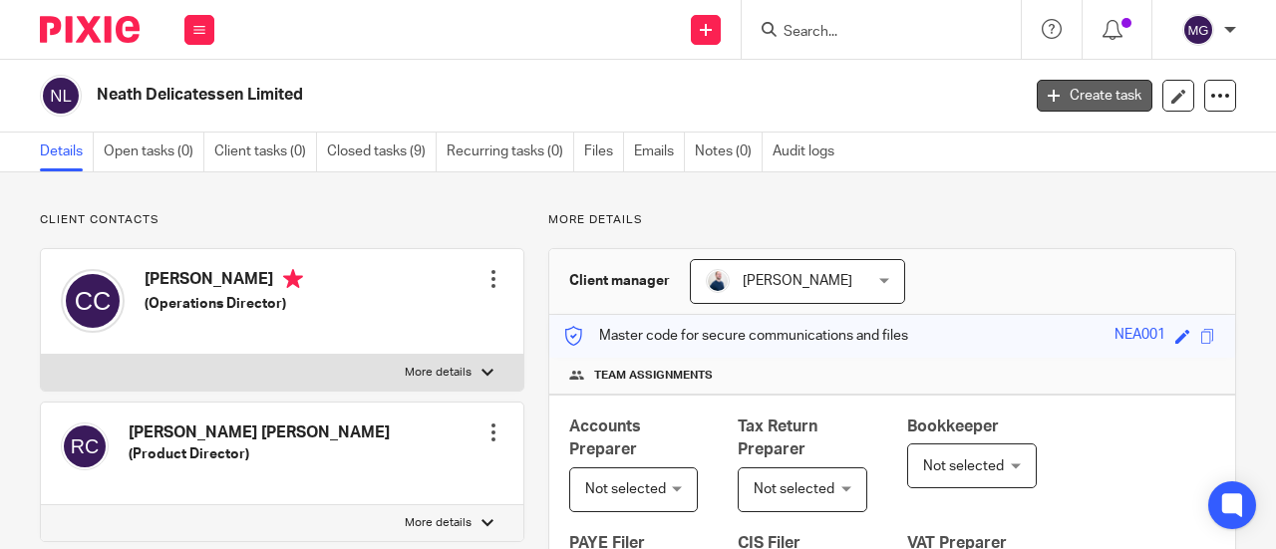
click at [1073, 103] on link "Create task" at bounding box center [1094, 96] width 116 height 32
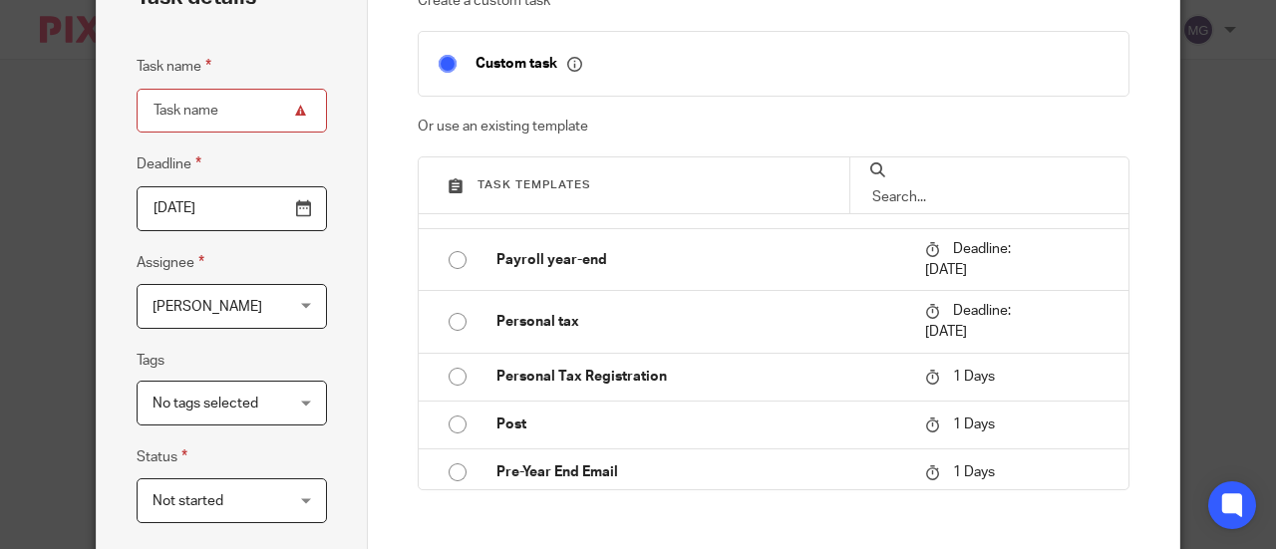
scroll to position [2023, 0]
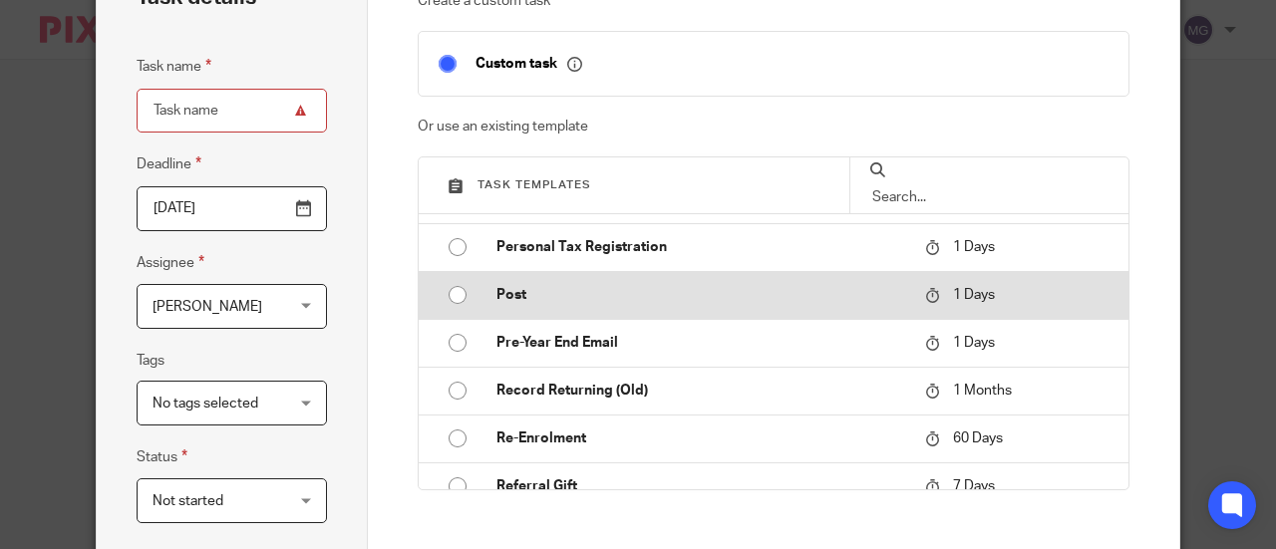
drag, startPoint x: 447, startPoint y: 290, endPoint x: 468, endPoint y: 289, distance: 21.0
click at [450, 290] on input "radio" at bounding box center [457, 295] width 38 height 38
type input "[DATE]"
type input "Post"
checkbox input "false"
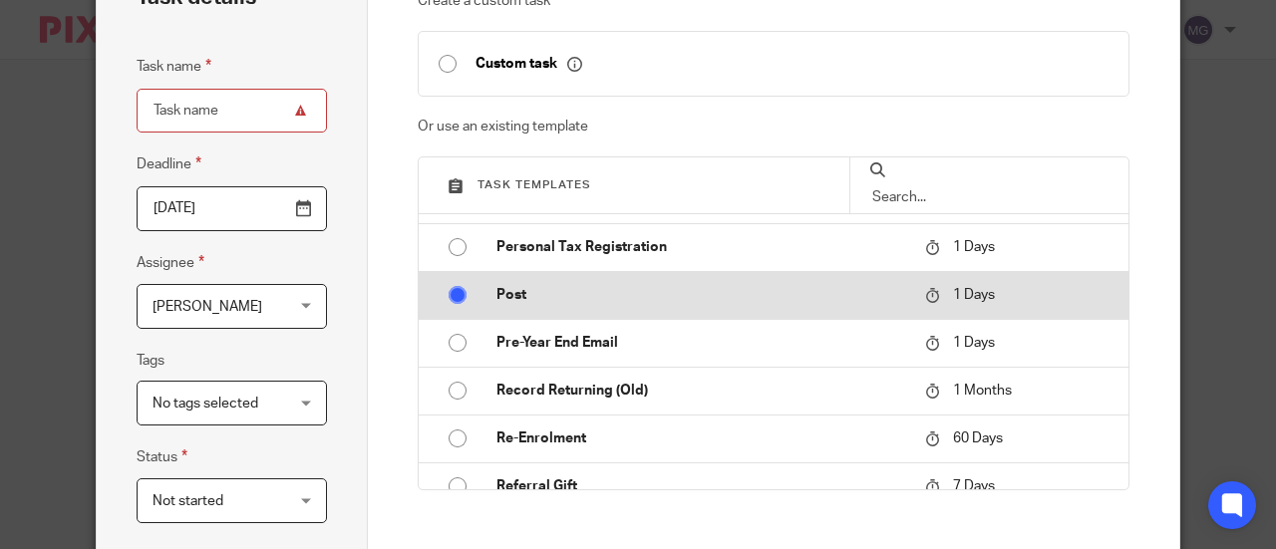
radio input "false"
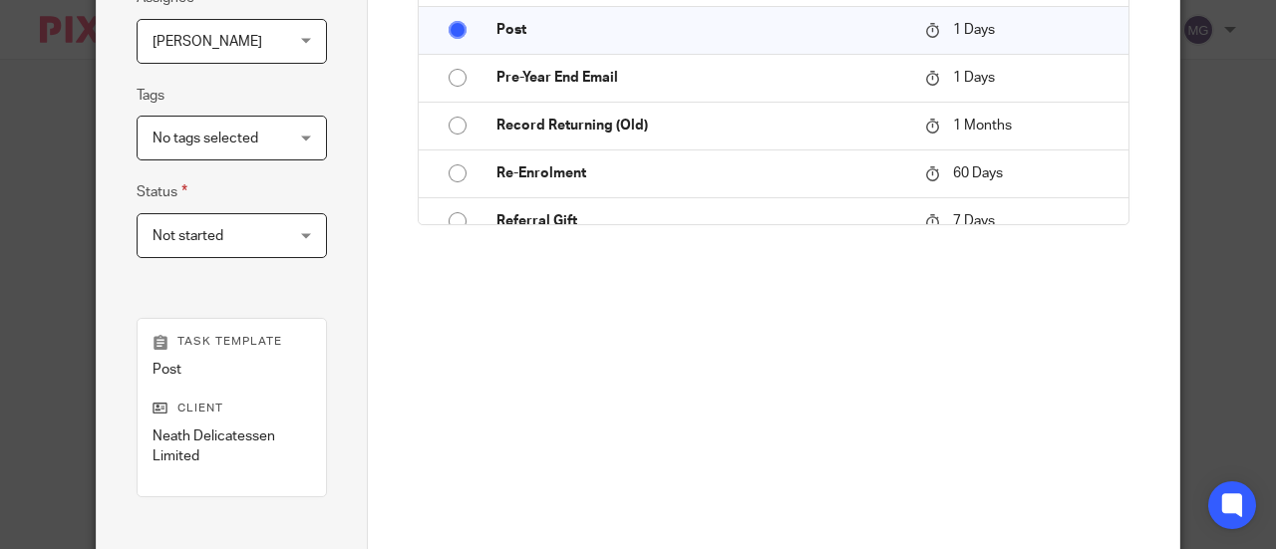
scroll to position [567, 0]
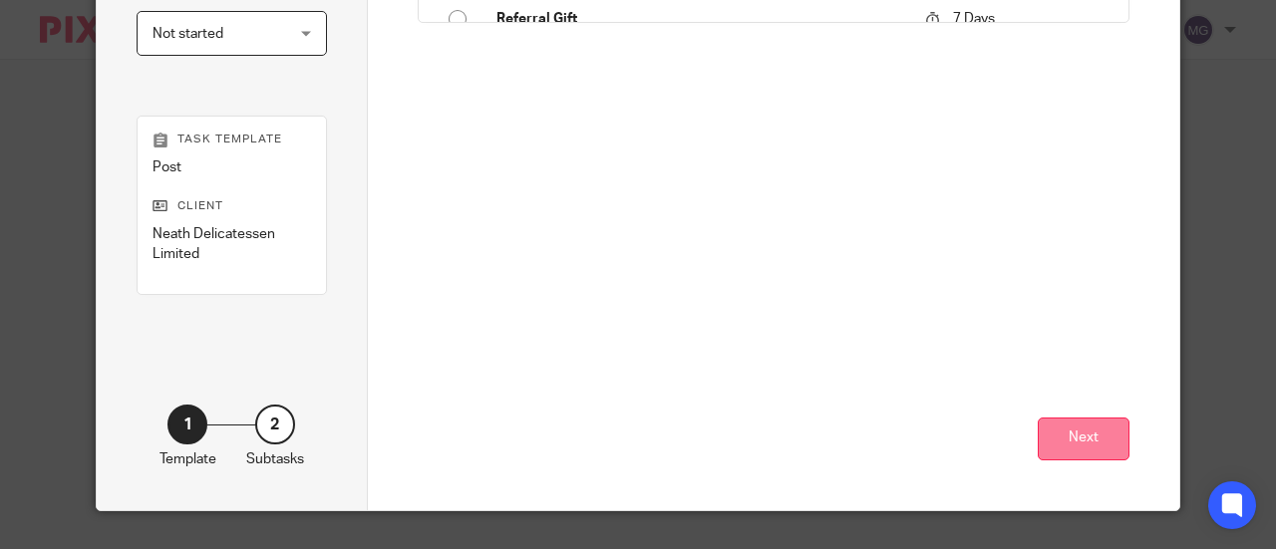
click at [1090, 444] on button "Next" at bounding box center [1083, 439] width 92 height 43
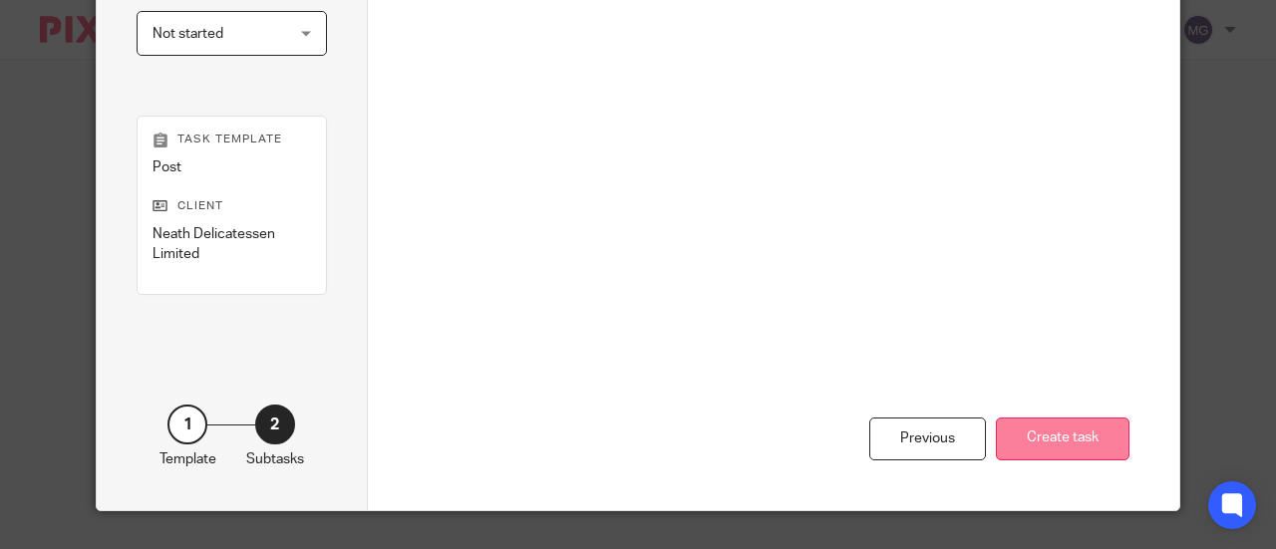
click at [1040, 434] on button "Create task" at bounding box center [1063, 439] width 134 height 43
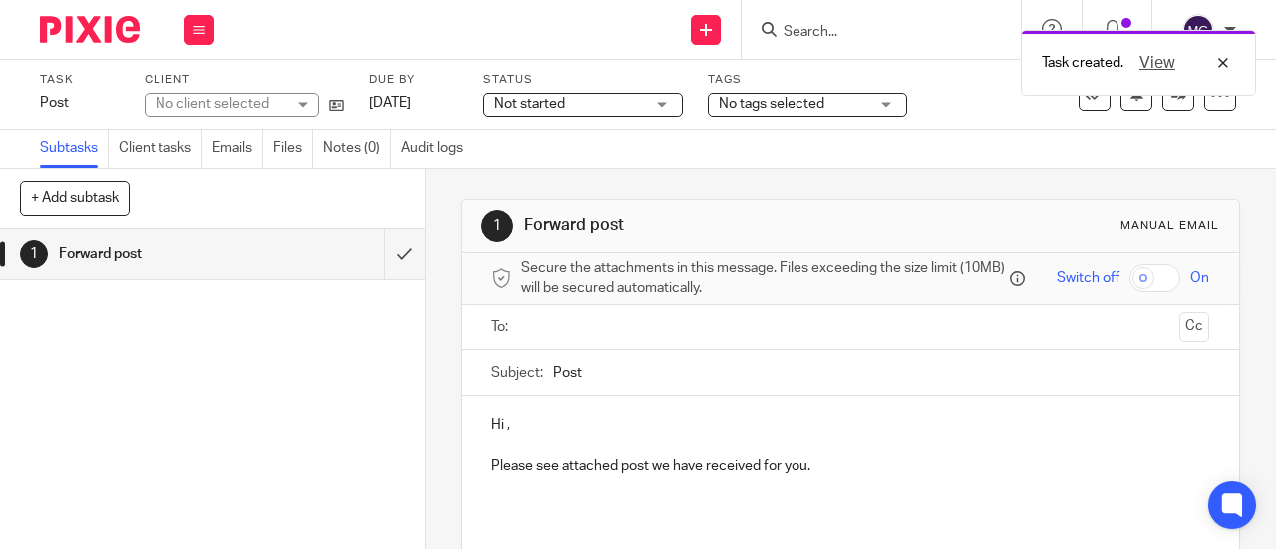
click at [568, 330] on input "text" at bounding box center [849, 327] width 643 height 23
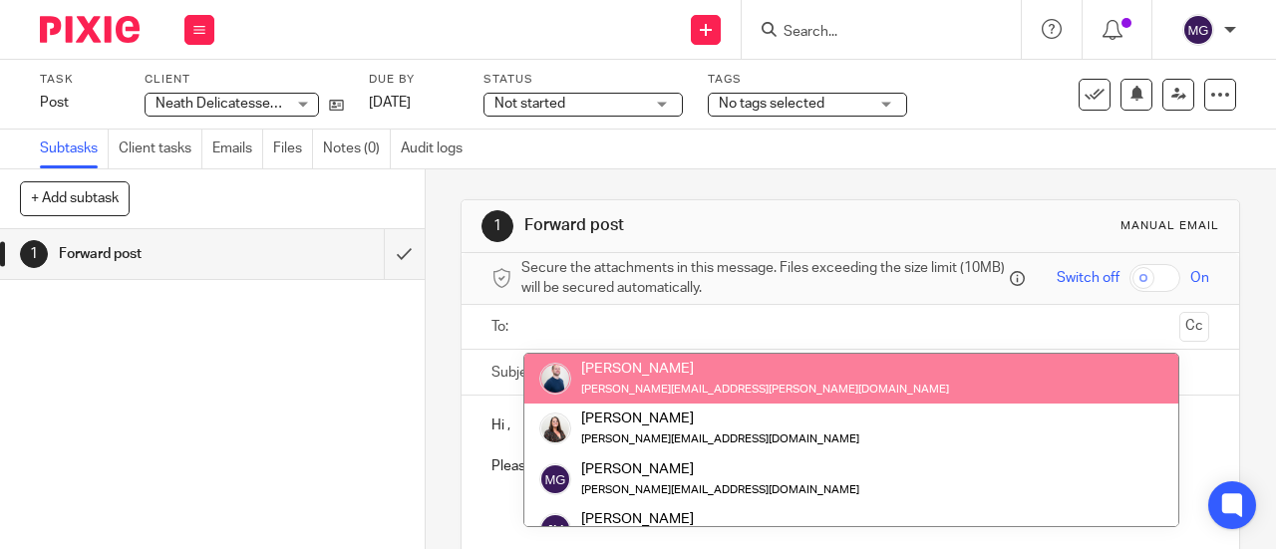
paste input "[EMAIL_ADDRESS][DOMAIN_NAME]"
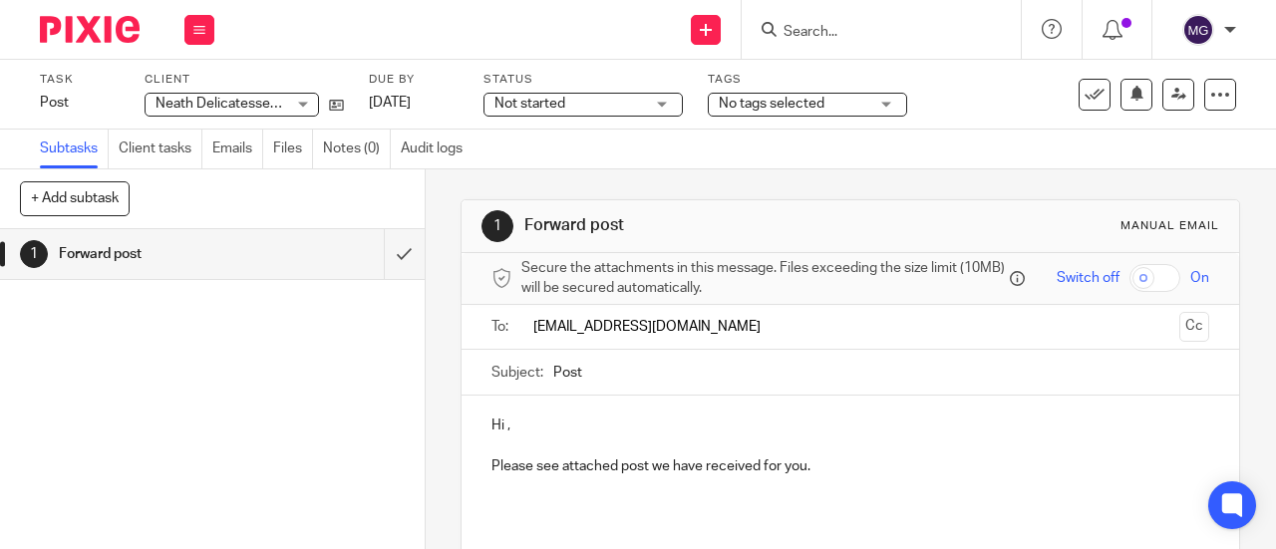
type input "[EMAIL_ADDRESS][DOMAIN_NAME]"
click at [498, 429] on p "Hi ," at bounding box center [849, 426] width 717 height 20
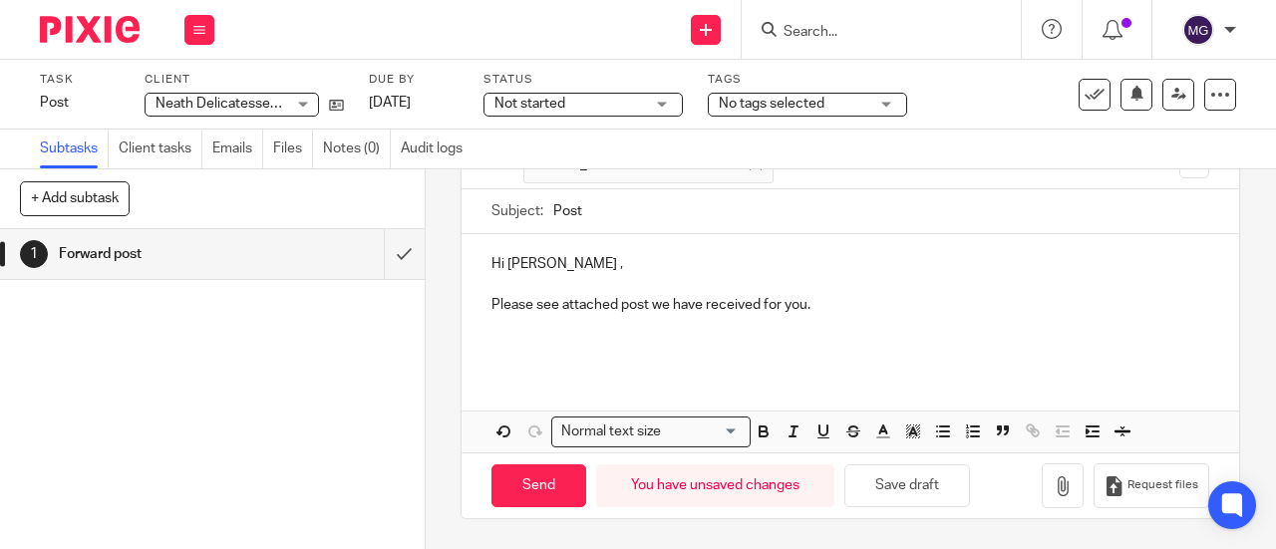
scroll to position [168, 0]
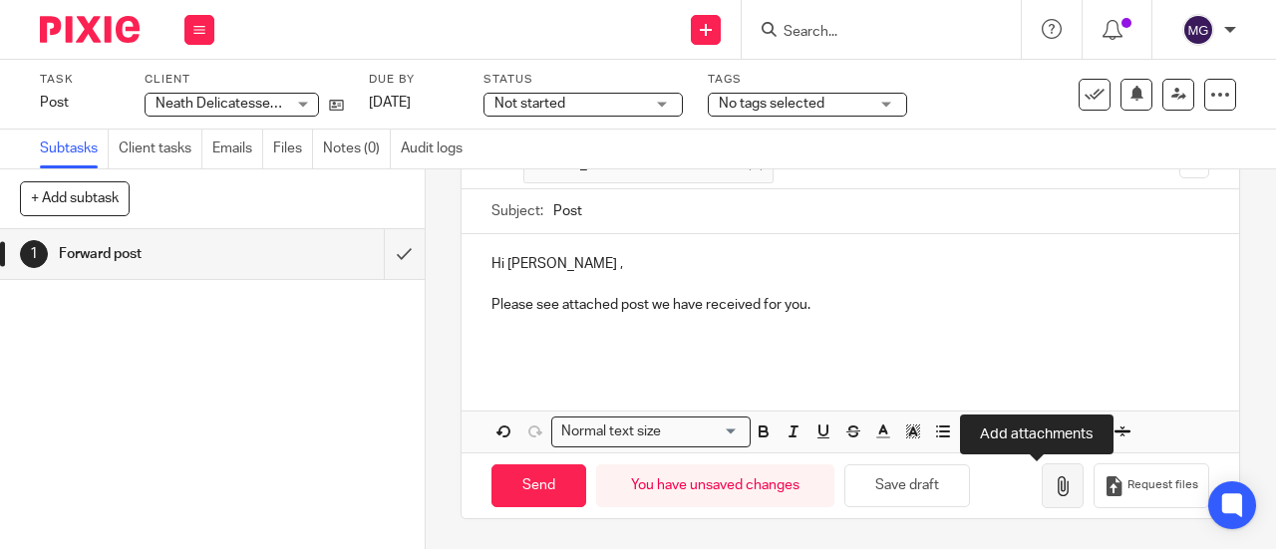
click at [1052, 486] on icon "button" at bounding box center [1062, 486] width 20 height 20
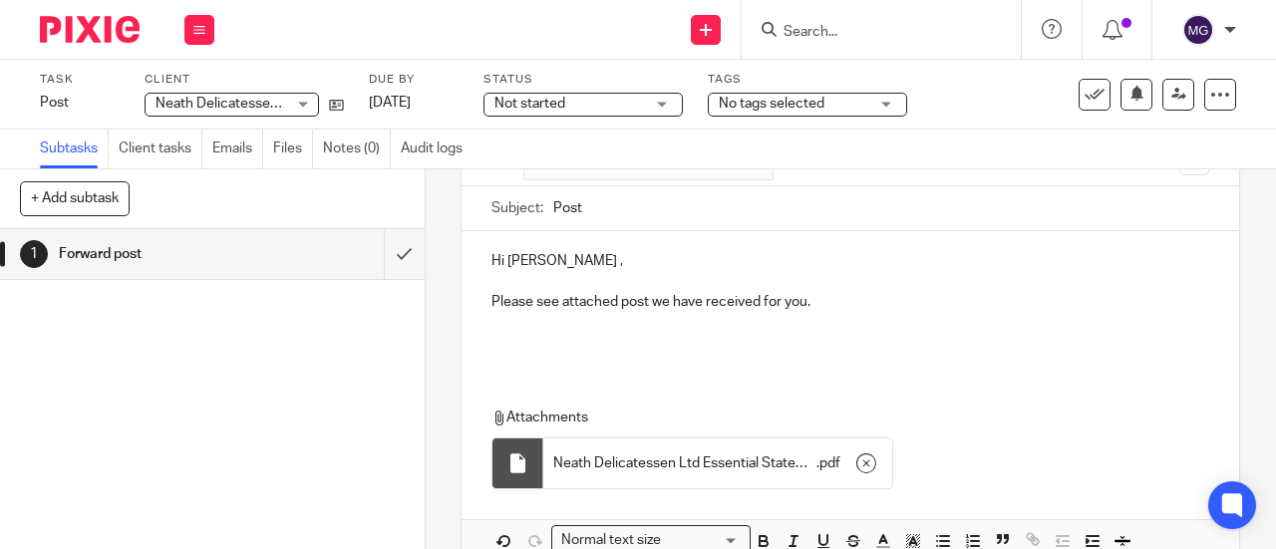
scroll to position [280, 0]
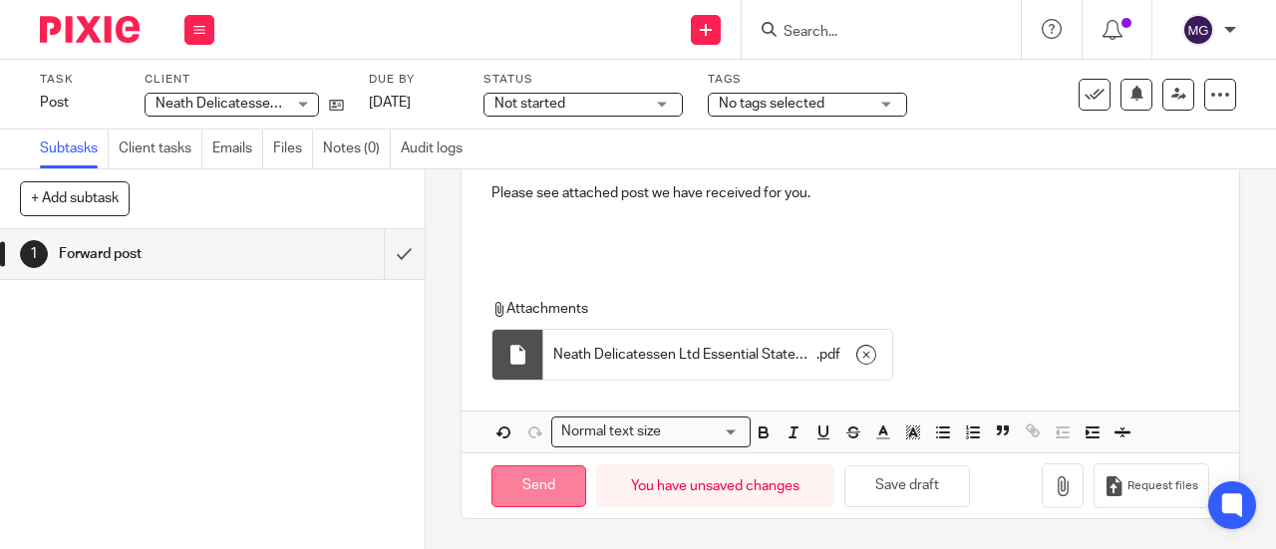
click at [510, 488] on input "Send" at bounding box center [538, 486] width 95 height 43
type input "Sent"
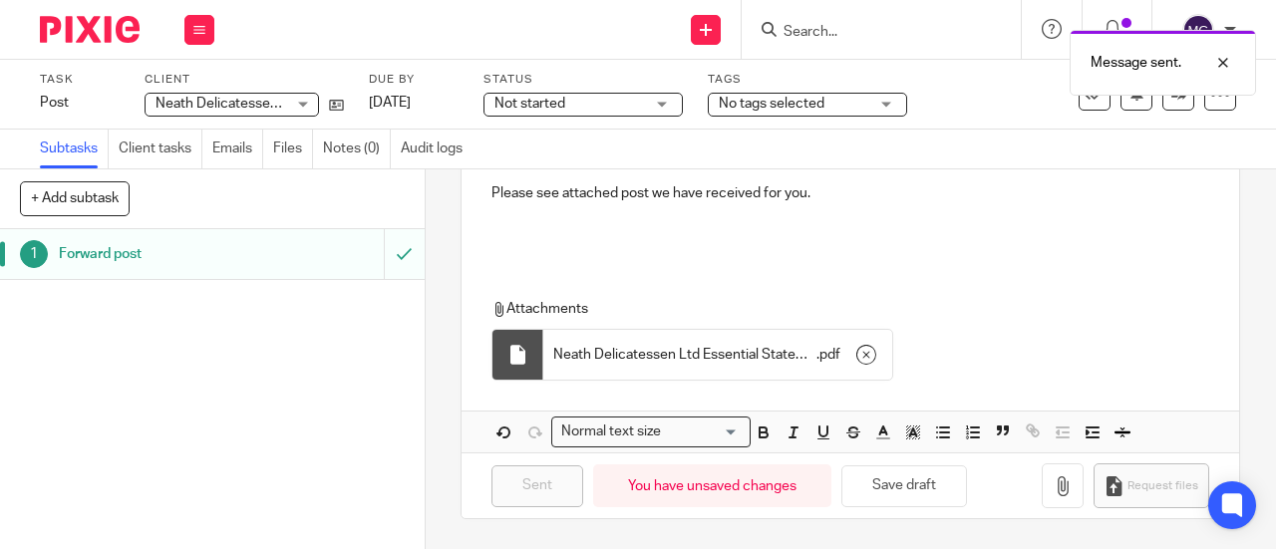
click at [91, 256] on h1 "Forward post" at bounding box center [160, 254] width 203 height 30
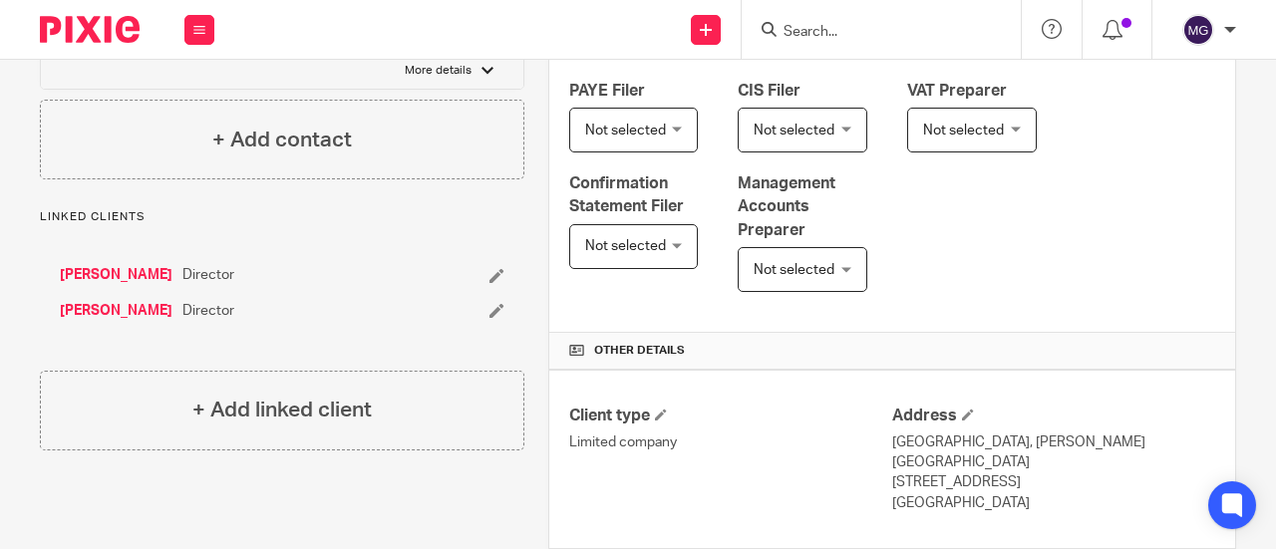
scroll to position [334, 0]
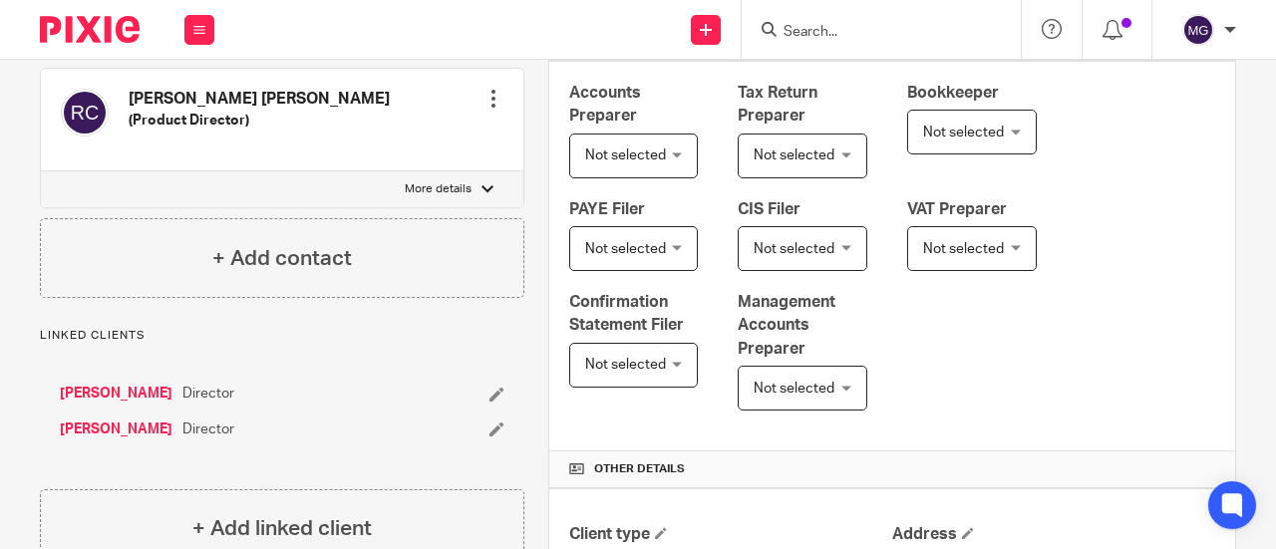
click at [109, 392] on link "[PERSON_NAME]" at bounding box center [116, 394] width 113 height 20
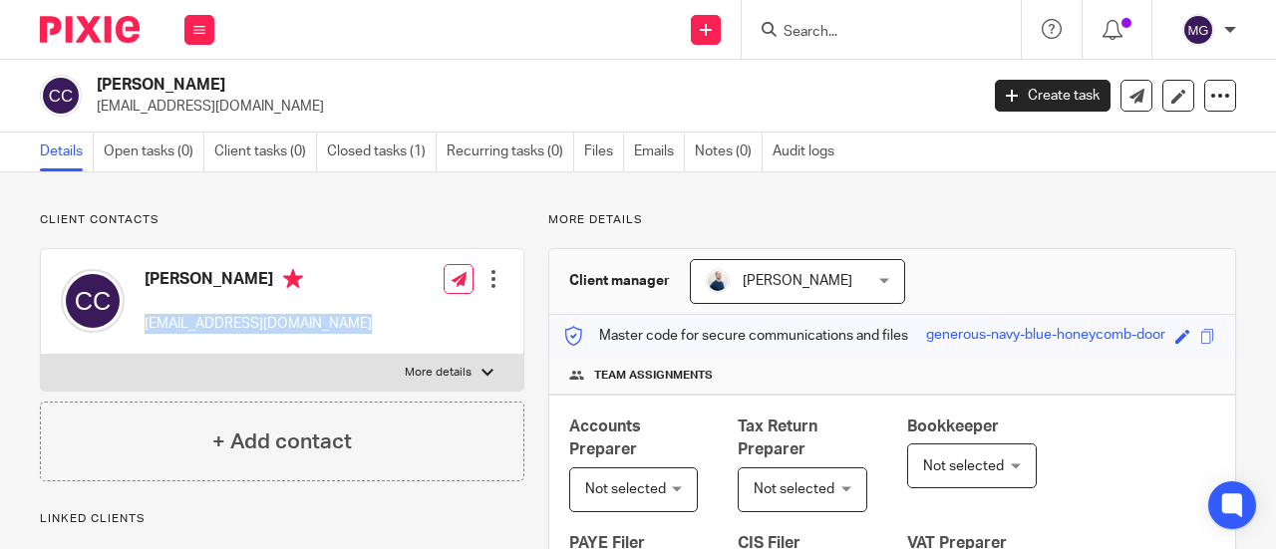
drag, startPoint x: 344, startPoint y: 325, endPoint x: 140, endPoint y: 318, distance: 204.4
click at [140, 318] on div "Christopher Cundill christophercundill@gmail.com Edit contact Create client fro…" at bounding box center [282, 302] width 482 height 106
copy p "christophercundill@gmail.com"
click at [488, 362] on label "More details" at bounding box center [282, 373] width 482 height 36
click at [41, 355] on input "More details" at bounding box center [40, 354] width 1 height 1
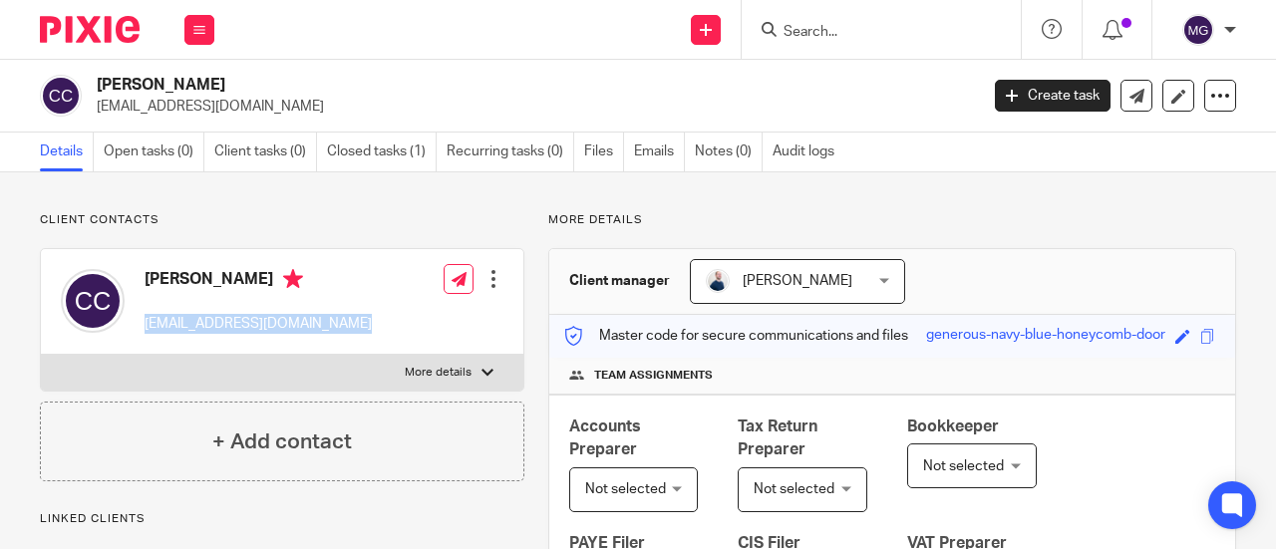
checkbox input "true"
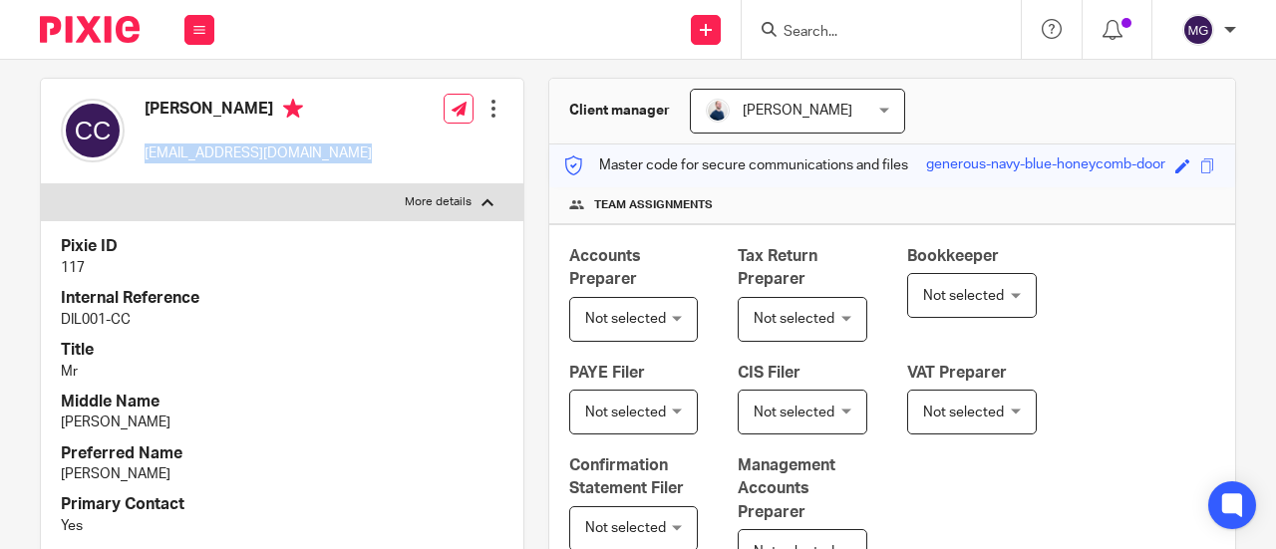
scroll to position [199, 0]
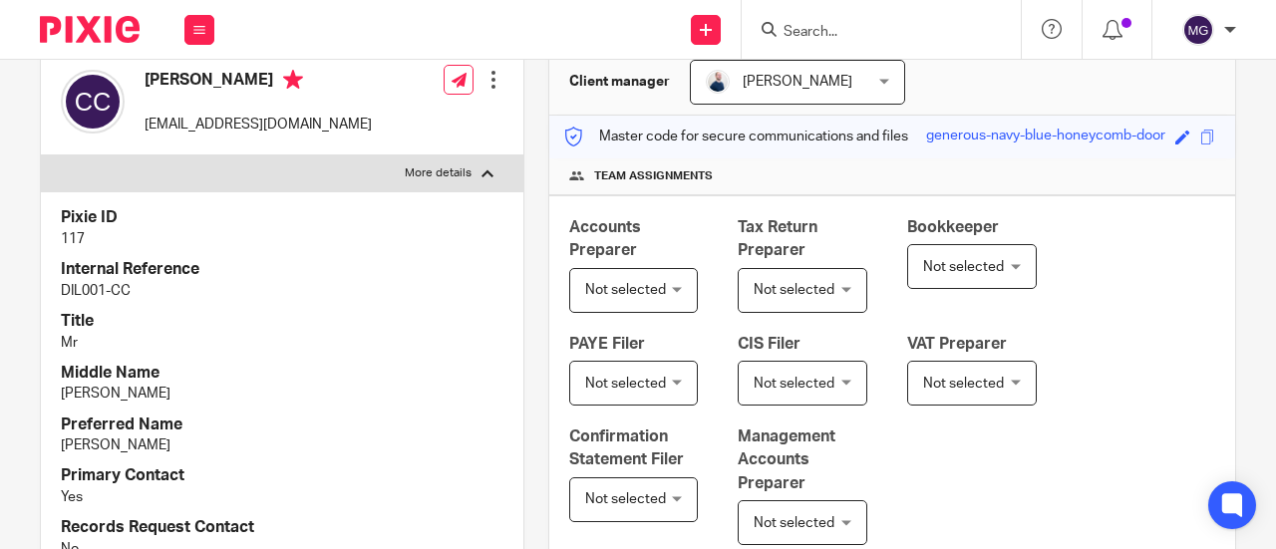
click at [838, 33] on input "Search" at bounding box center [870, 33] width 179 height 18
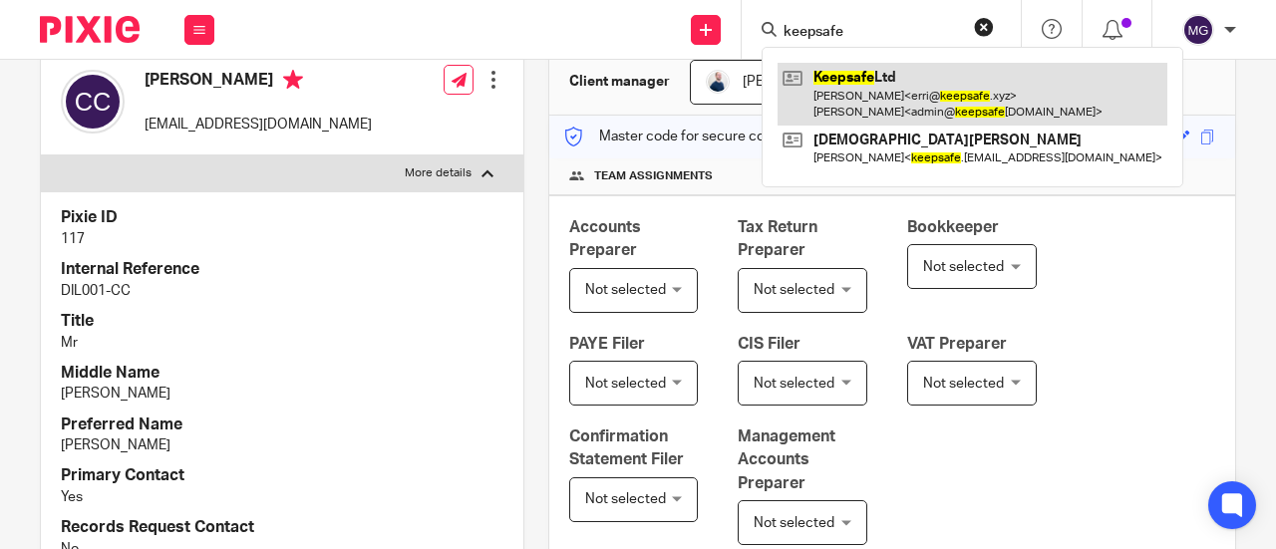
type input "keepsafe"
click at [856, 71] on link at bounding box center [972, 94] width 390 height 62
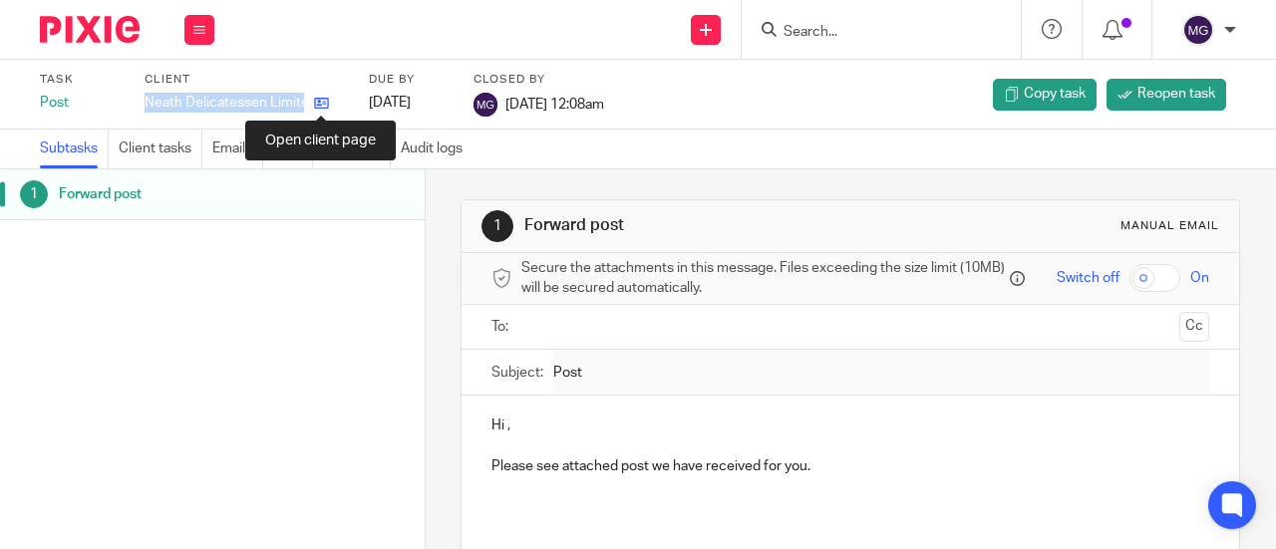
drag, startPoint x: 144, startPoint y: 100, endPoint x: 315, endPoint y: 107, distance: 170.5
click at [316, 107] on div "Neath Delicatessen Limited" at bounding box center [243, 103] width 199 height 20
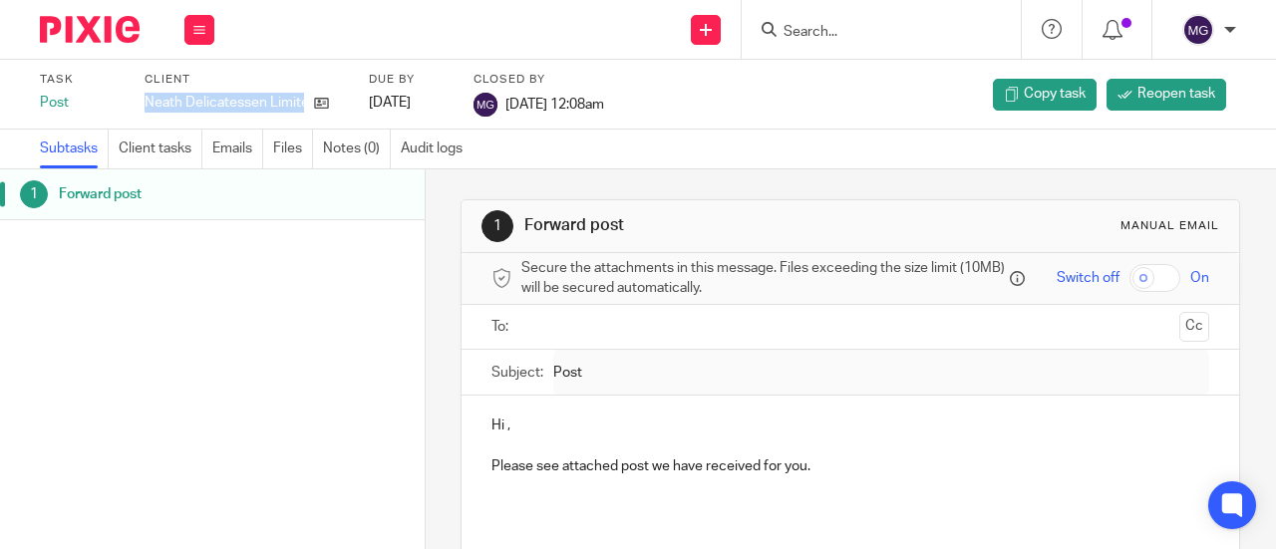
copy div "Neath Delicatessen Limited"
click at [813, 34] on input "Search" at bounding box center [870, 33] width 179 height 18
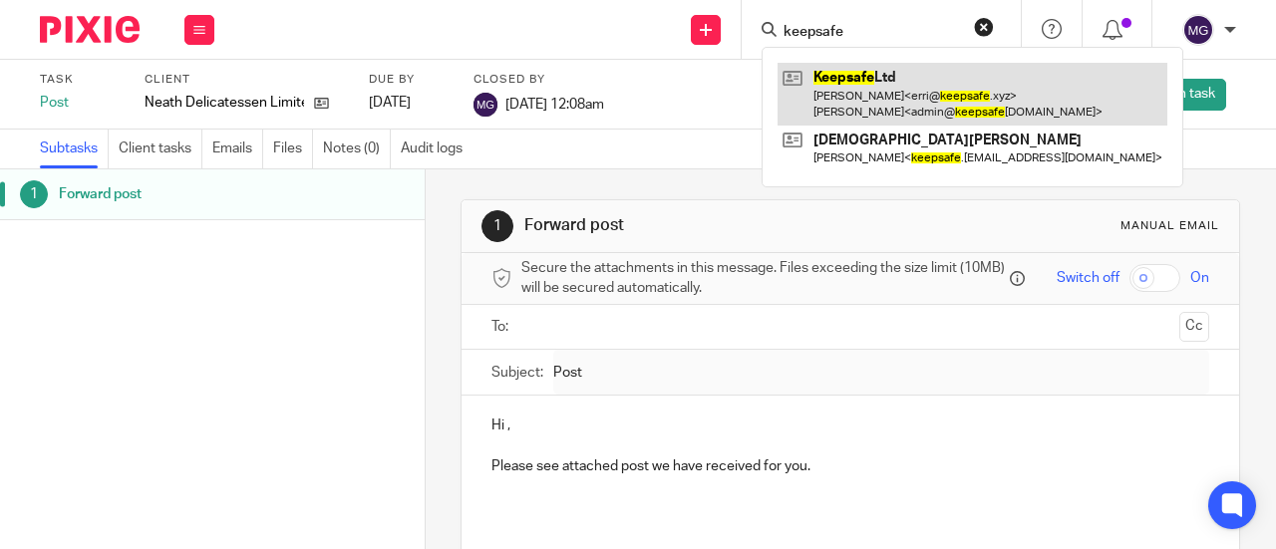
type input "keepsafe"
click at [867, 69] on link at bounding box center [972, 94] width 390 height 62
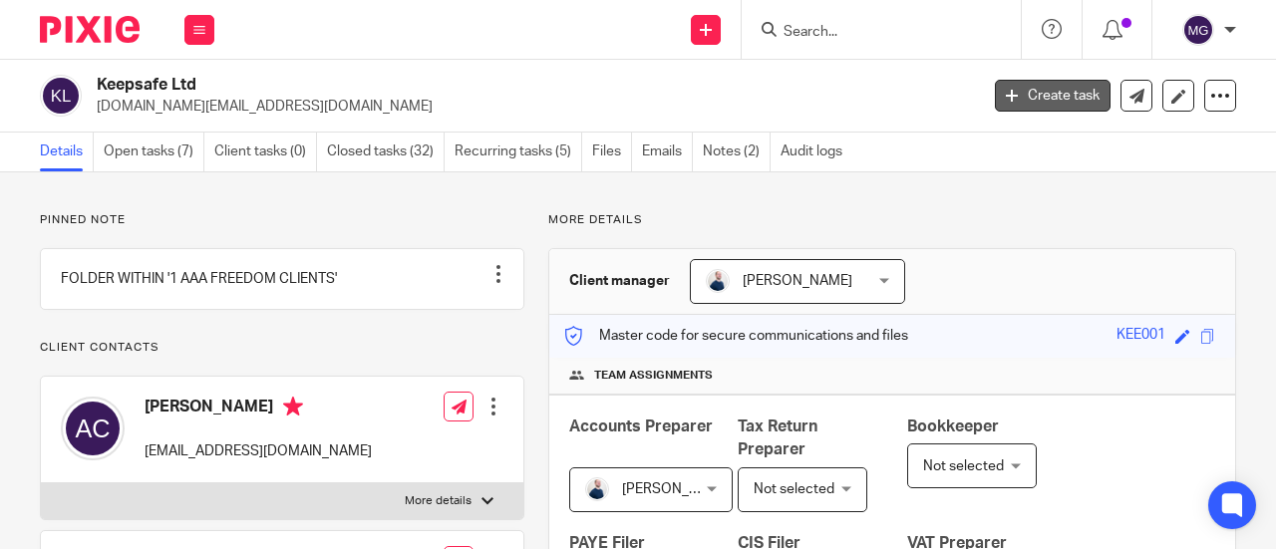
click at [1024, 92] on link "Create task" at bounding box center [1053, 96] width 116 height 32
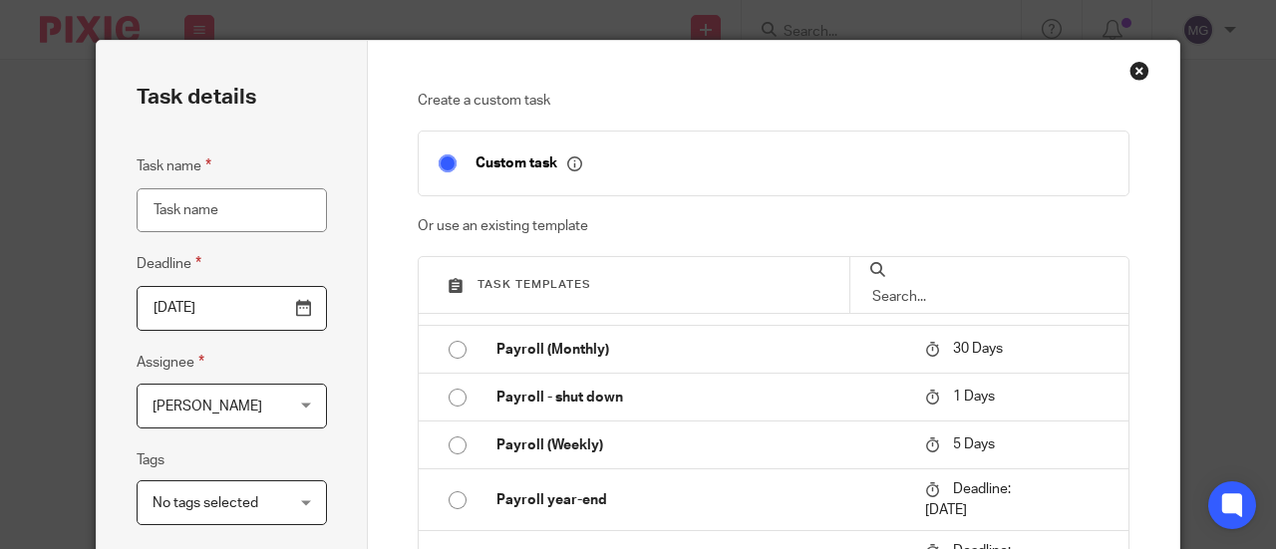
scroll to position [1893, 0]
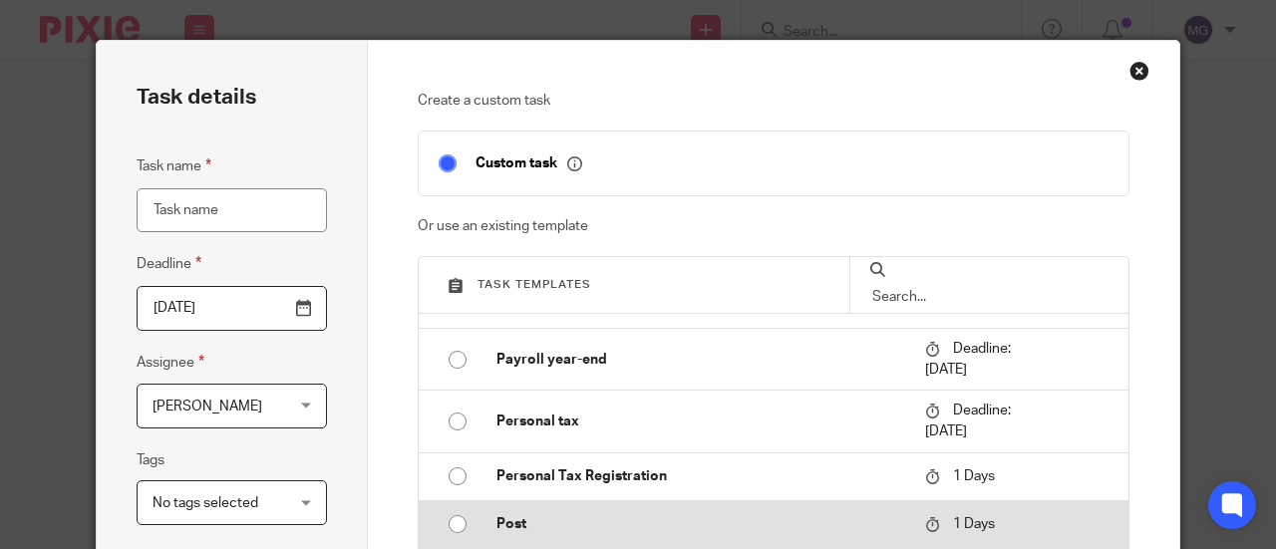
click at [446, 520] on input "radio" at bounding box center [457, 524] width 38 height 38
type input "[DATE]"
type input "Post"
checkbox input "false"
radio input "false"
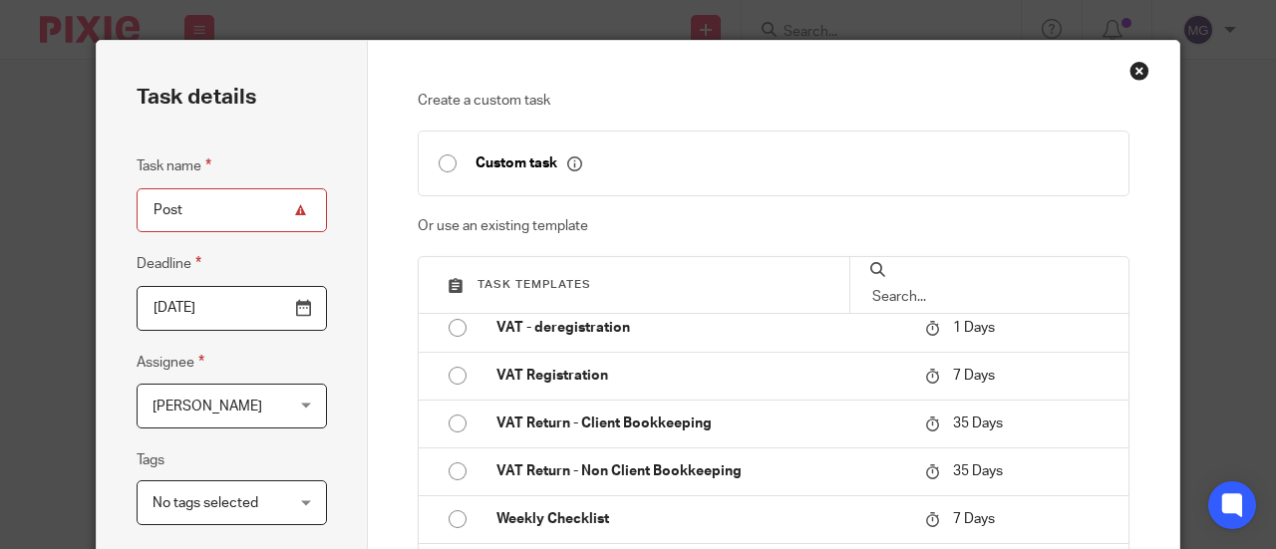
scroll to position [498, 0]
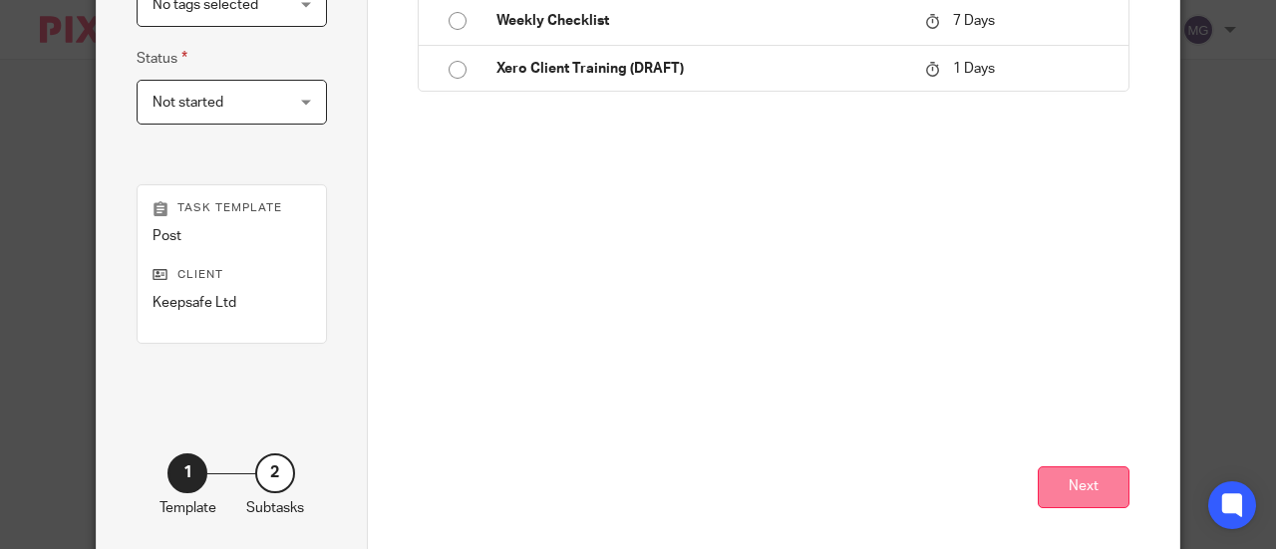
click at [1098, 477] on button "Next" at bounding box center [1083, 487] width 92 height 43
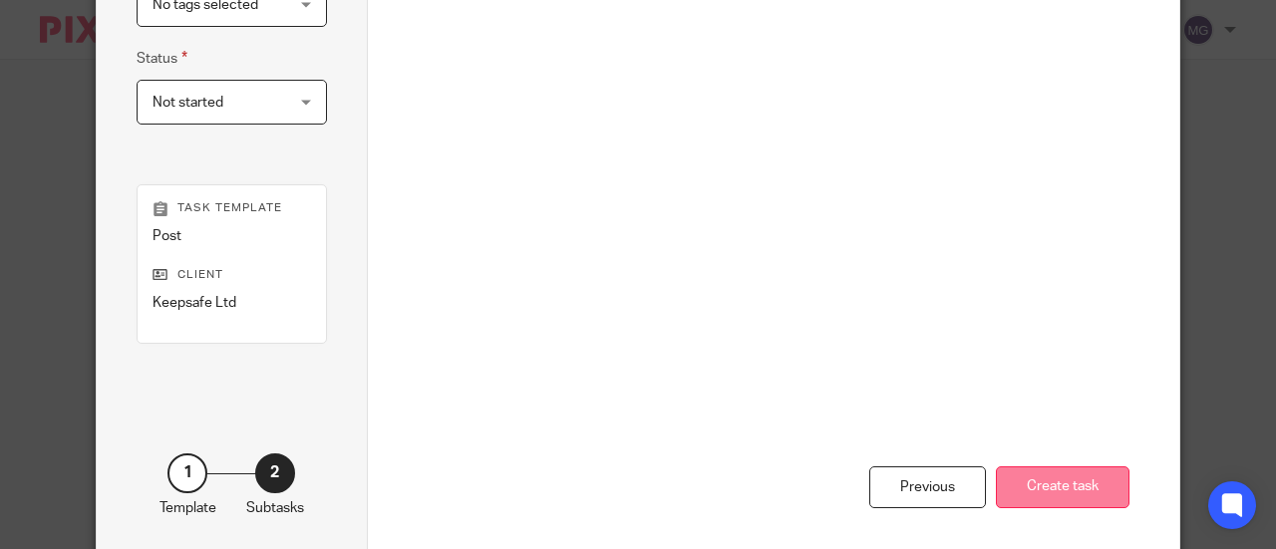
click at [1019, 485] on button "Create task" at bounding box center [1063, 487] width 134 height 43
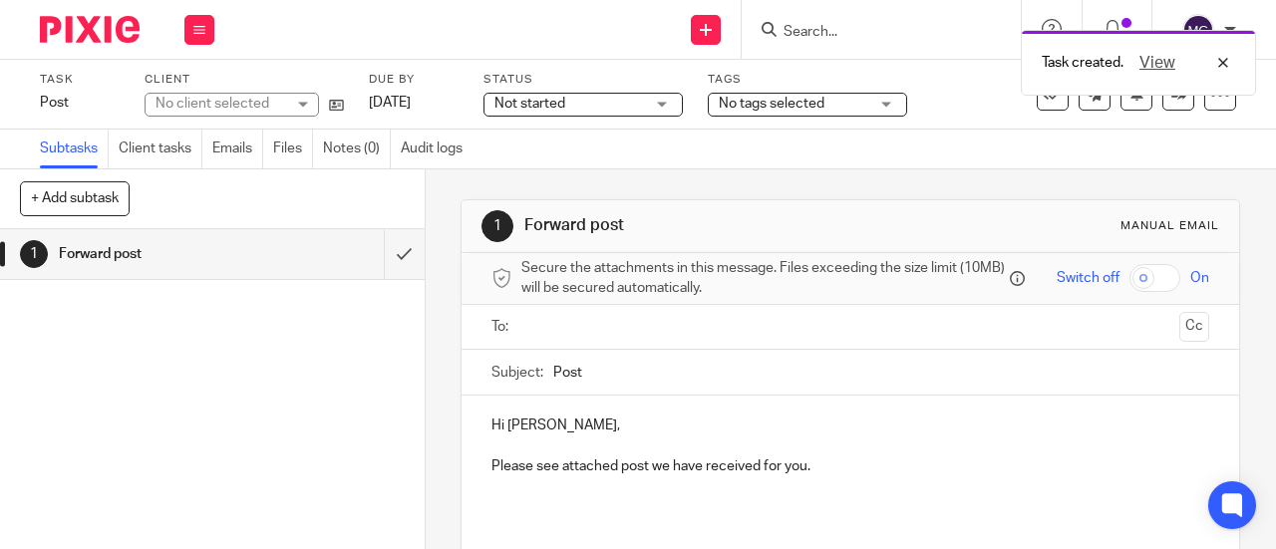
click at [608, 332] on input "text" at bounding box center [849, 327] width 643 height 23
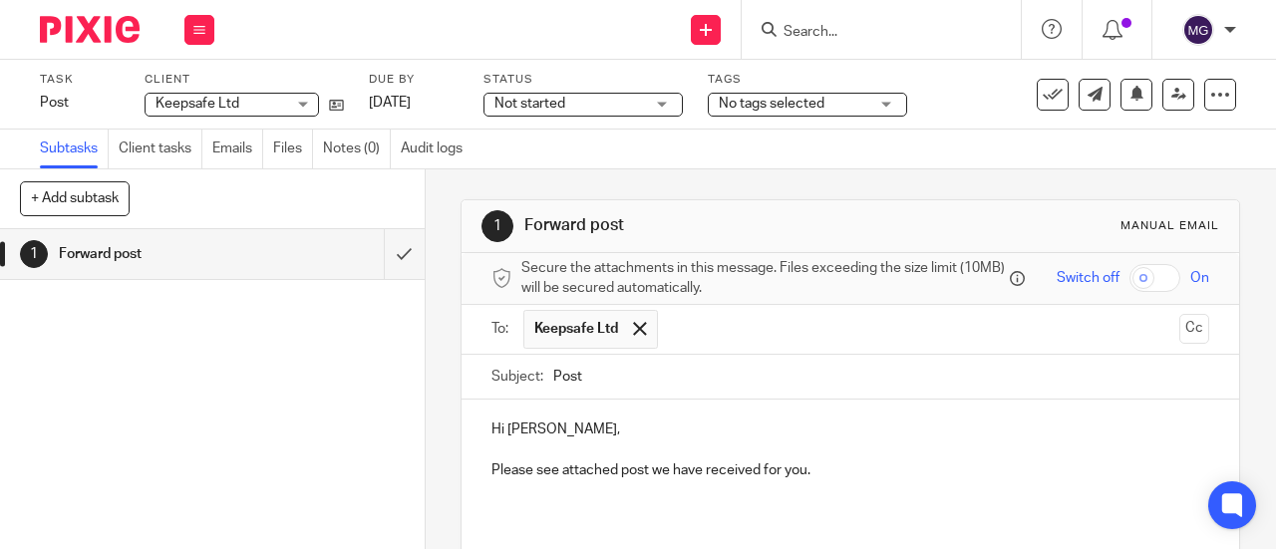
click at [765, 334] on input "text" at bounding box center [920, 329] width 504 height 39
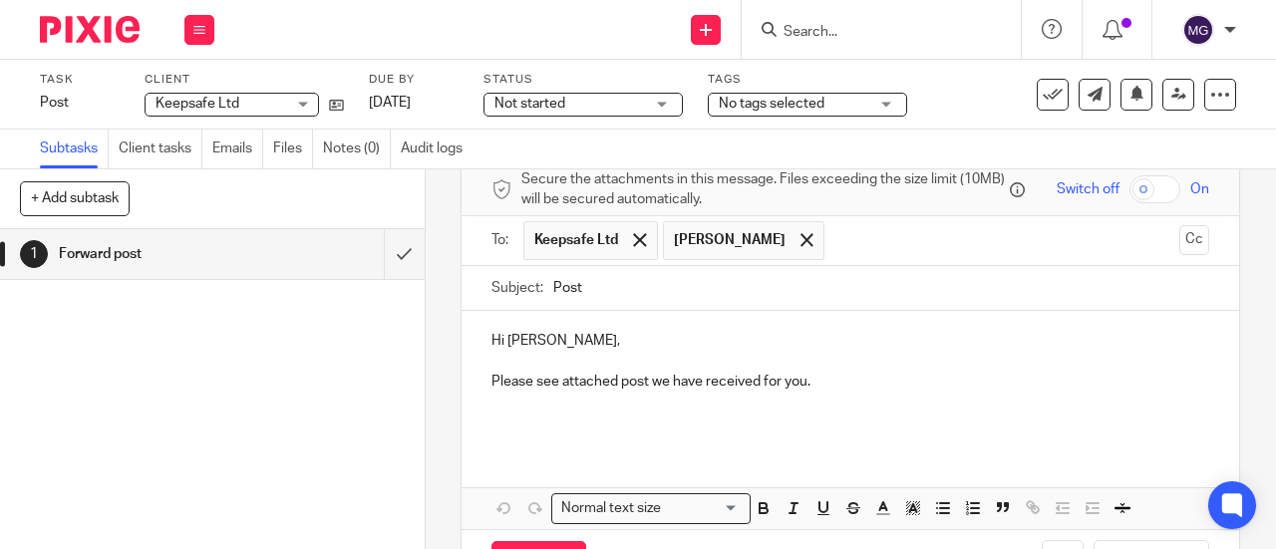
scroll to position [168, 0]
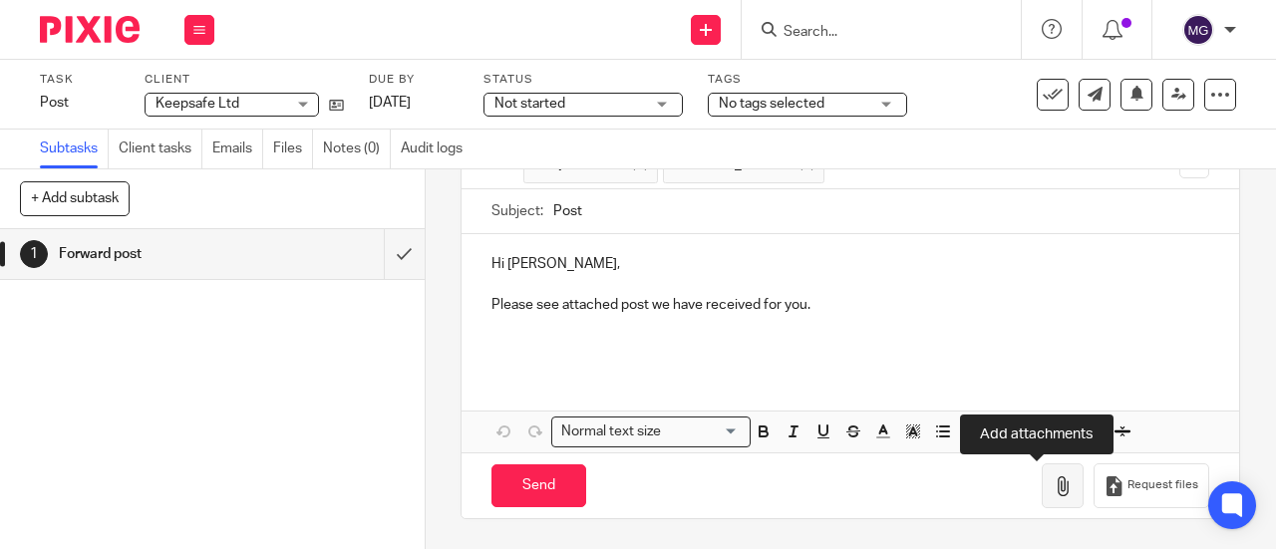
click at [1052, 481] on icon "button" at bounding box center [1062, 486] width 20 height 20
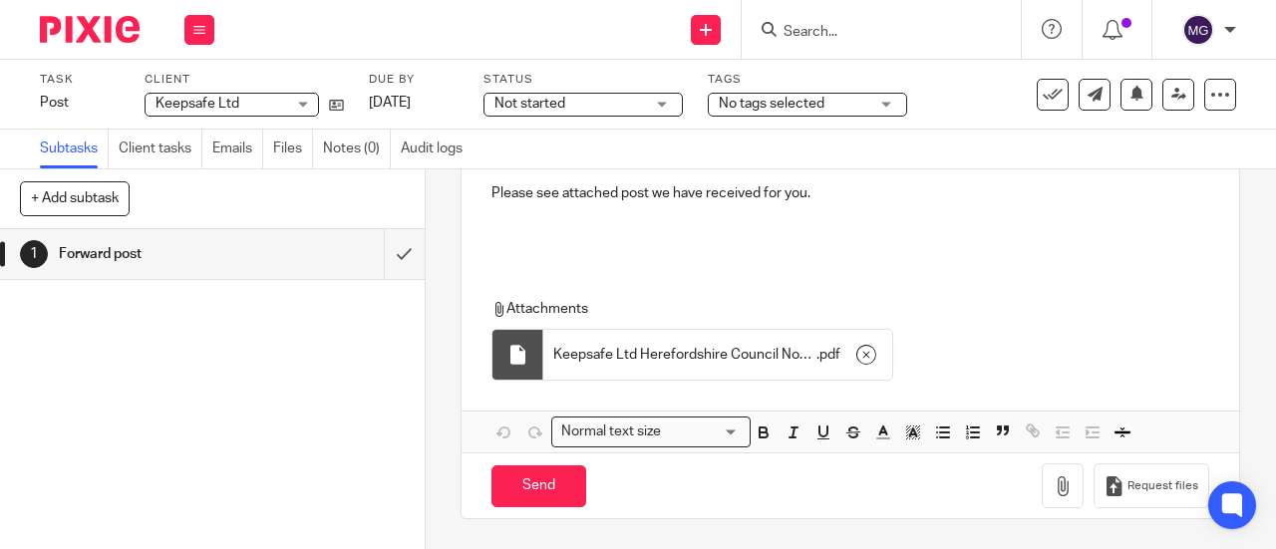
scroll to position [280, 0]
click at [504, 490] on input "Send" at bounding box center [538, 486] width 95 height 43
type input "Sent"
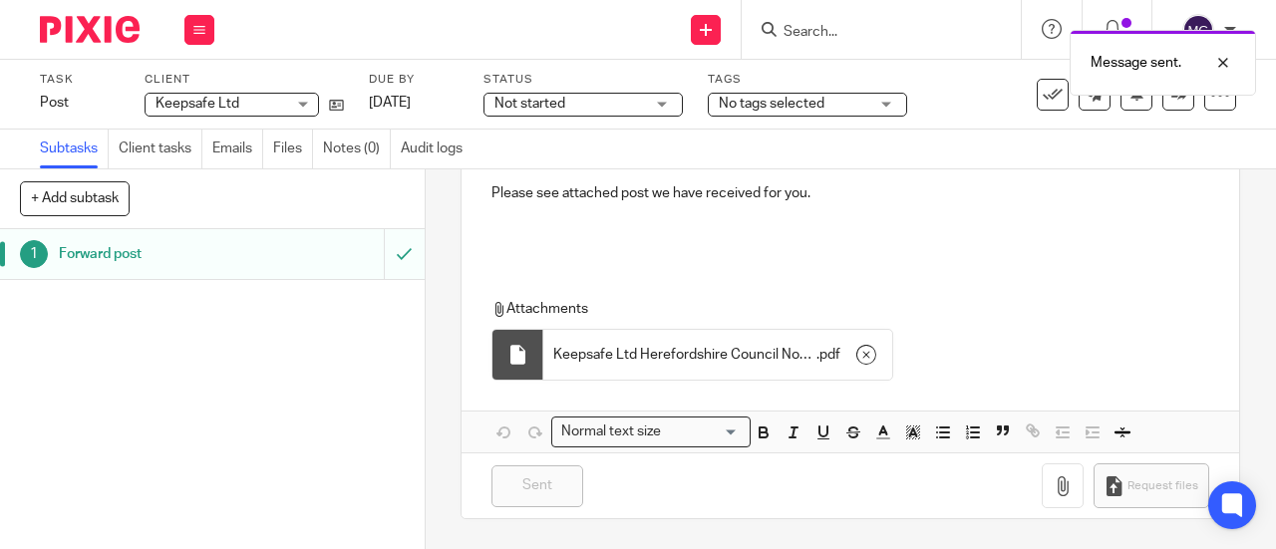
click at [94, 251] on h1 "Forward post" at bounding box center [160, 254] width 203 height 30
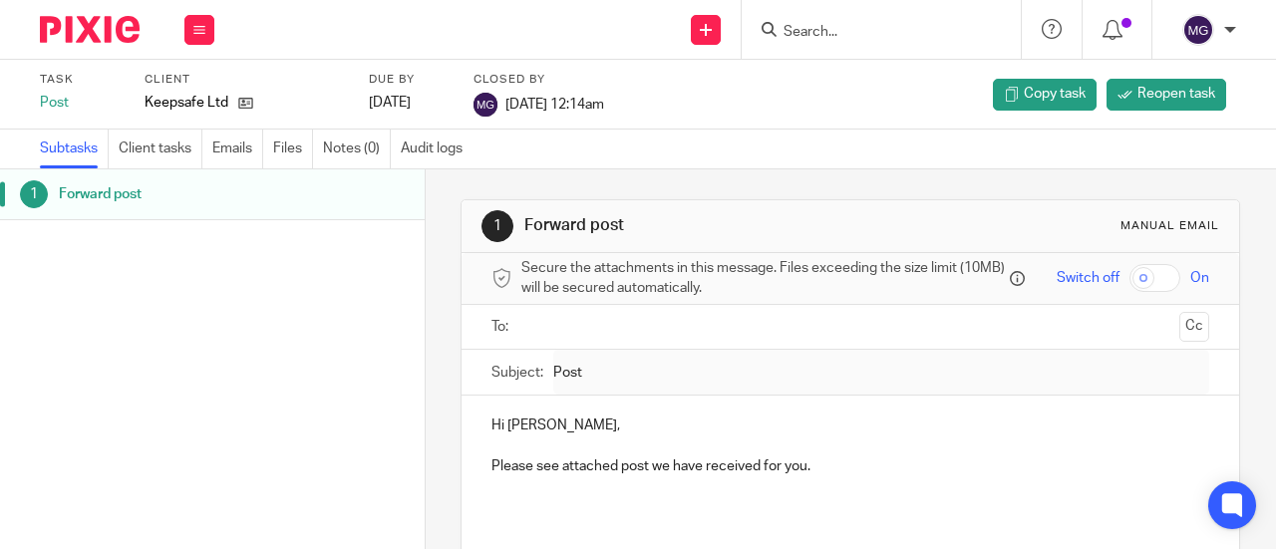
click at [912, 27] on input "Search" at bounding box center [870, 33] width 179 height 18
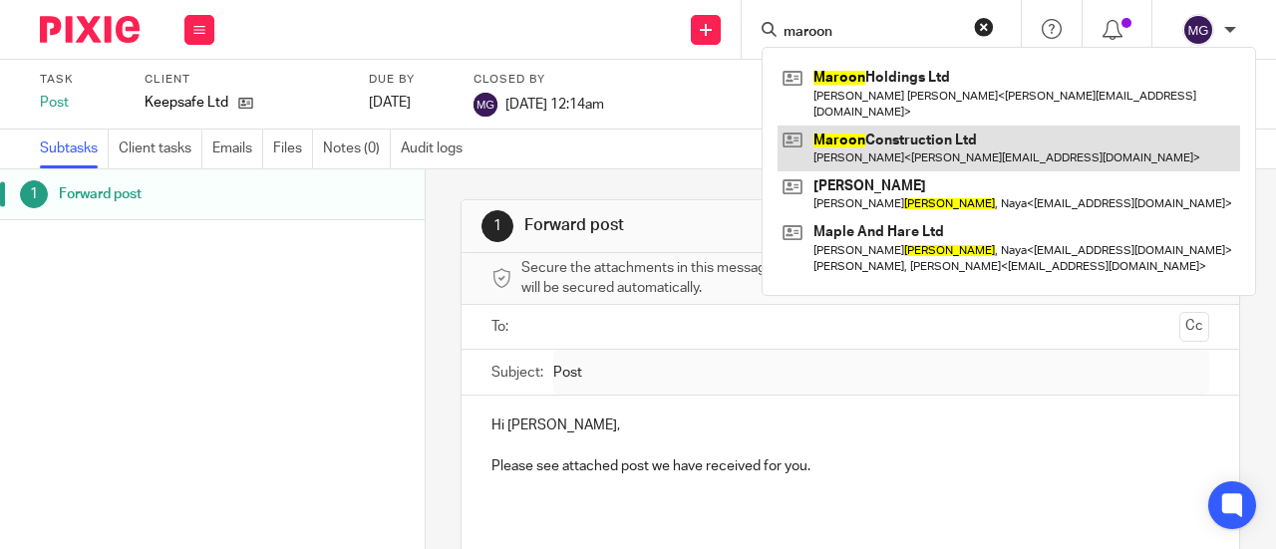
type input "maroon"
click at [917, 126] on link at bounding box center [1008, 149] width 462 height 46
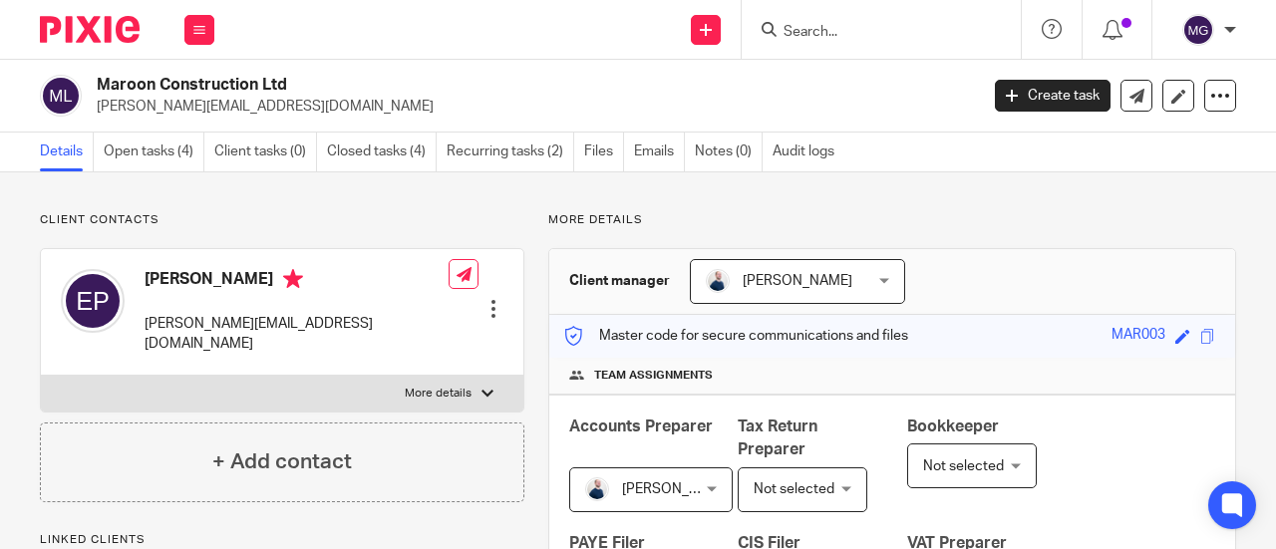
drag, startPoint x: 321, startPoint y: 75, endPoint x: 82, endPoint y: 75, distance: 239.2
click at [82, 75] on div "Maroon Construction Ltd [PERSON_NAME][EMAIL_ADDRESS][DOMAIN_NAME] Create task U…" at bounding box center [638, 96] width 1276 height 73
copy div "Maroon Construction Ltd"
click at [831, 25] on input "Search" at bounding box center [870, 33] width 179 height 18
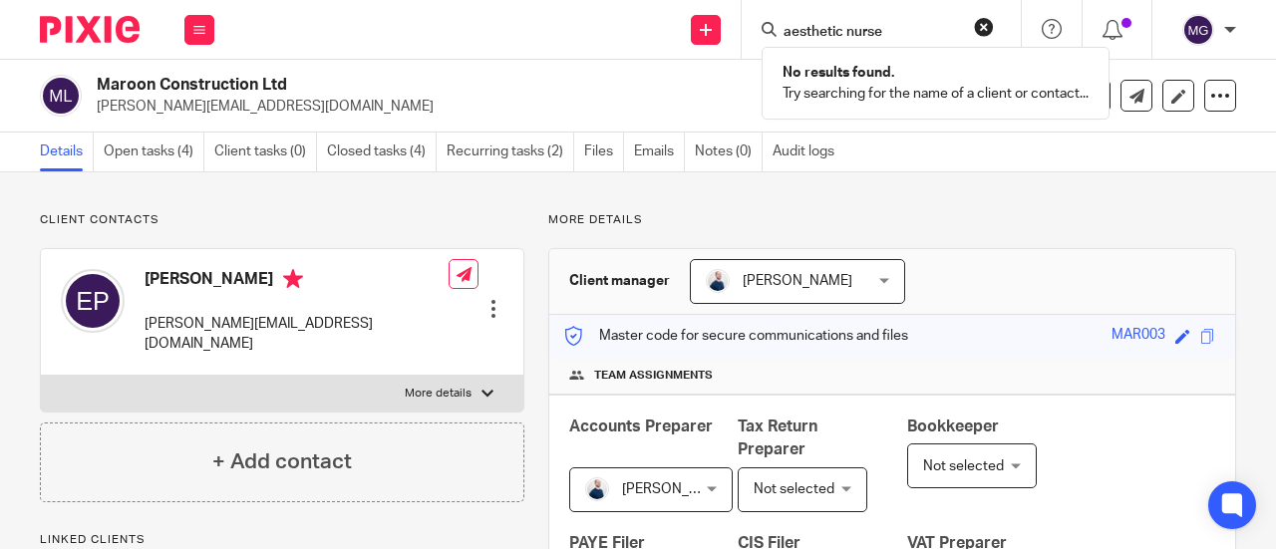
type input "aesthetic nurse"
click at [979, 19] on button "reset" at bounding box center [984, 27] width 20 height 20
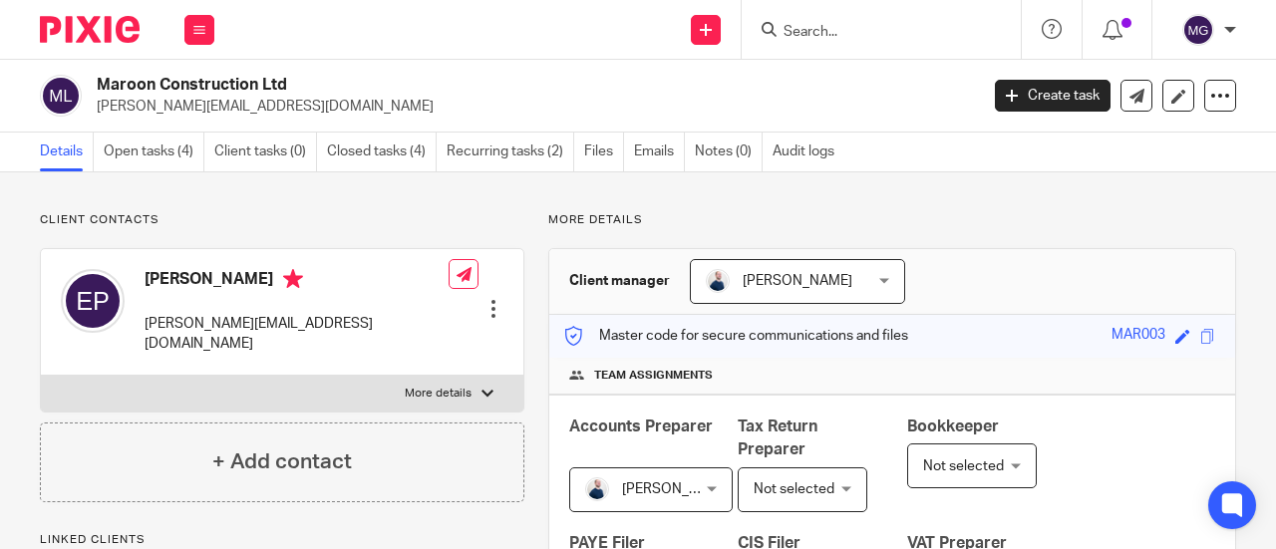
click at [931, 24] on input "Search" at bounding box center [870, 33] width 179 height 18
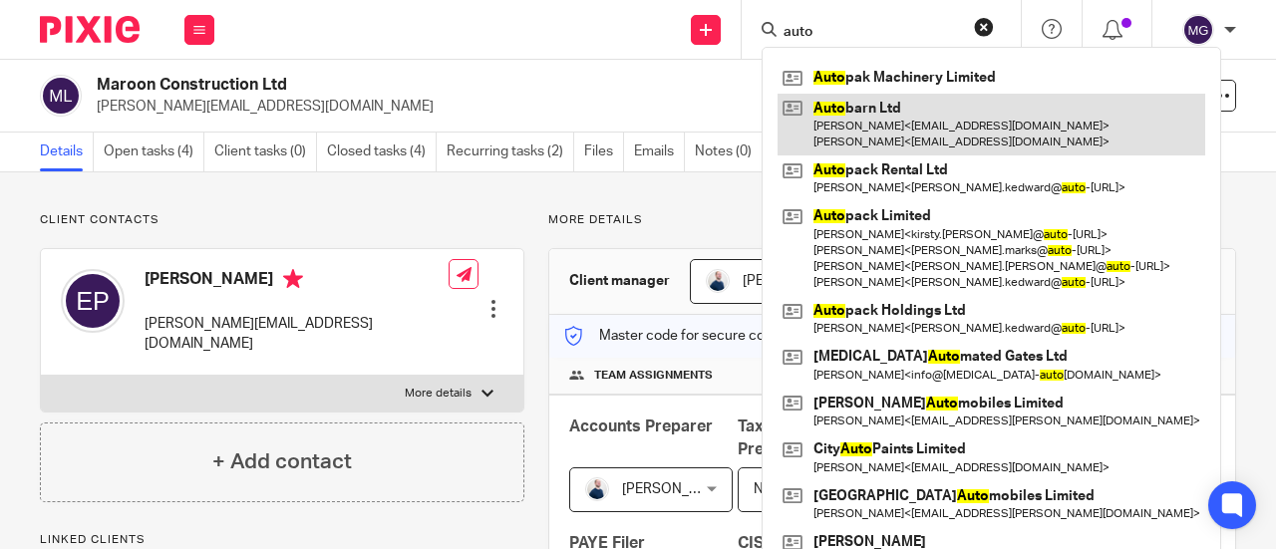
type input "auto"
click at [883, 103] on link at bounding box center [990, 125] width 427 height 62
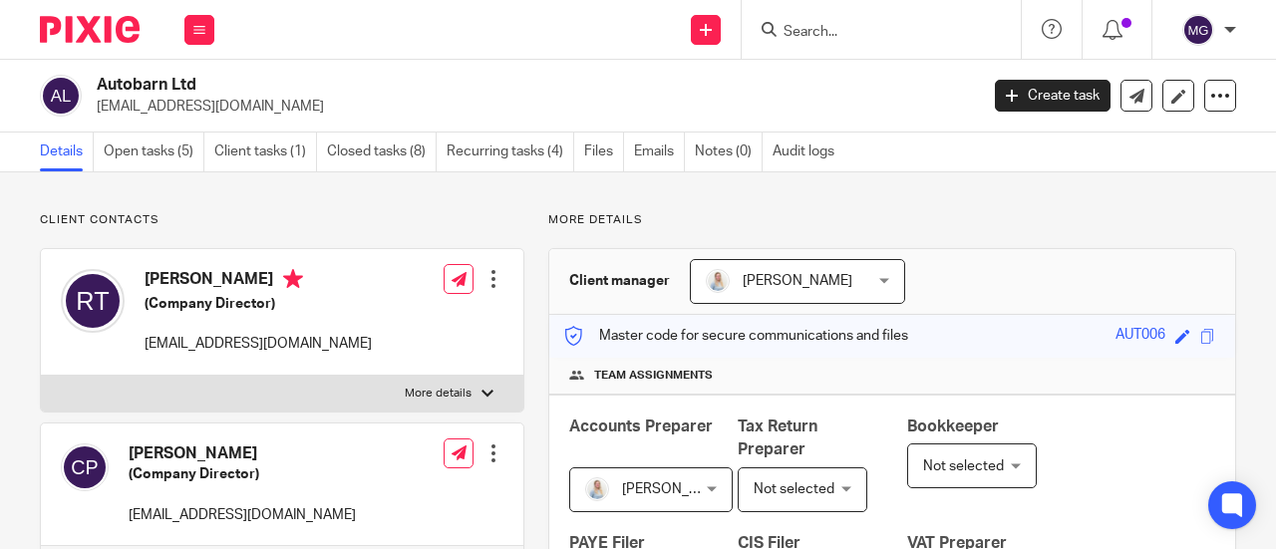
click at [935, 19] on form at bounding box center [887, 29] width 212 height 25
click at [899, 24] on input "Search" at bounding box center [870, 33] width 179 height 18
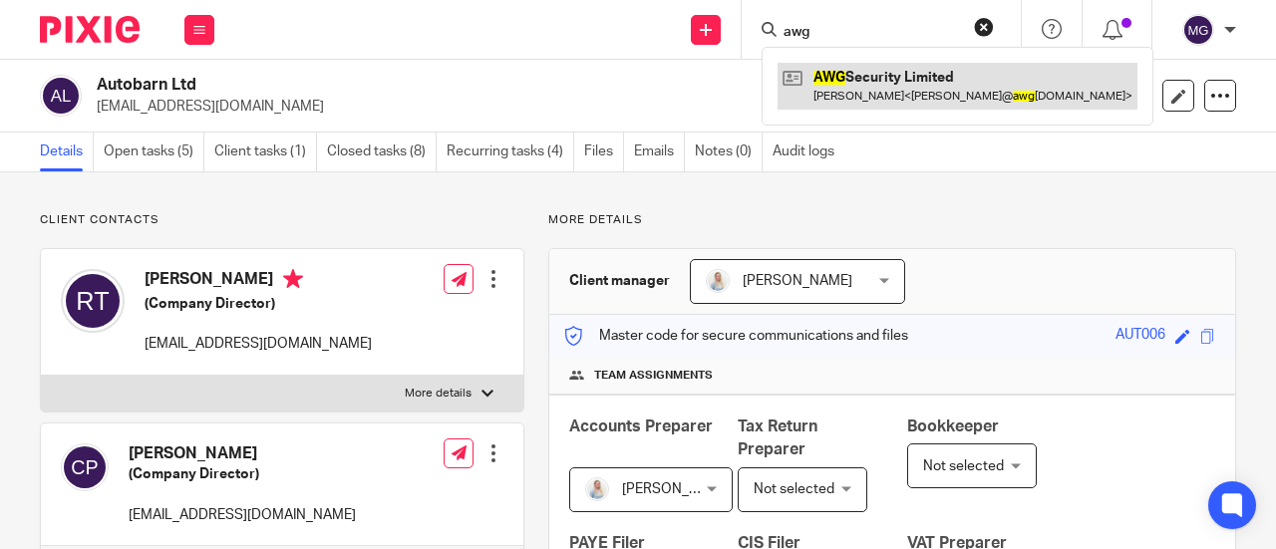
type input "awg"
click at [913, 66] on link at bounding box center [957, 86] width 360 height 46
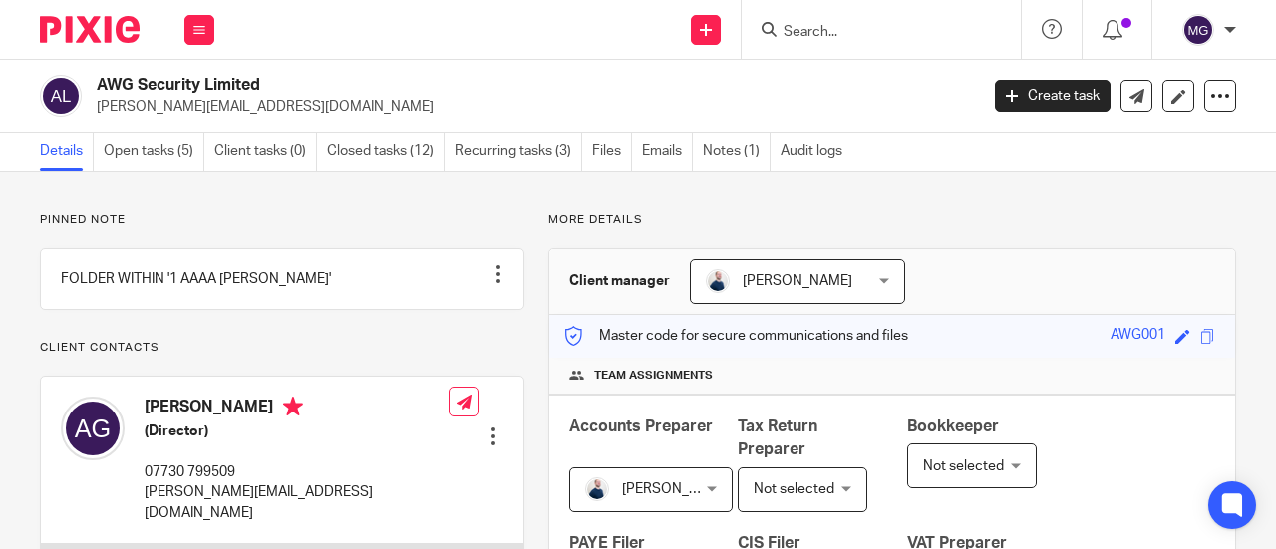
click at [899, 30] on input "Search" at bounding box center [870, 33] width 179 height 18
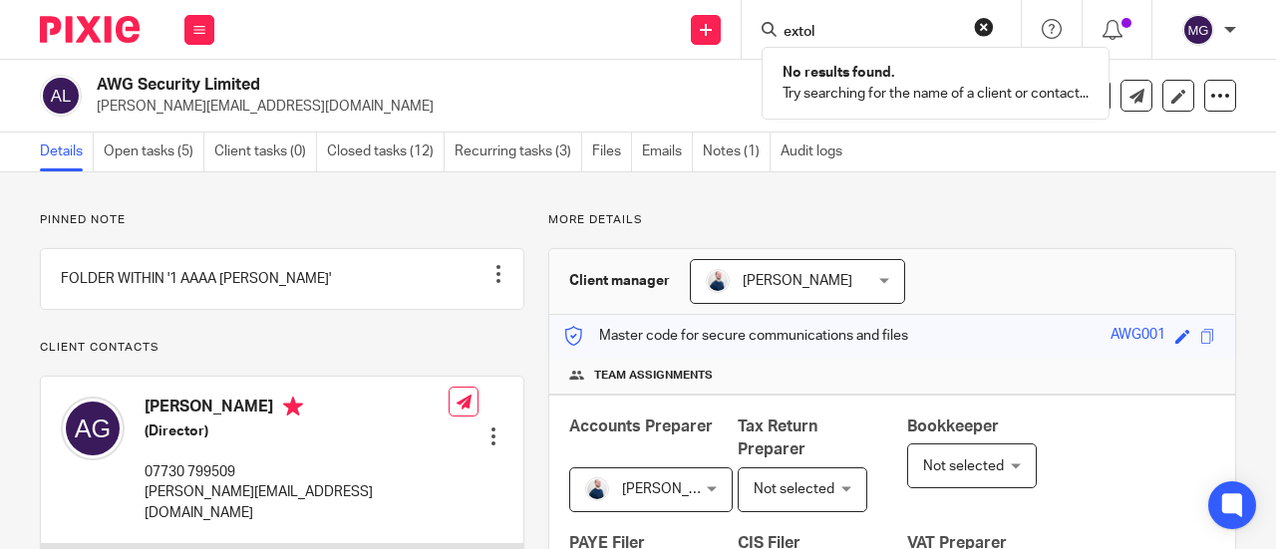
type input "extol"
